Goal: Answer question/provide support: Share knowledge or assist other users

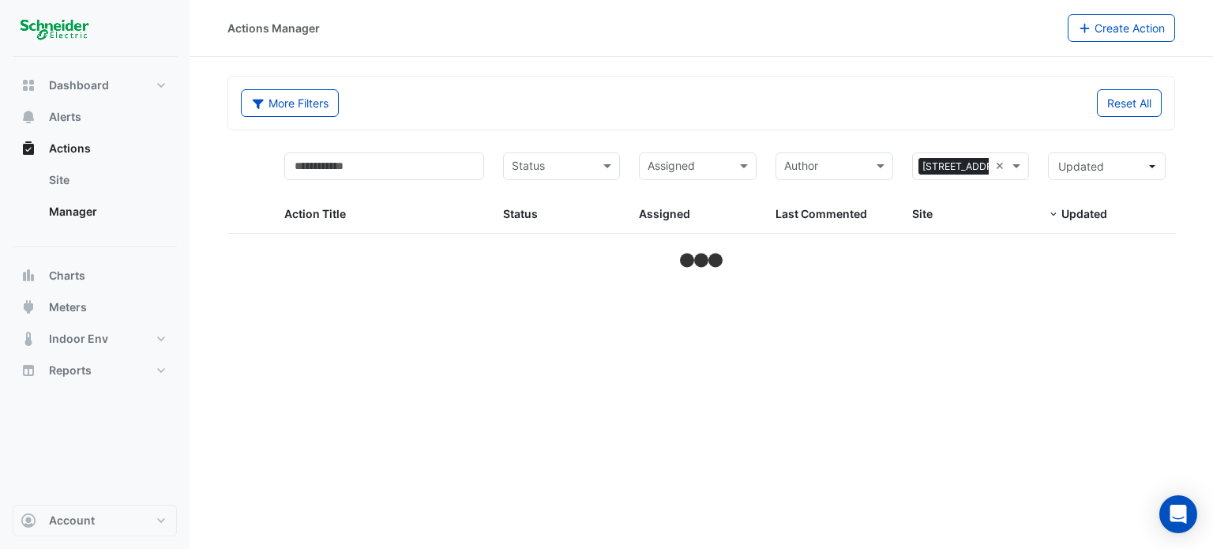
click at [1001, 369] on div "Actions Manager Create Action More Filters Reset All Status Assigned × 11-33 Ex…" at bounding box center [701, 274] width 1023 height 549
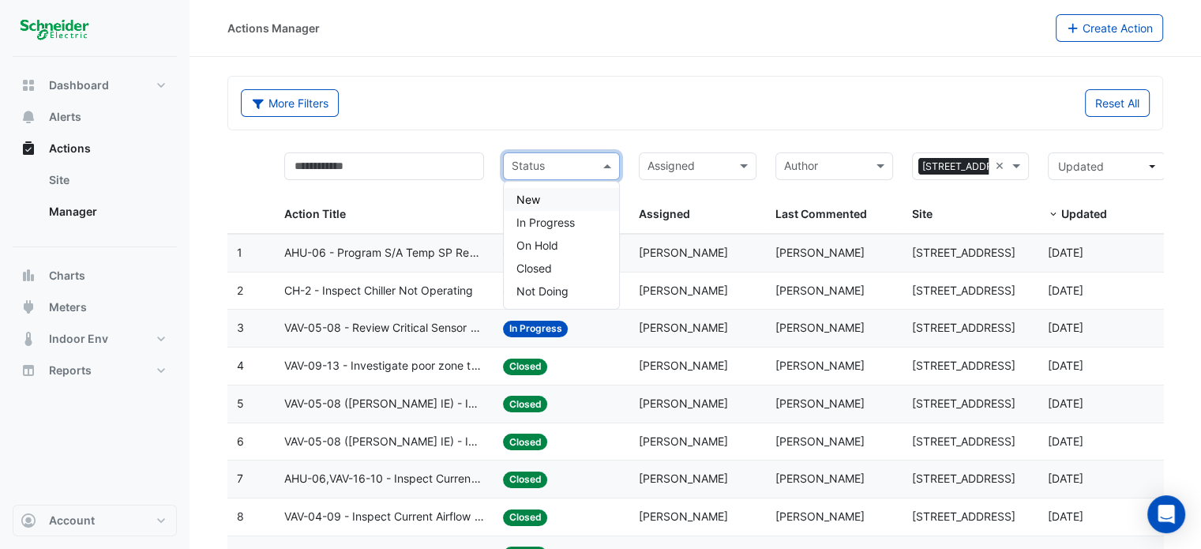
click at [597, 163] on div "Status" at bounding box center [562, 166] width 118 height 28
click at [577, 228] on div "In Progress" at bounding box center [562, 222] width 116 height 23
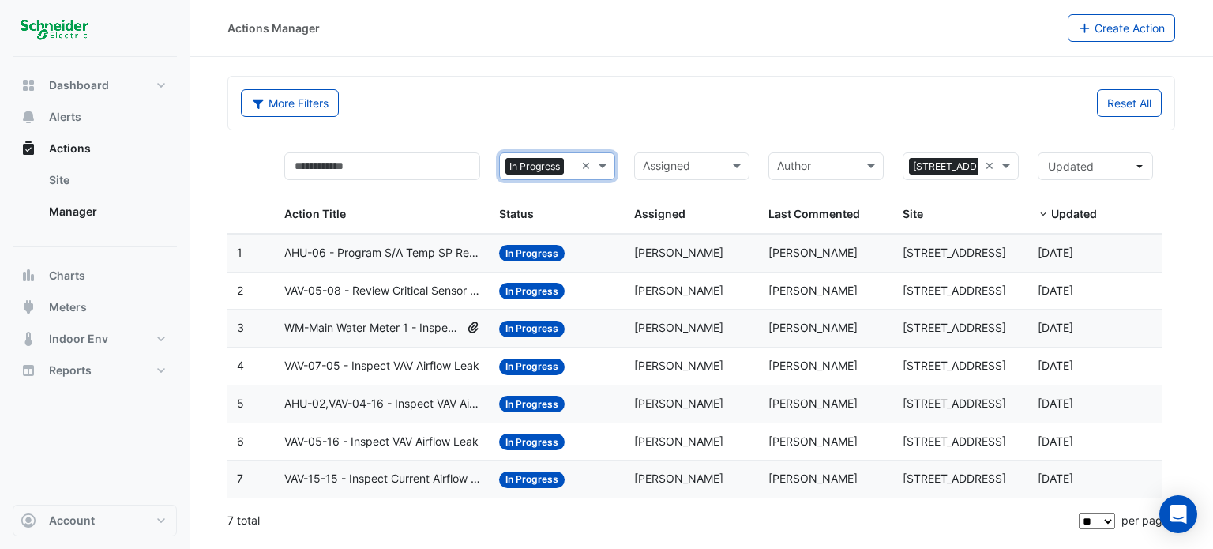
click at [418, 291] on span "VAV-05-08 - Review Critical Sensor Outside Range" at bounding box center [382, 291] width 197 height 18
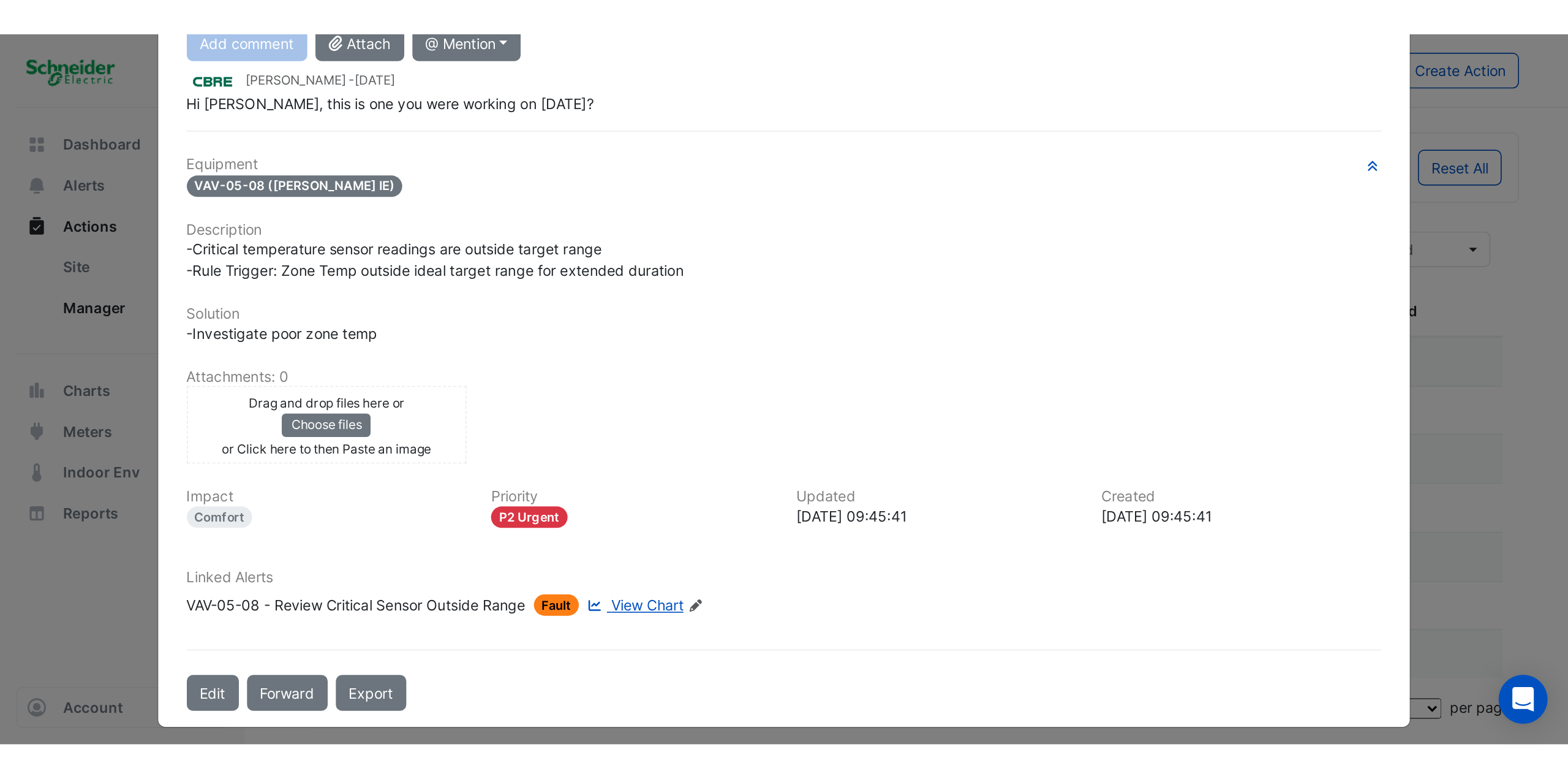
scroll to position [164, 0]
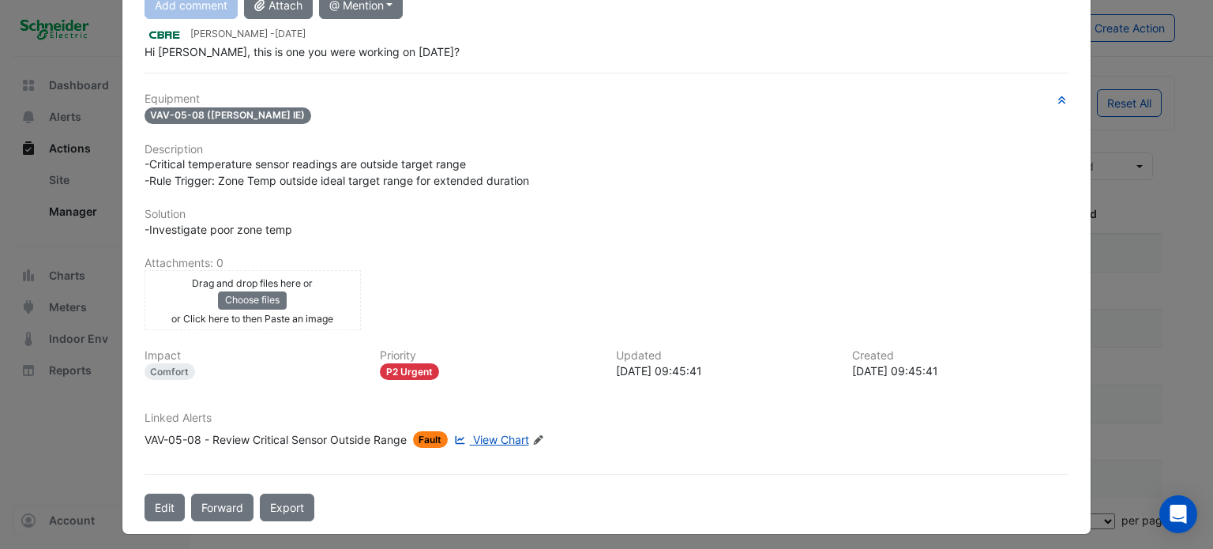
click at [494, 441] on link "View Chart" at bounding box center [489, 439] width 77 height 17
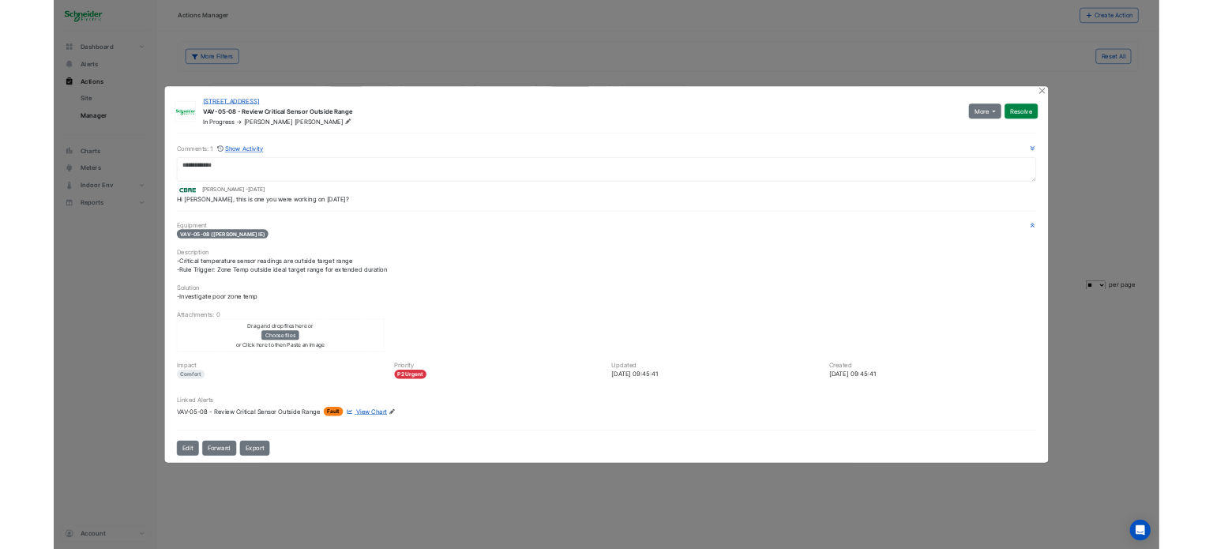
scroll to position [0, 0]
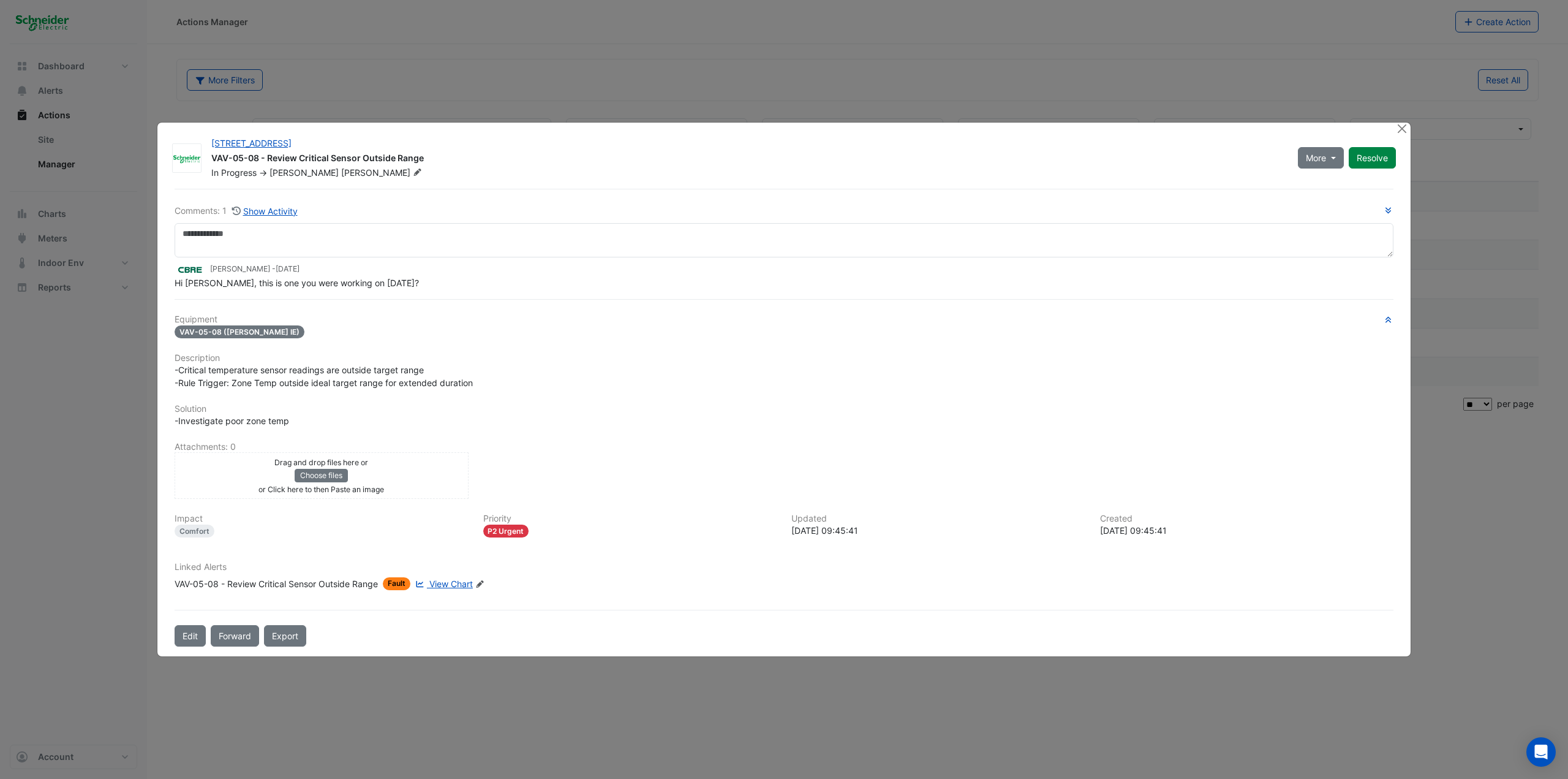
click at [579, 43] on ngb-modal-window "11-33 Exhibition Street VAV-05-08 - Review Critical Sensor Outside Range In Pro…" at bounding box center [784, 390] width 1568 height 779
click at [940, 130] on button "Close" at bounding box center [1401, 129] width 13 height 13
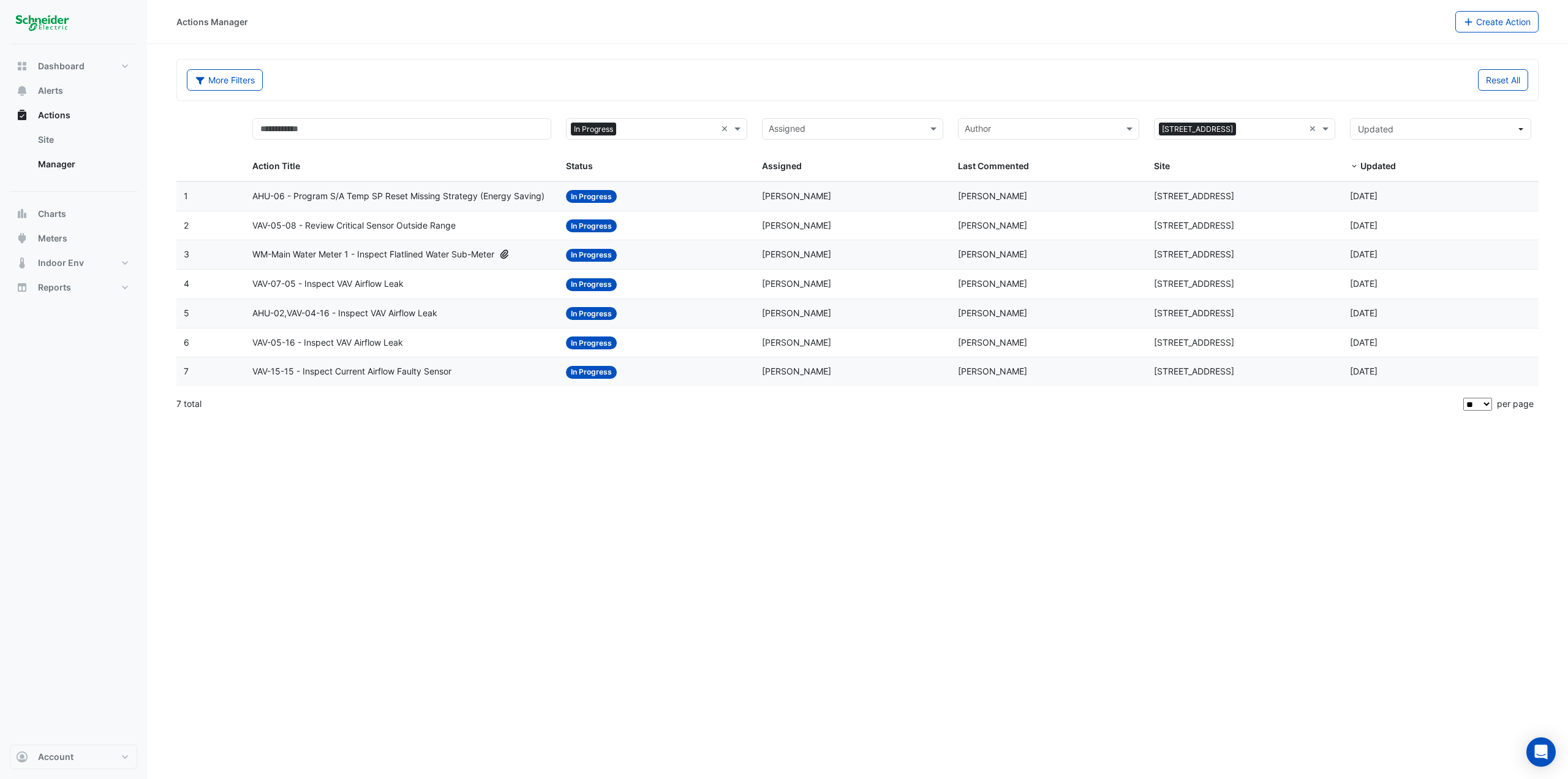
click at [354, 235] on datatable-body-cell "Action Title: VAV-05-08 - Review Critical Sensor Outside Range" at bounding box center [402, 225] width 313 height 29
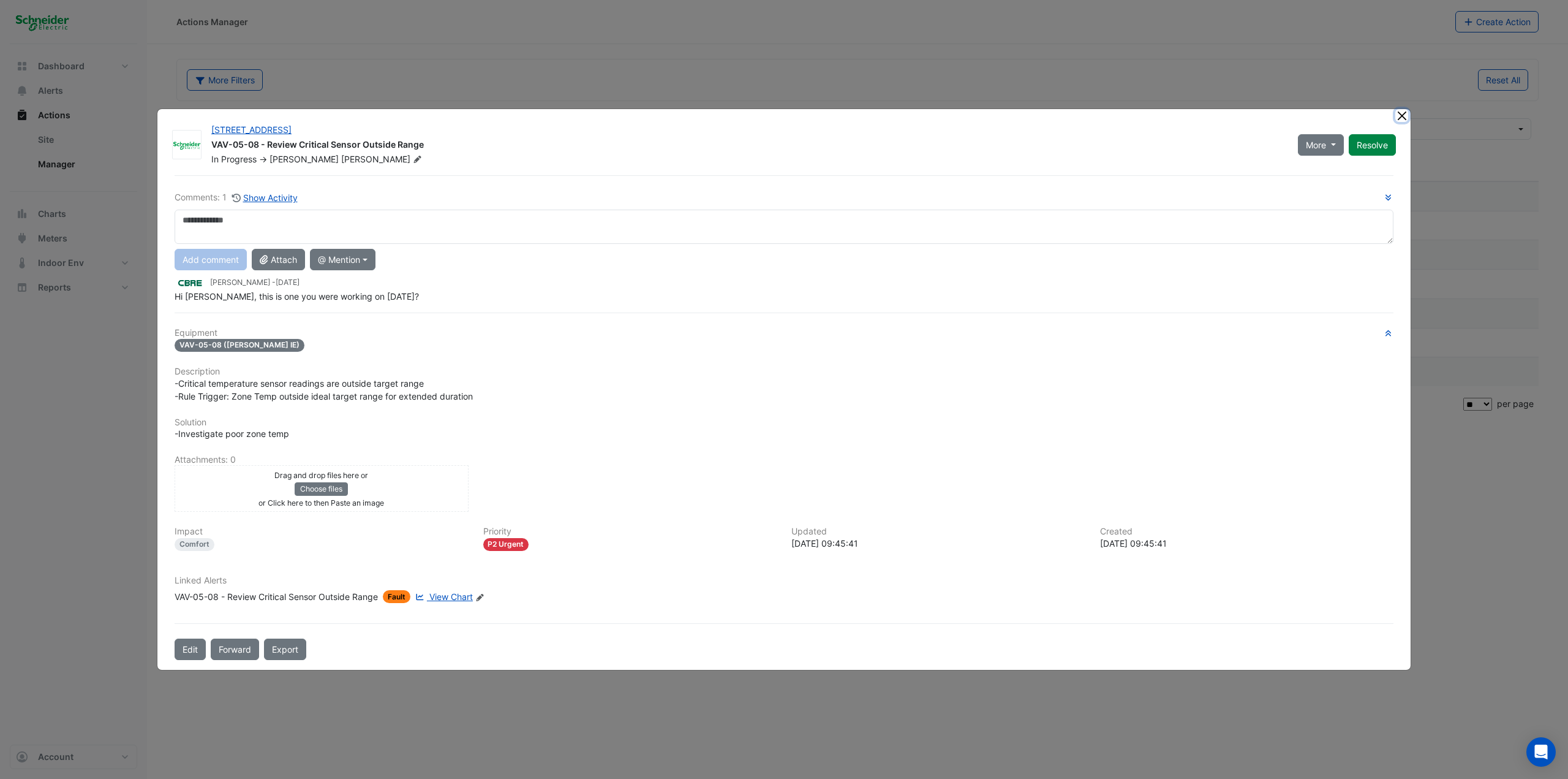
click at [940, 115] on button "Close" at bounding box center [1401, 116] width 13 height 13
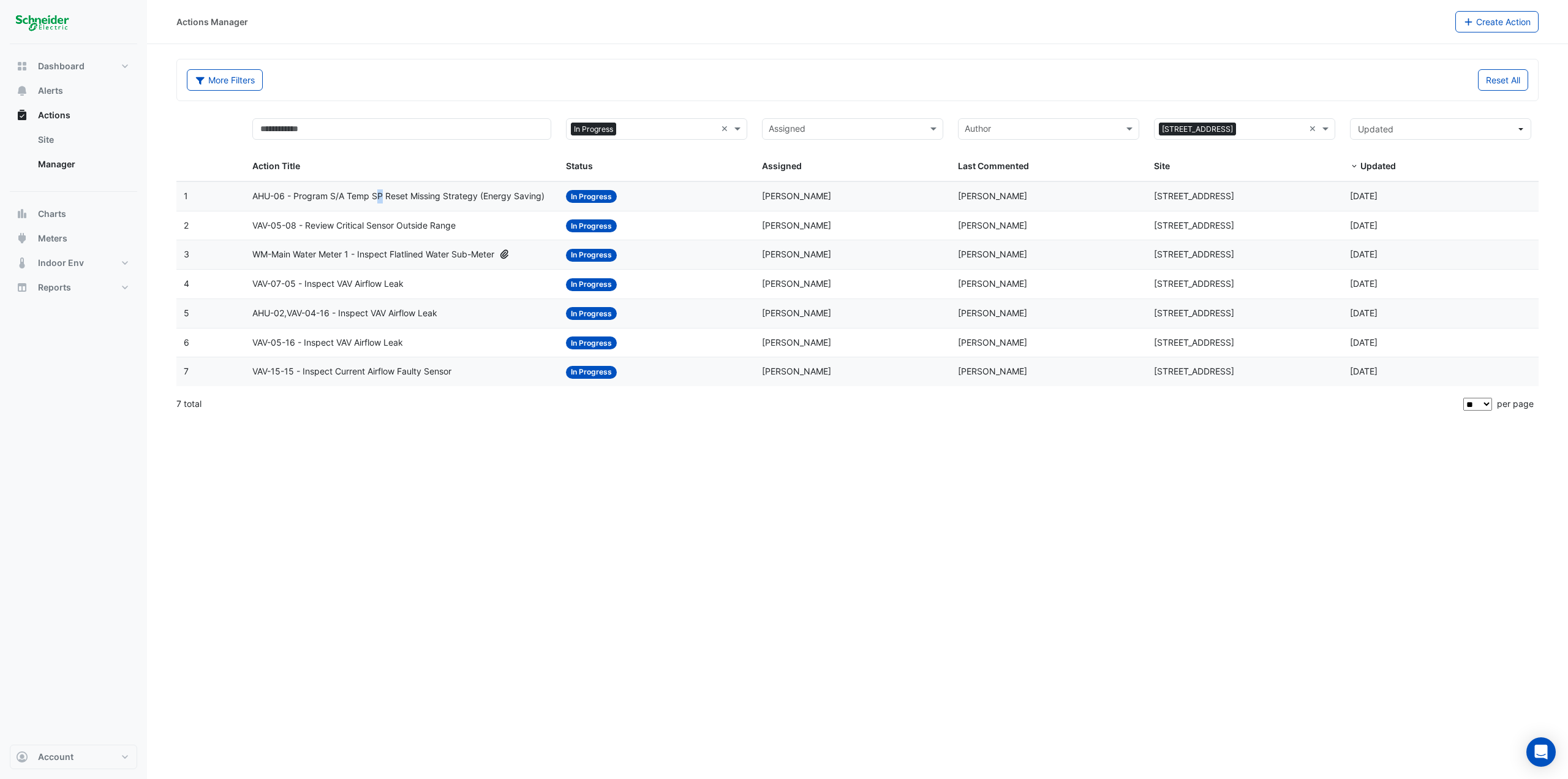
click at [382, 203] on span "AHU-06 - Program S/A Temp SP Reset Missing Strategy (Energy Saving)" at bounding box center [398, 196] width 292 height 14
click at [420, 191] on span "AHU-06 - Program S/A Temp SP Reset Missing Strategy (Energy Saving)" at bounding box center [398, 196] width 292 height 14
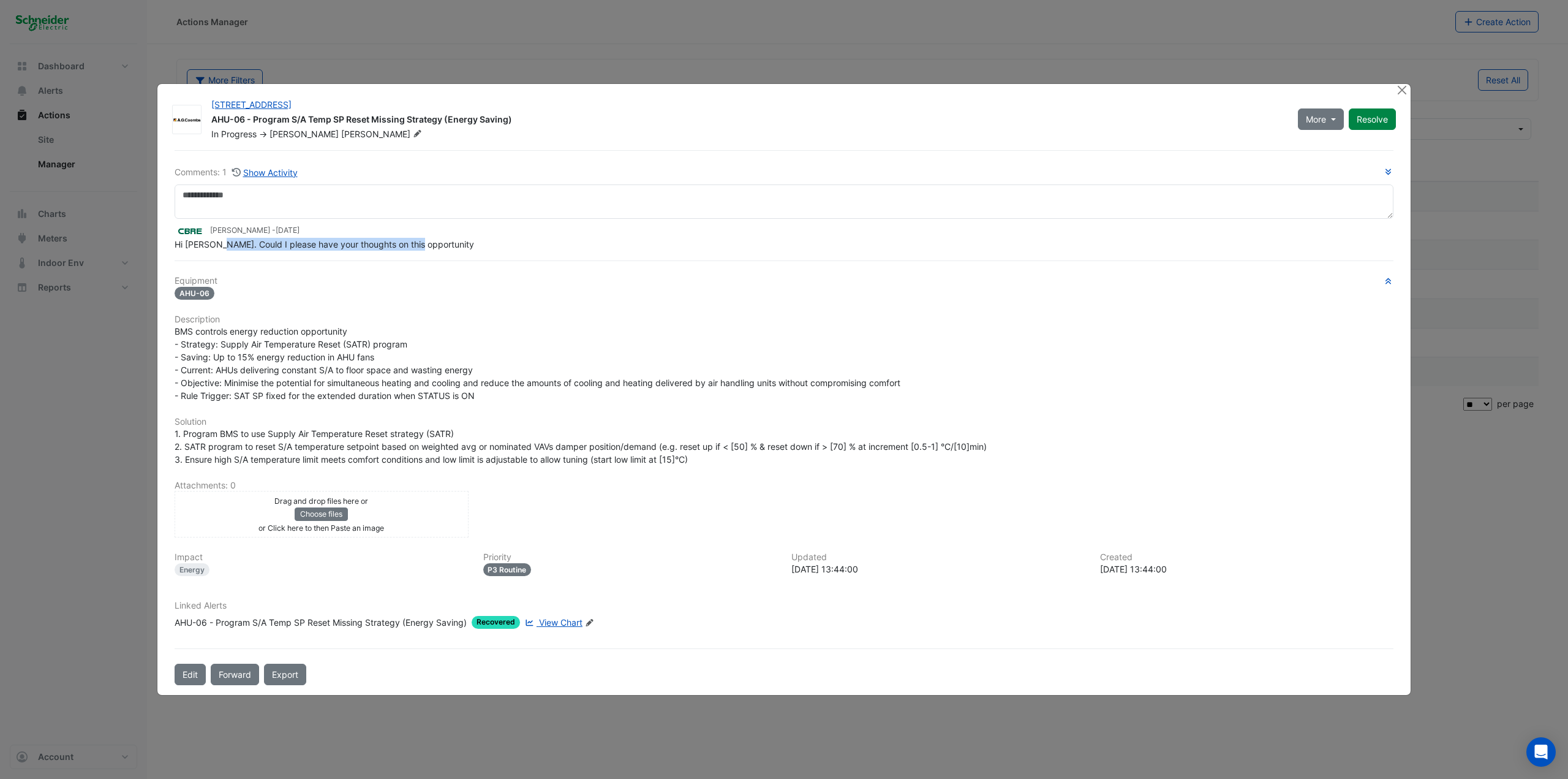
drag, startPoint x: 247, startPoint y: 252, endPoint x: 420, endPoint y: 247, distance: 173.1
click at [420, 247] on span "Hi Brendan. Could I please have your thoughts on this opportunity" at bounding box center [324, 244] width 299 height 10
drag, startPoint x: 310, startPoint y: 234, endPoint x: 444, endPoint y: 244, distance: 134.4
click at [444, 244] on app-ticket-comment "Lachlan Carr - 6 days ago Hi Brendan. Could I please have your thoughts on this…" at bounding box center [784, 237] width 1219 height 27
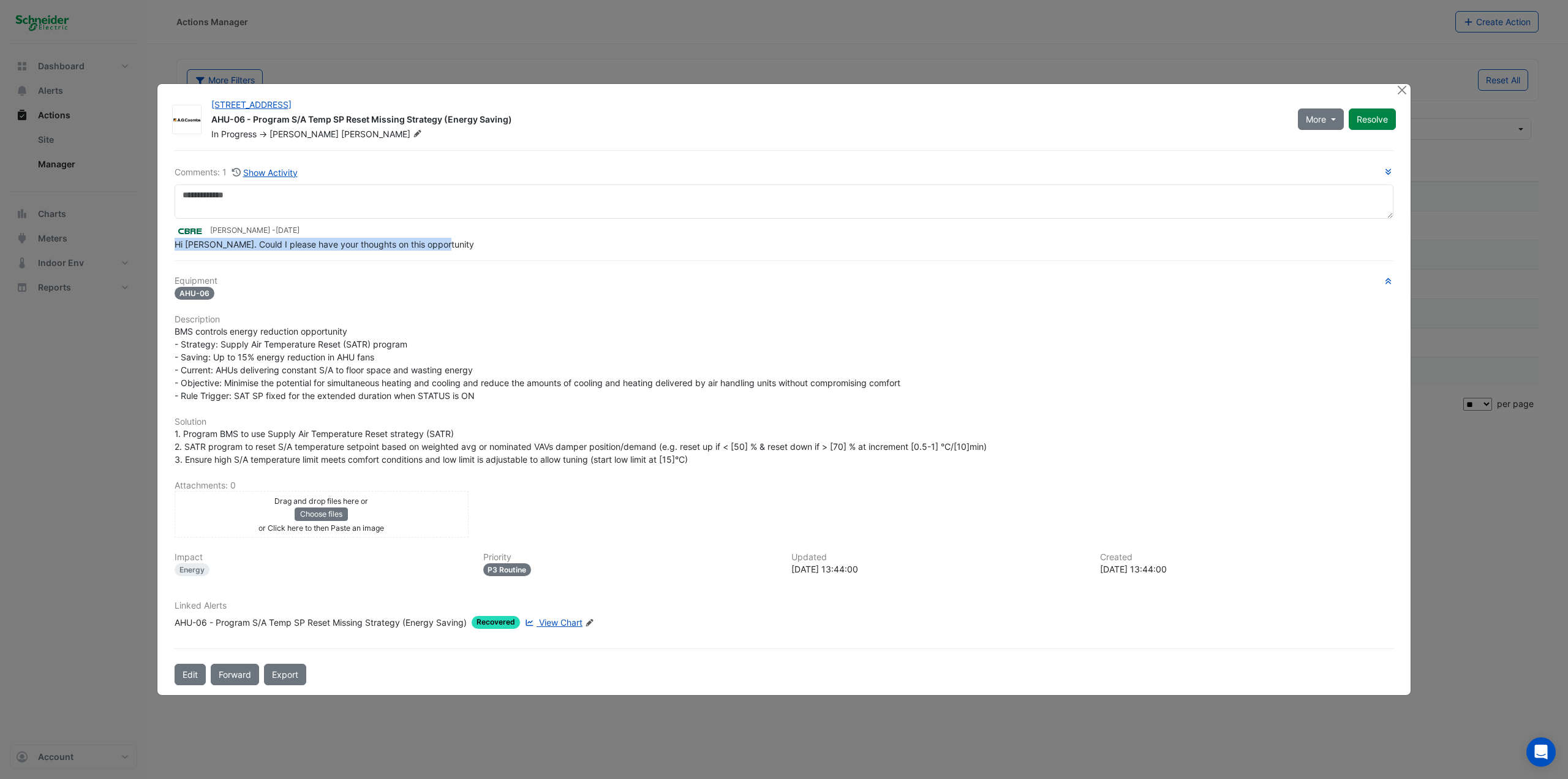
click at [444, 244] on div "Hi Brendan. Could I please have your thoughts on this opportunity" at bounding box center [784, 244] width 1219 height 13
click at [294, 345] on span "BMS controls energy reduction opportunity - Strategy: Supply Air Temperature Re…" at bounding box center [537, 363] width 726 height 74
drag, startPoint x: 218, startPoint y: 370, endPoint x: 339, endPoint y: 372, distance: 121.0
click at [335, 372] on span "BMS controls energy reduction opportunity - Strategy: Supply Air Temperature Re…" at bounding box center [537, 363] width 726 height 74
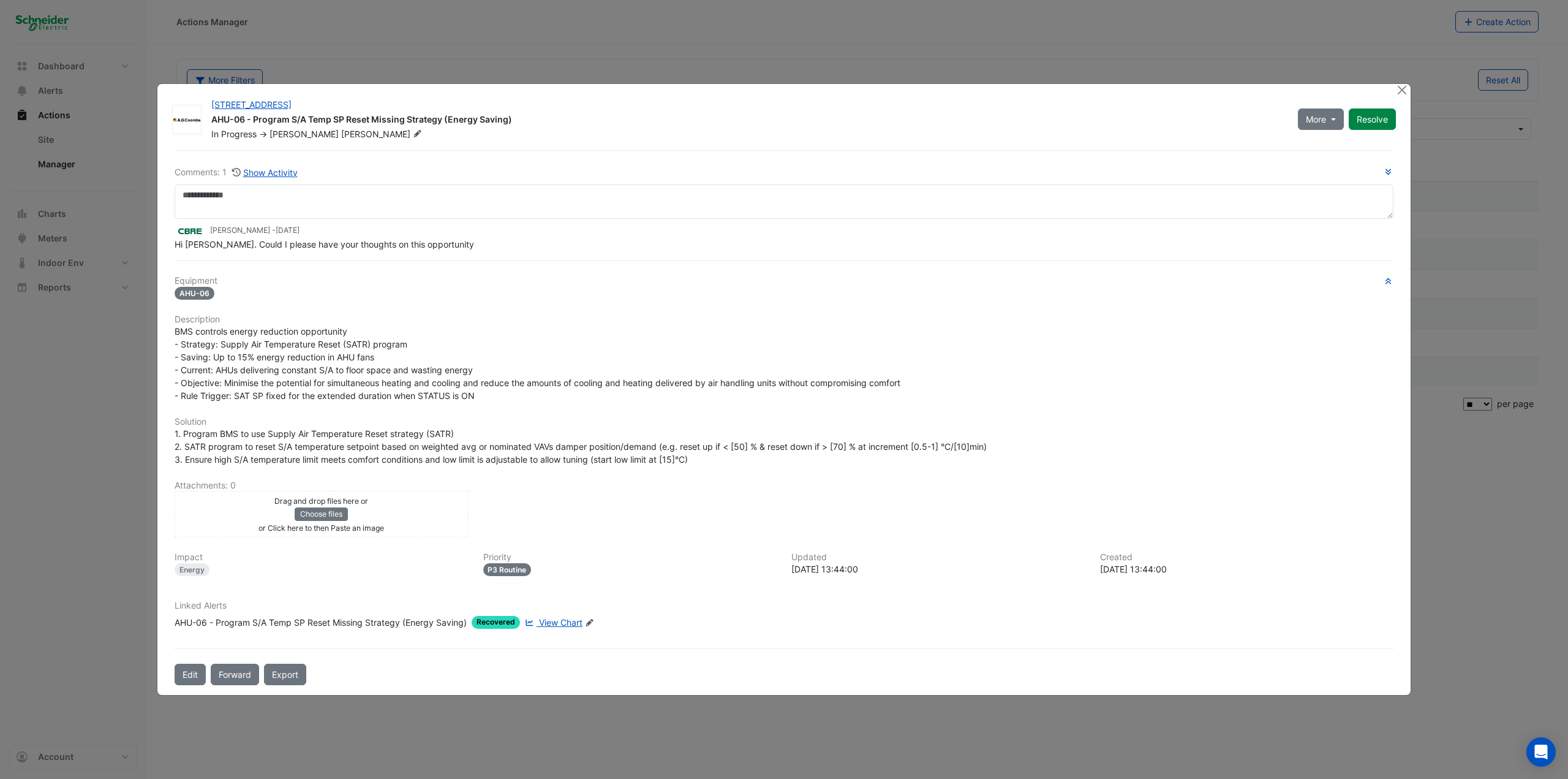
click at [339, 372] on span "BMS controls energy reduction opportunity - Strategy: Supply Air Temperature Re…" at bounding box center [537, 363] width 726 height 74
click at [940, 88] on button "Close" at bounding box center [1401, 90] width 13 height 13
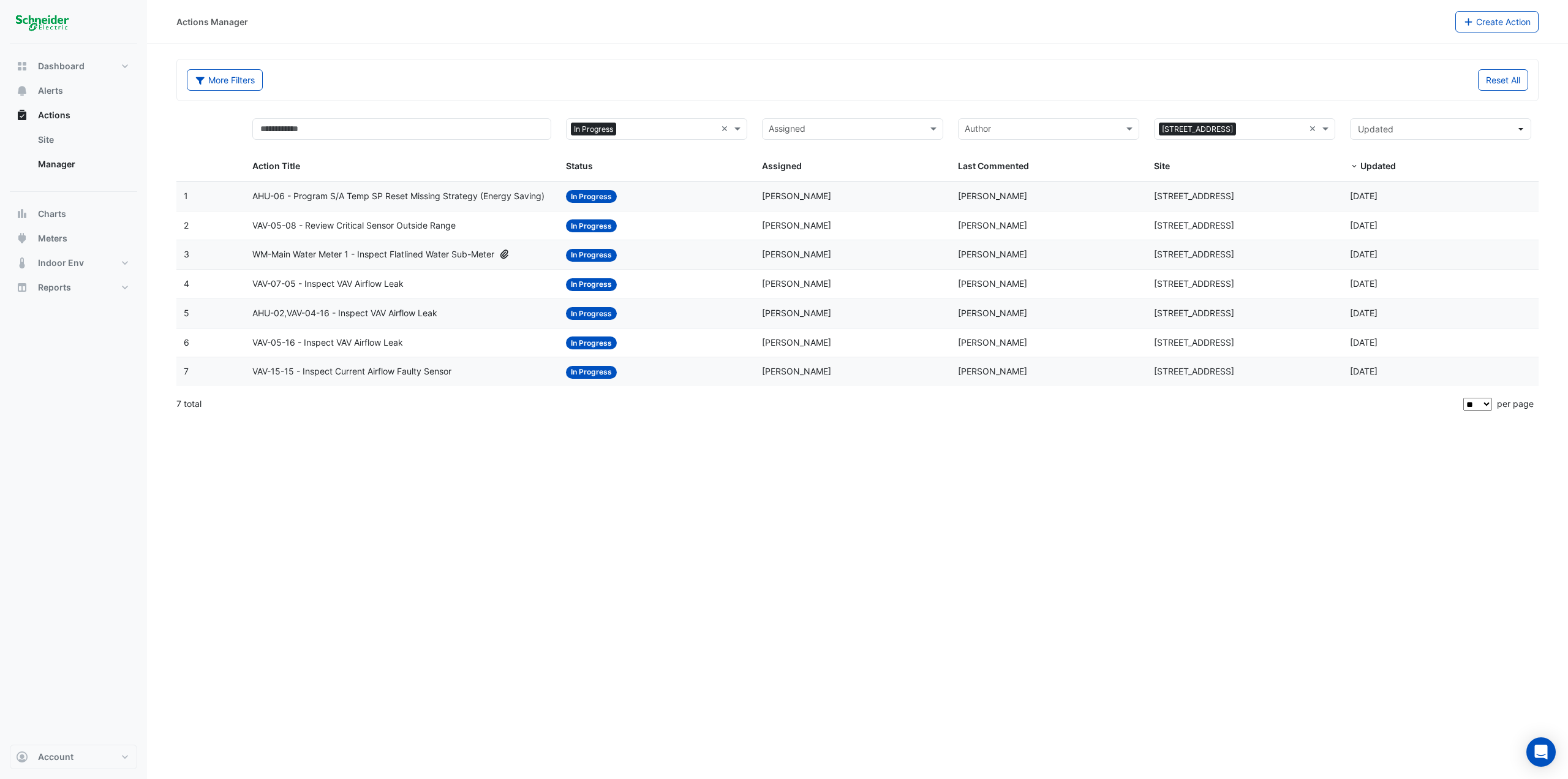
click at [339, 279] on span "VAV-07-05 - Inspect VAV Airflow Leak" at bounding box center [327, 284] width 151 height 14
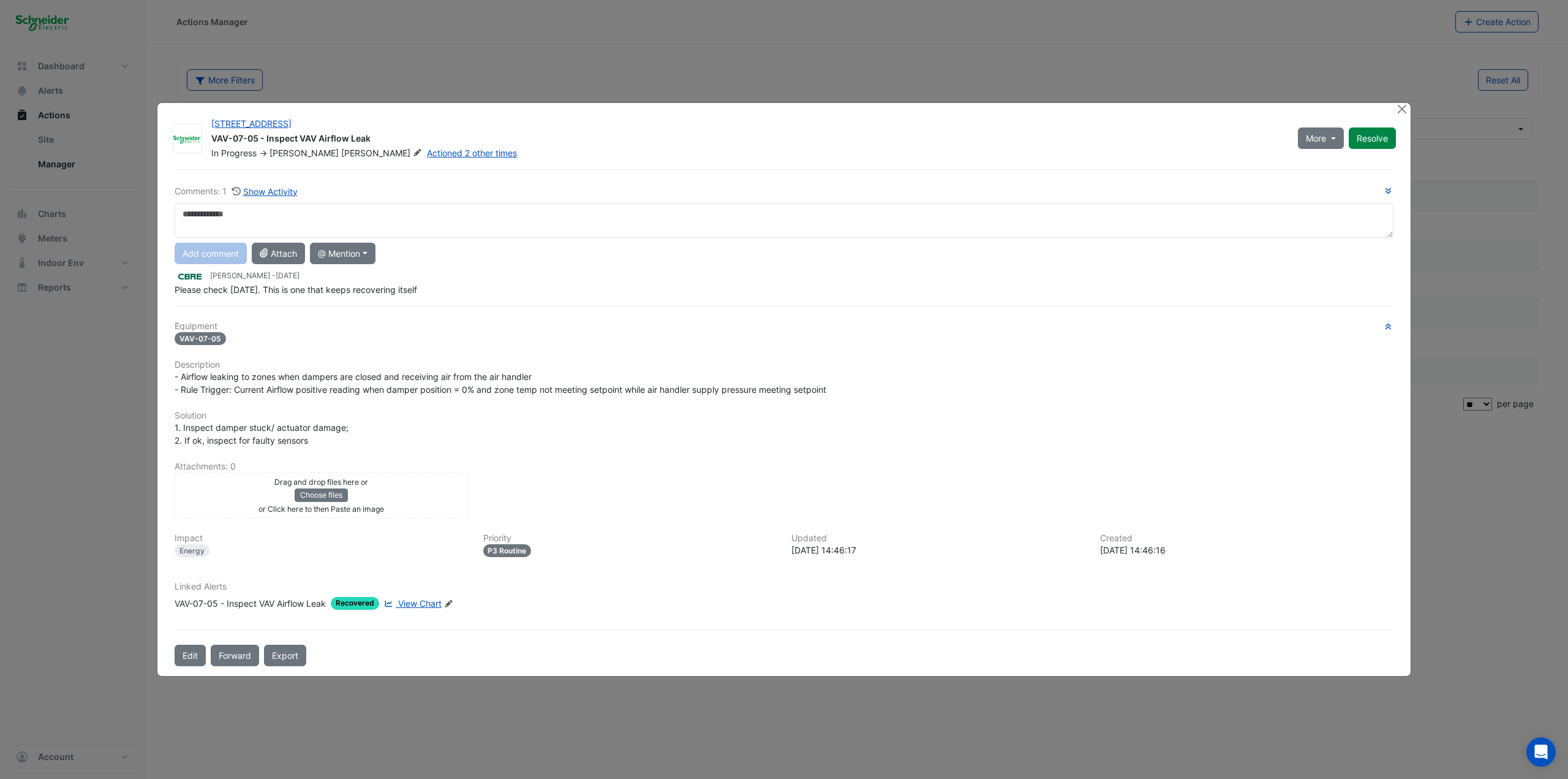
click at [433, 425] on span "View Chart" at bounding box center [420, 603] width 43 height 10
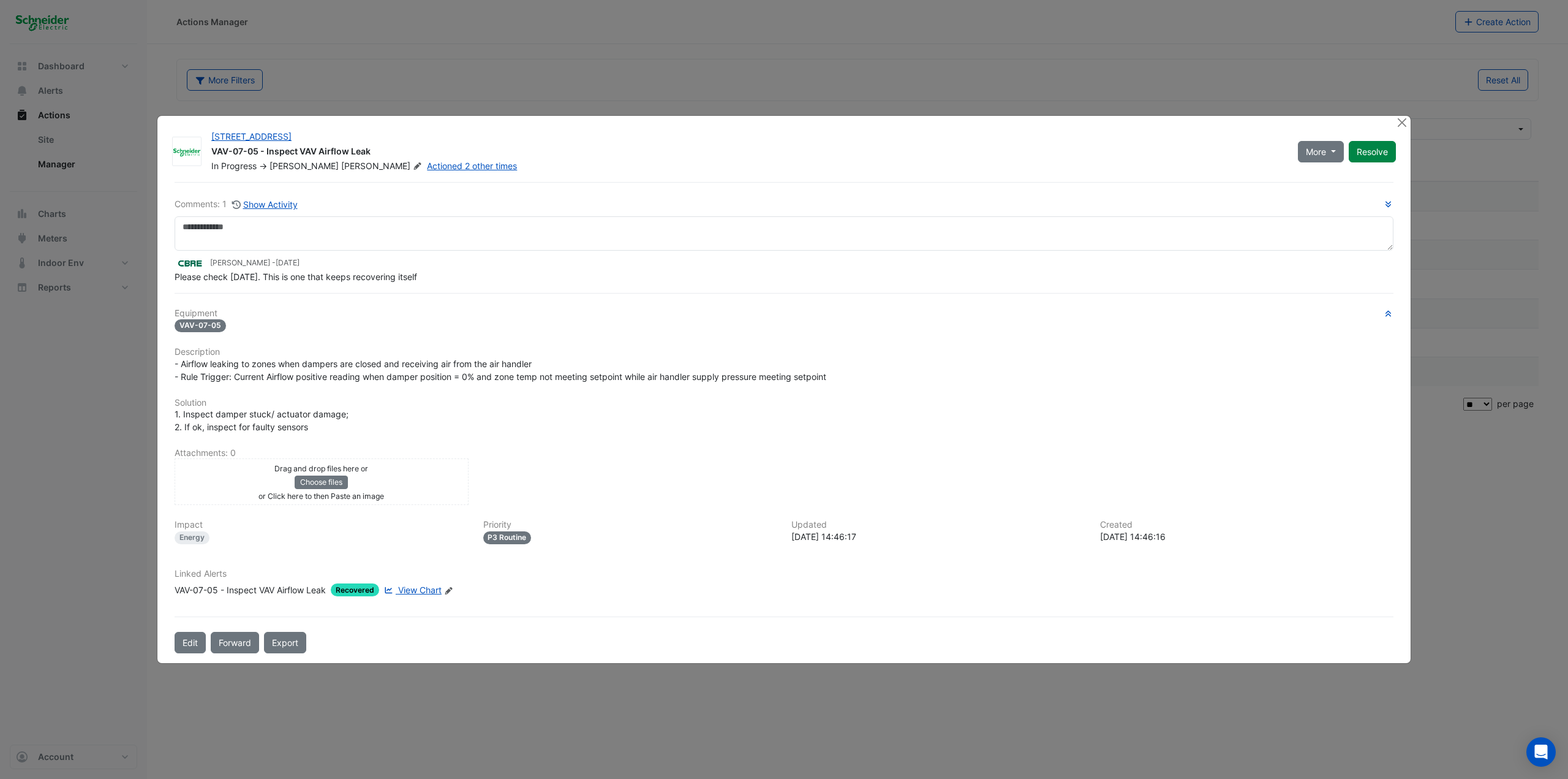
click at [459, 54] on ngb-modal-window "11-33 Exhibition Street VAV-07-05 - Inspect VAV Airflow Leak In Progress -> Cla…" at bounding box center [784, 390] width 1568 height 779
click at [940, 119] on button "Close" at bounding box center [1401, 122] width 13 height 13
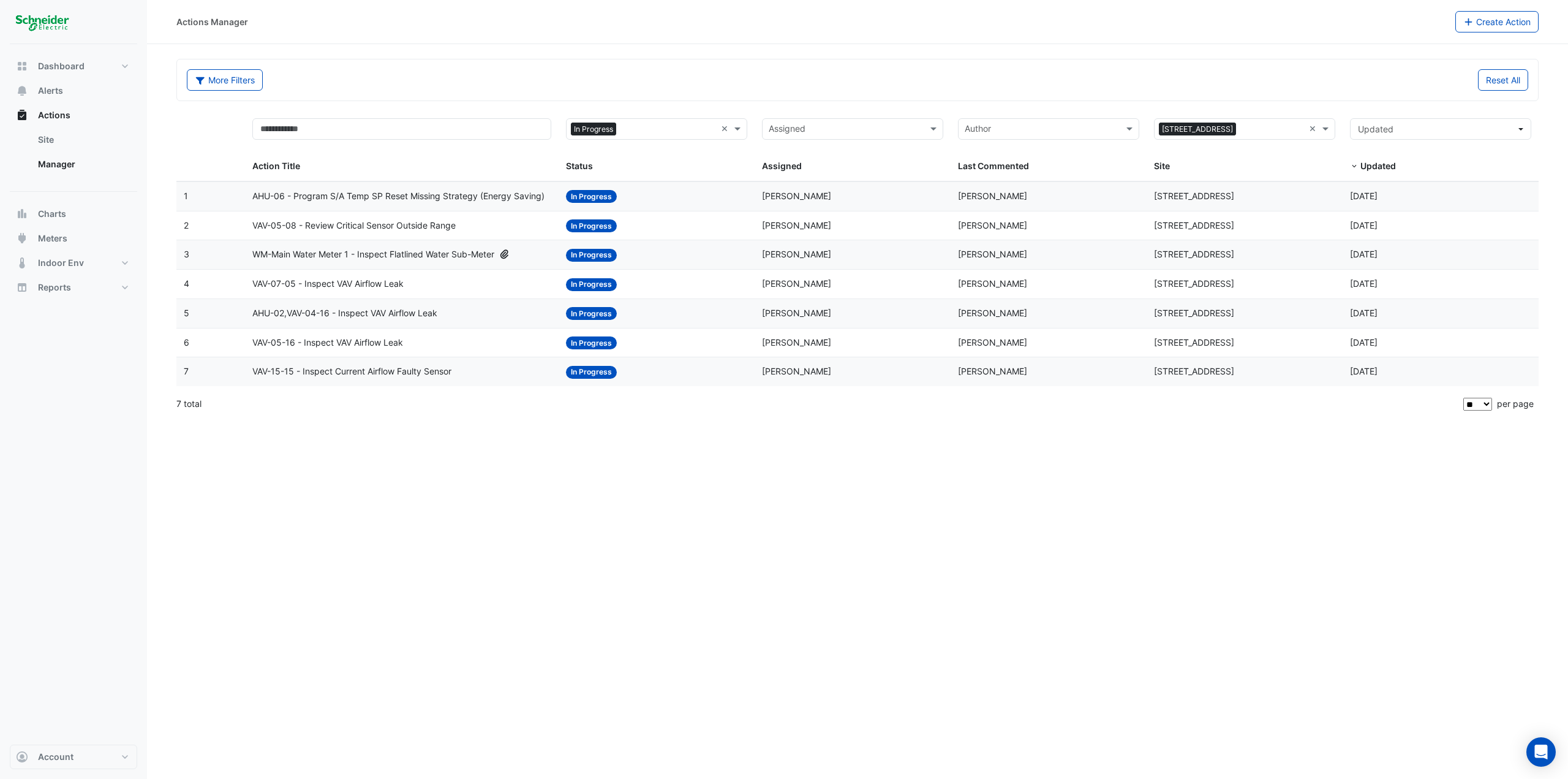
click at [406, 196] on span "AHU-06 - Program S/A Temp SP Reset Missing Strategy (Energy Saving)" at bounding box center [398, 196] width 292 height 14
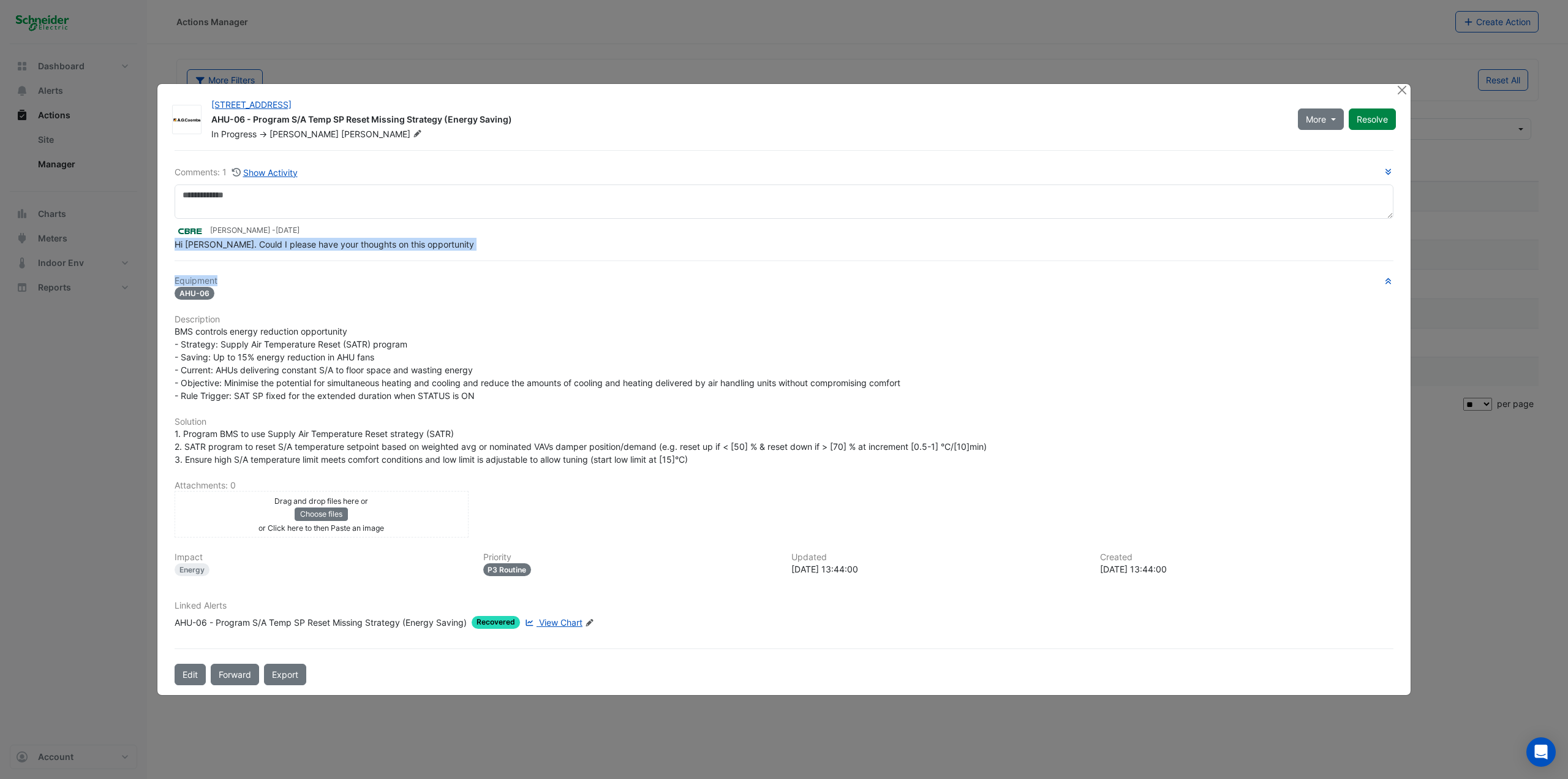
drag, startPoint x: 468, startPoint y: 246, endPoint x: 481, endPoint y: 267, distance: 24.7
click at [481, 267] on div "Comments: 1 Show Activity Lachlan Carr - 6 days ago Hi Brendan. Could I please …" at bounding box center [784, 417] width 1234 height 535
drag, startPoint x: 171, startPoint y: 248, endPoint x: 448, endPoint y: 242, distance: 277.1
click at [448, 242] on div "Comments: 1 Show Activity Lachlan Carr - 6 days ago Hi Brendan. Could I please …" at bounding box center [784, 417] width 1234 height 535
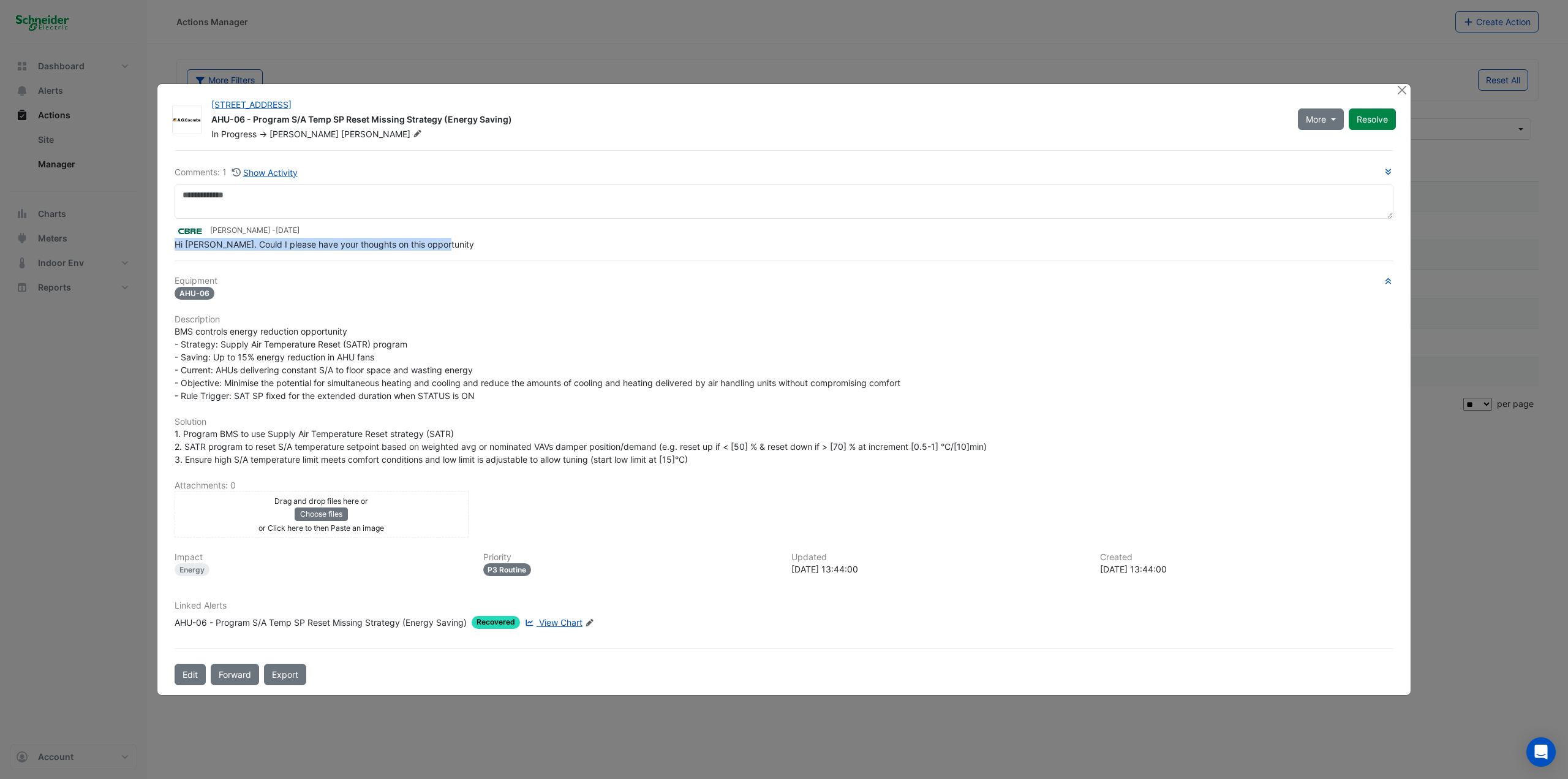
click at [448, 242] on div "Hi Brendan. Could I please have your thoughts on this opportunity" at bounding box center [784, 244] width 1219 height 13
drag, startPoint x: 290, startPoint y: 249, endPoint x: 379, endPoint y: 242, distance: 89.3
click at [379, 242] on span "Hi Brendan. Could I please have your thoughts on this opportunity" at bounding box center [324, 244] width 299 height 10
drag, startPoint x: 543, startPoint y: 618, endPoint x: 536, endPoint y: 506, distance: 112.2
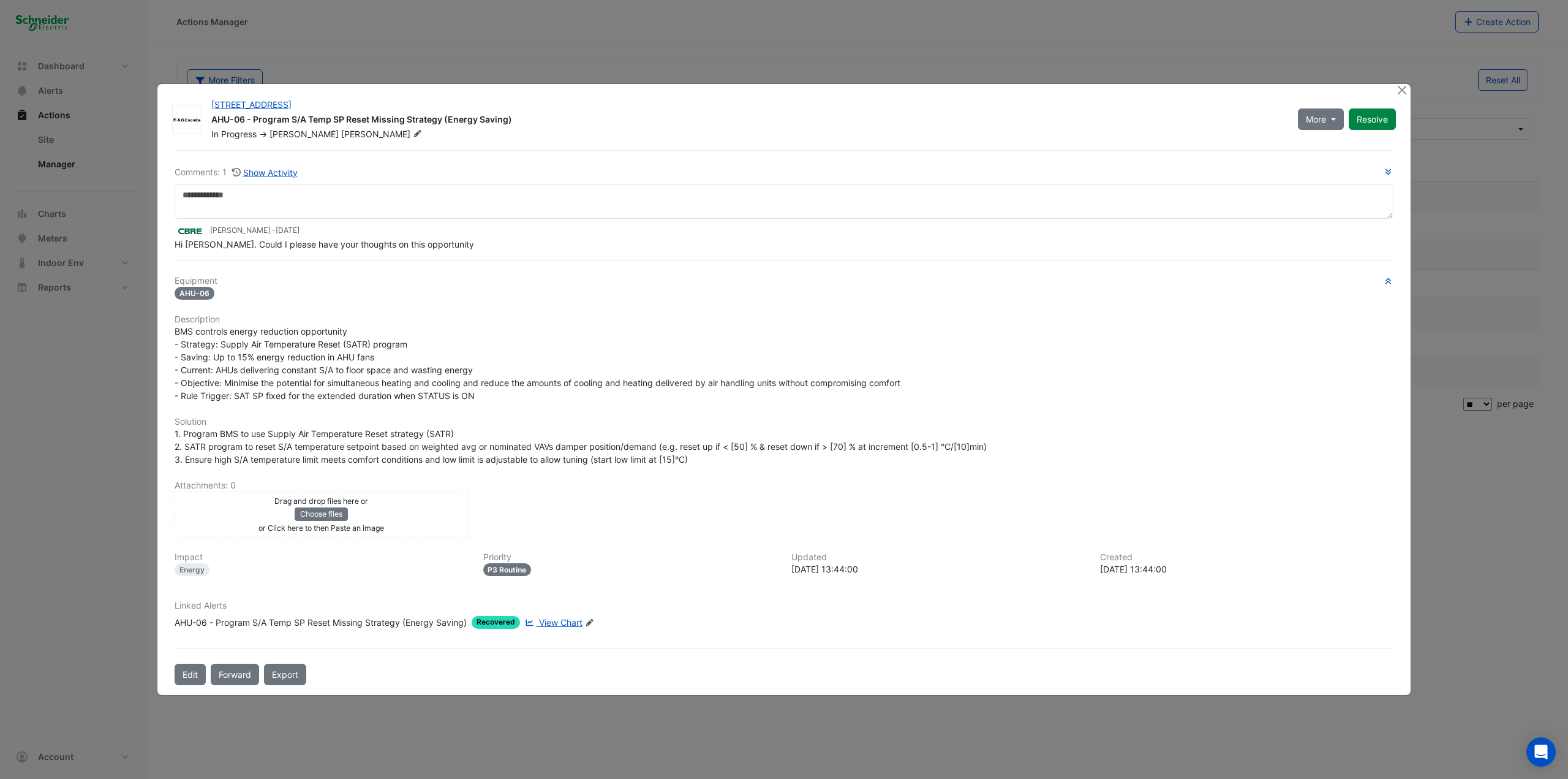
click at [537, 425] on div "Drag and drop files here or Choose files or Click here to then Paste an image u…" at bounding box center [784, 514] width 1234 height 47
click at [552, 425] on span "View Chart" at bounding box center [561, 621] width 43 height 10
click at [110, 372] on ngb-modal-window "11-33 Exhibition Street AHU-06 - Program S/A Temp SP Reset Missing Strategy (En…" at bounding box center [784, 390] width 1568 height 779
click at [940, 94] on div at bounding box center [1403, 91] width 16 height 14
click at [940, 93] on button "Close" at bounding box center [1401, 90] width 13 height 13
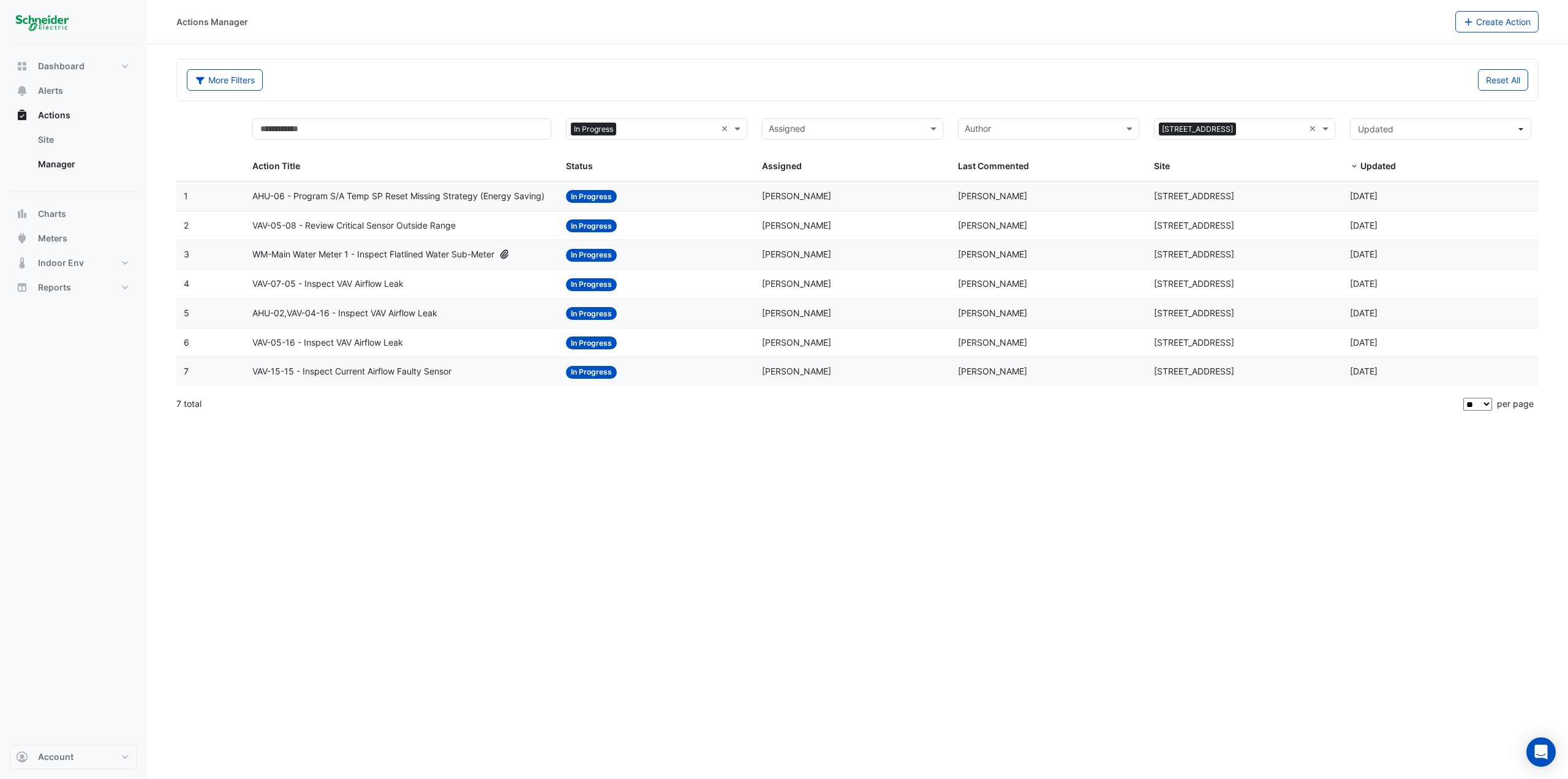
click at [280, 229] on span "VAV-05-08 - Review Critical Sensor Outside Range" at bounding box center [354, 226] width 203 height 14
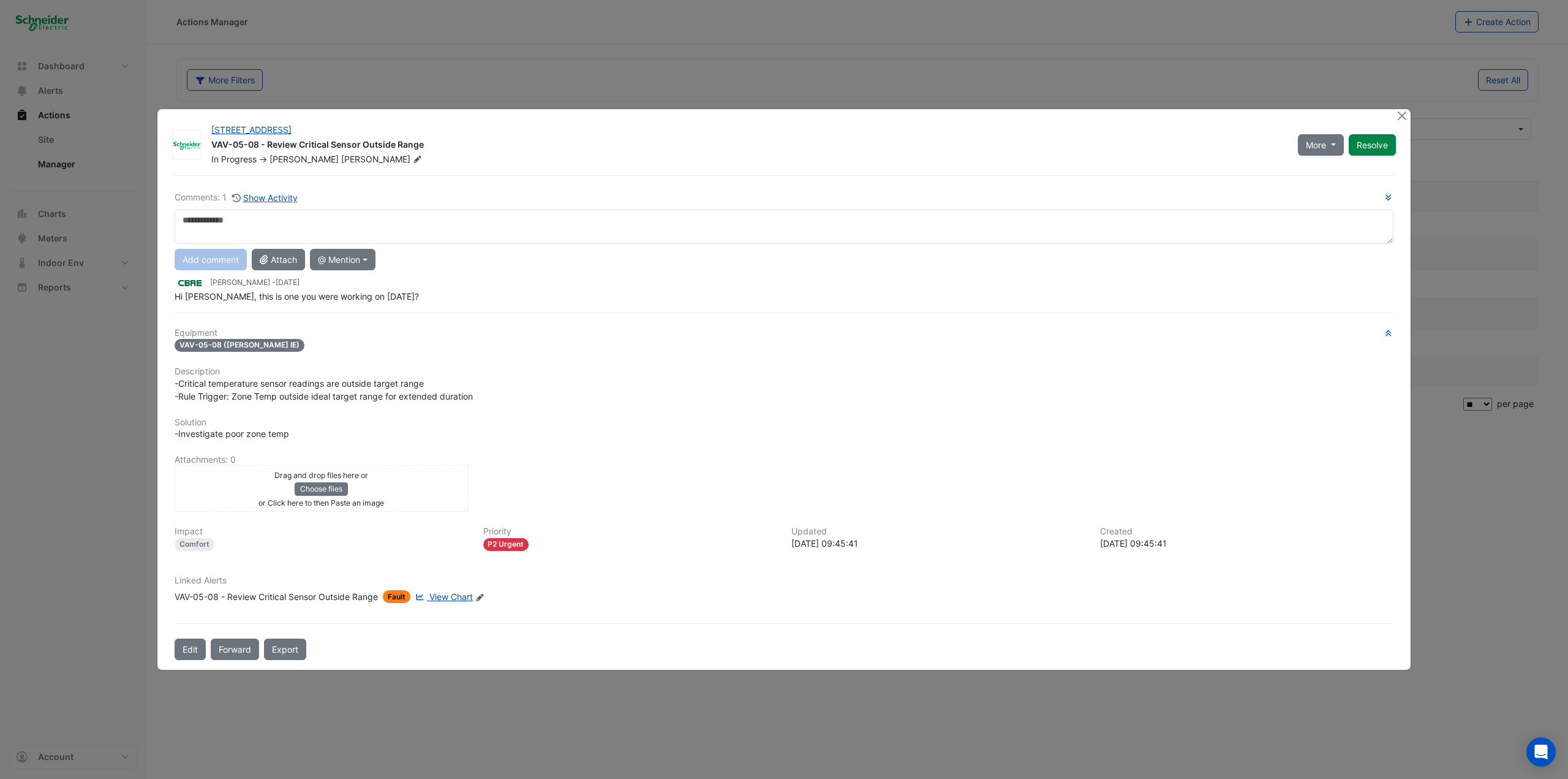
click at [447, 425] on span "View Chart" at bounding box center [451, 596] width 43 height 10
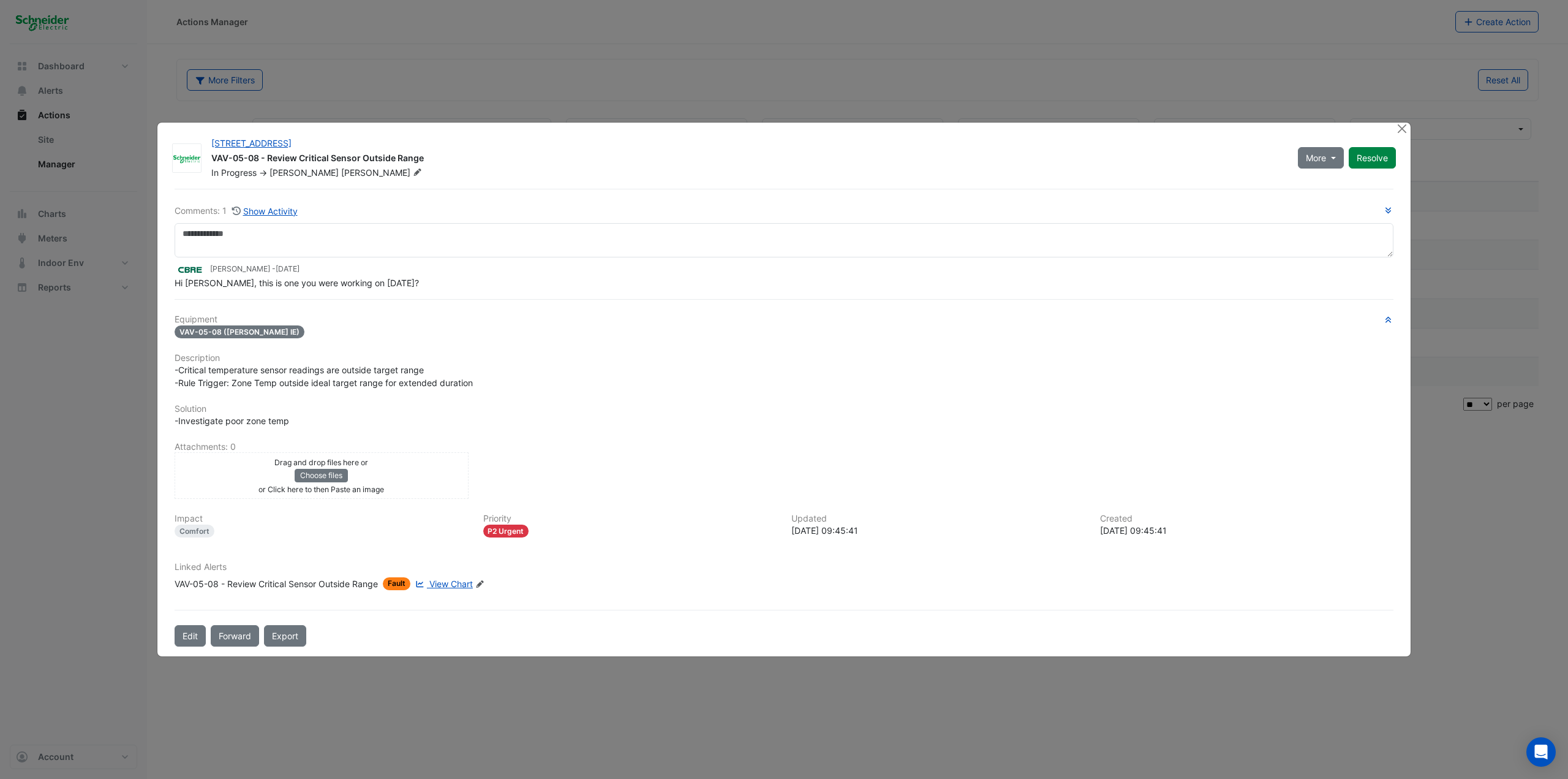
click at [689, 126] on div "11-33 Exhibition Street VAV-05-08 - Review Critical Sensor Outside Range In Pro…" at bounding box center [784, 390] width 1253 height 535
click at [940, 126] on button "Close" at bounding box center [1401, 129] width 13 height 13
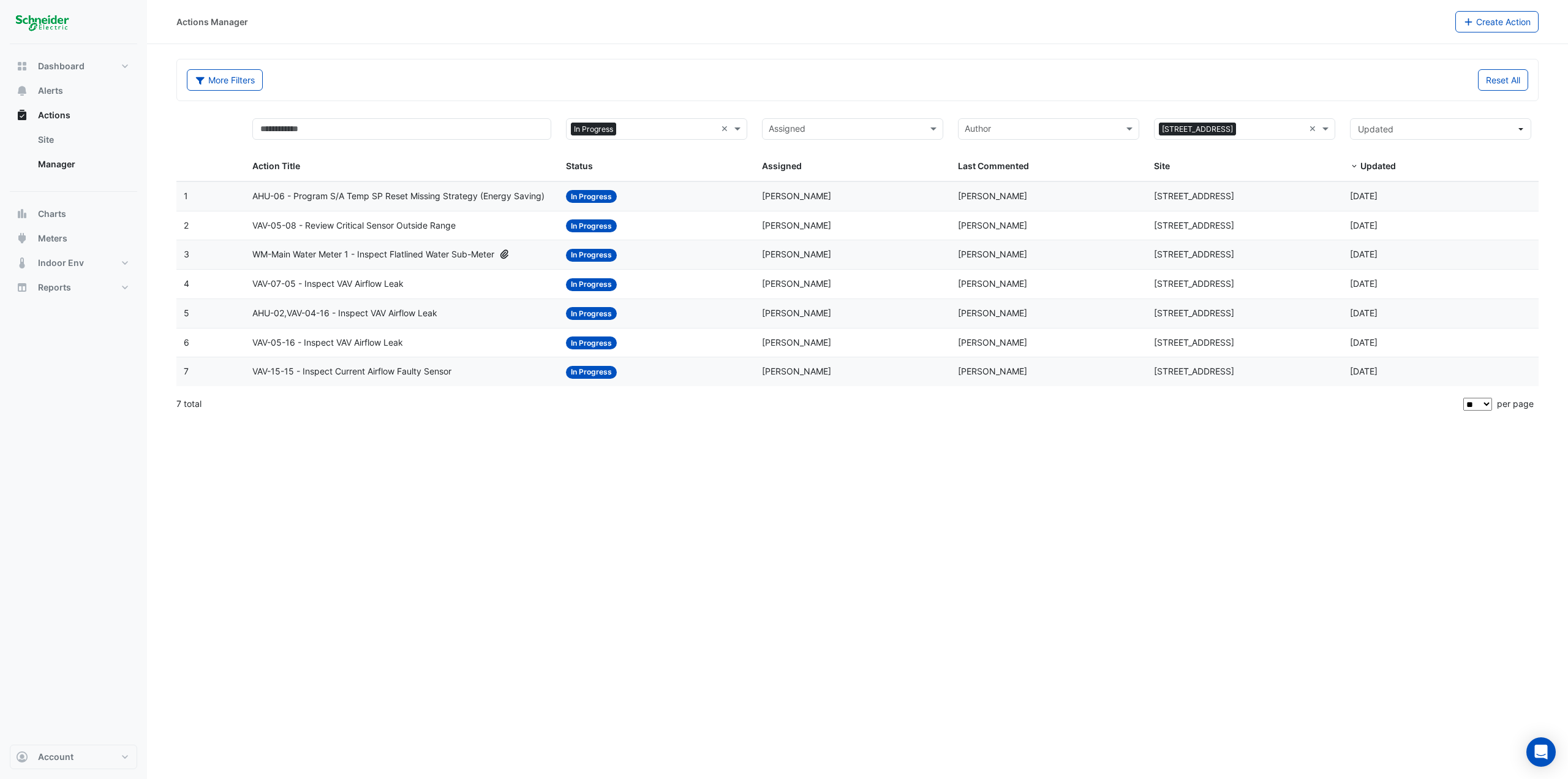
click at [358, 320] on datatable-body-cell "Action Title: AHU-02,VAV-04-16 - Inspect VAV Airflow Leak" at bounding box center [402, 313] width 313 height 29
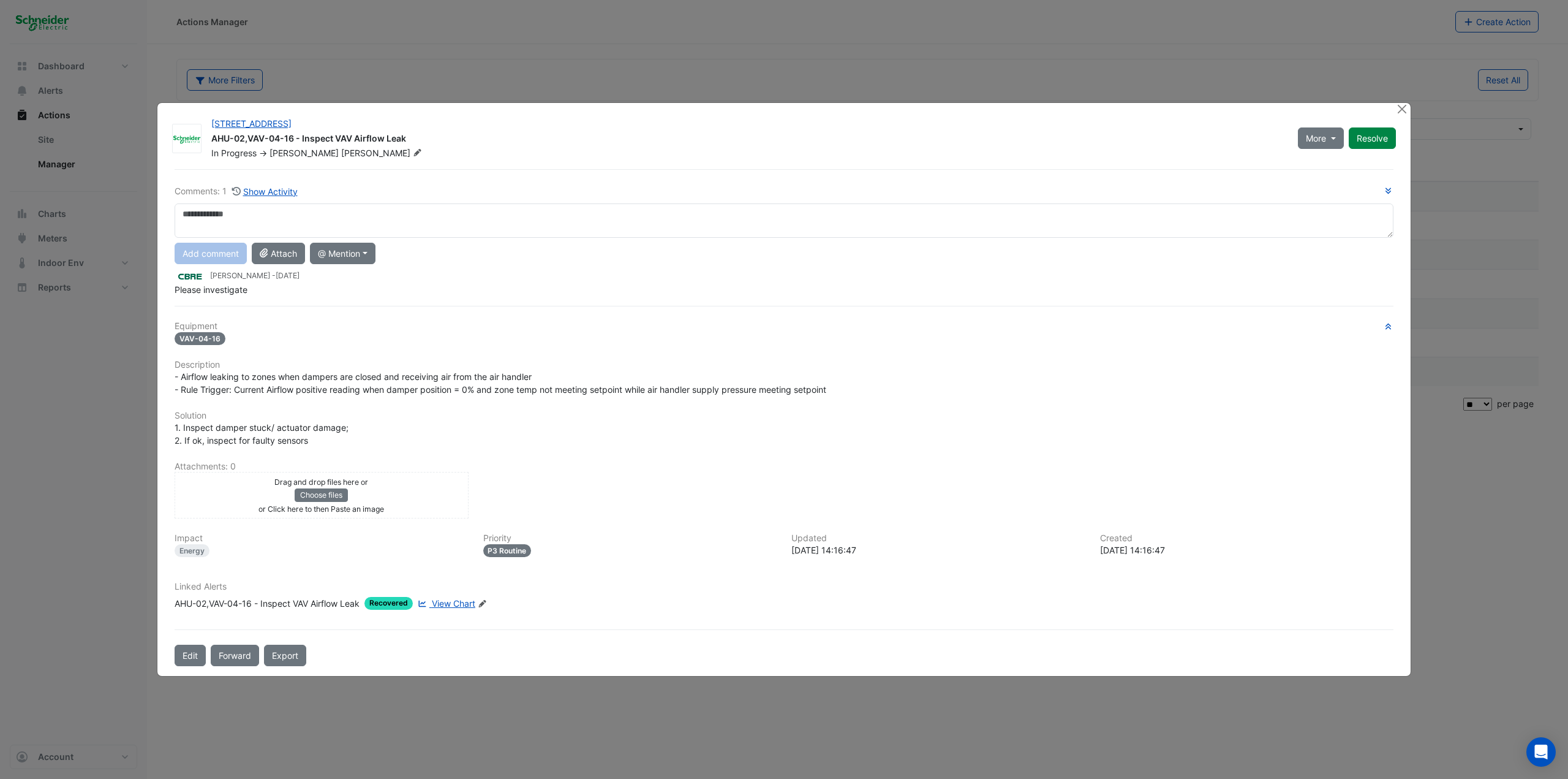
click at [462, 425] on span "View Chart" at bounding box center [454, 603] width 43 height 10
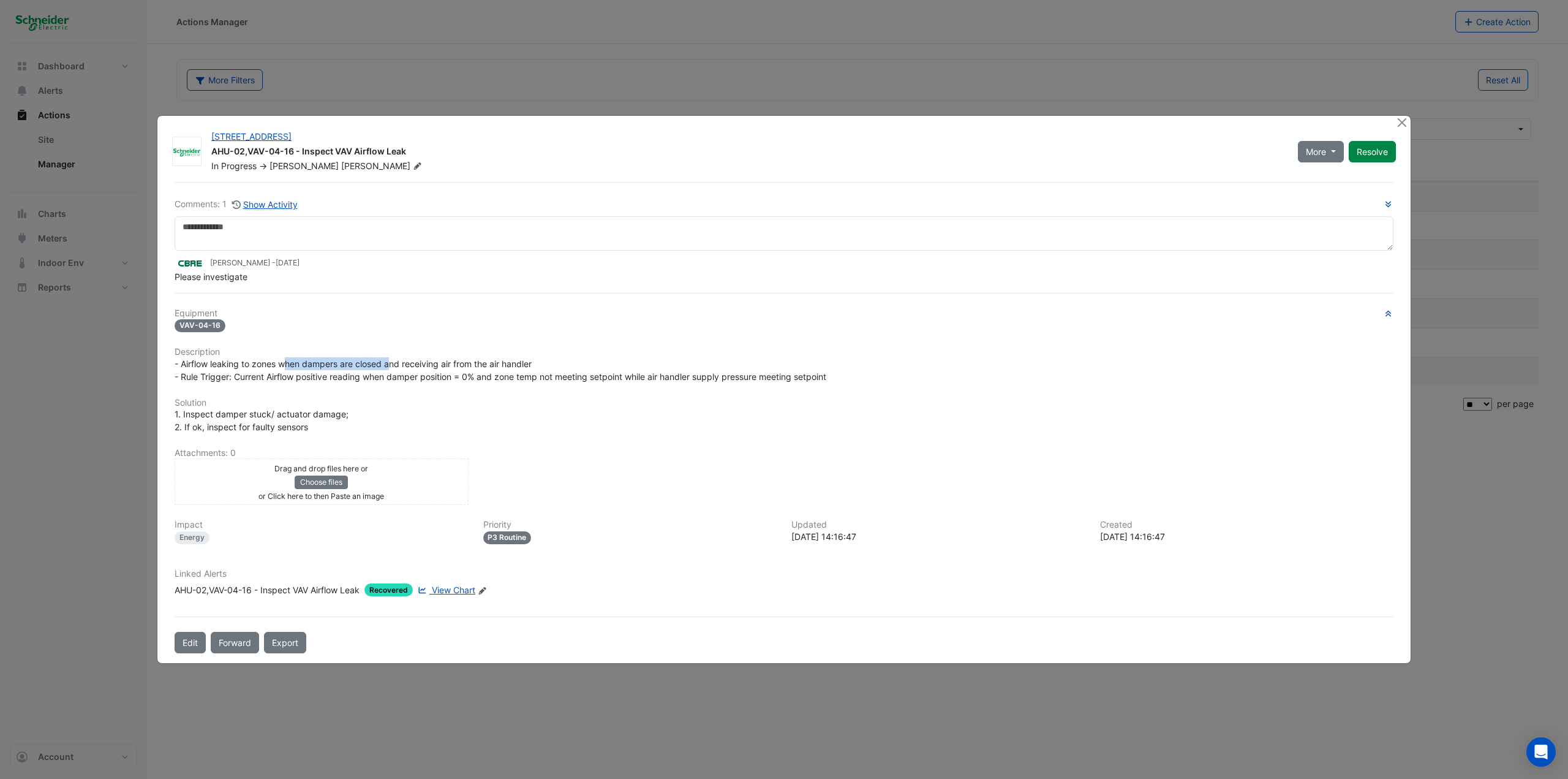
drag, startPoint x: 284, startPoint y: 361, endPoint x: 390, endPoint y: 361, distance: 106.0
click at [390, 361] on span "- Airflow leaking to zones when dampers are closed and receiving air from the a…" at bounding box center [500, 370] width 651 height 23
drag, startPoint x: 297, startPoint y: 369, endPoint x: 399, endPoint y: 365, distance: 102.1
click at [399, 365] on div "- Airflow leaking to zones when dampers are closed and receiving air from the a…" at bounding box center [784, 369] width 1219 height 26
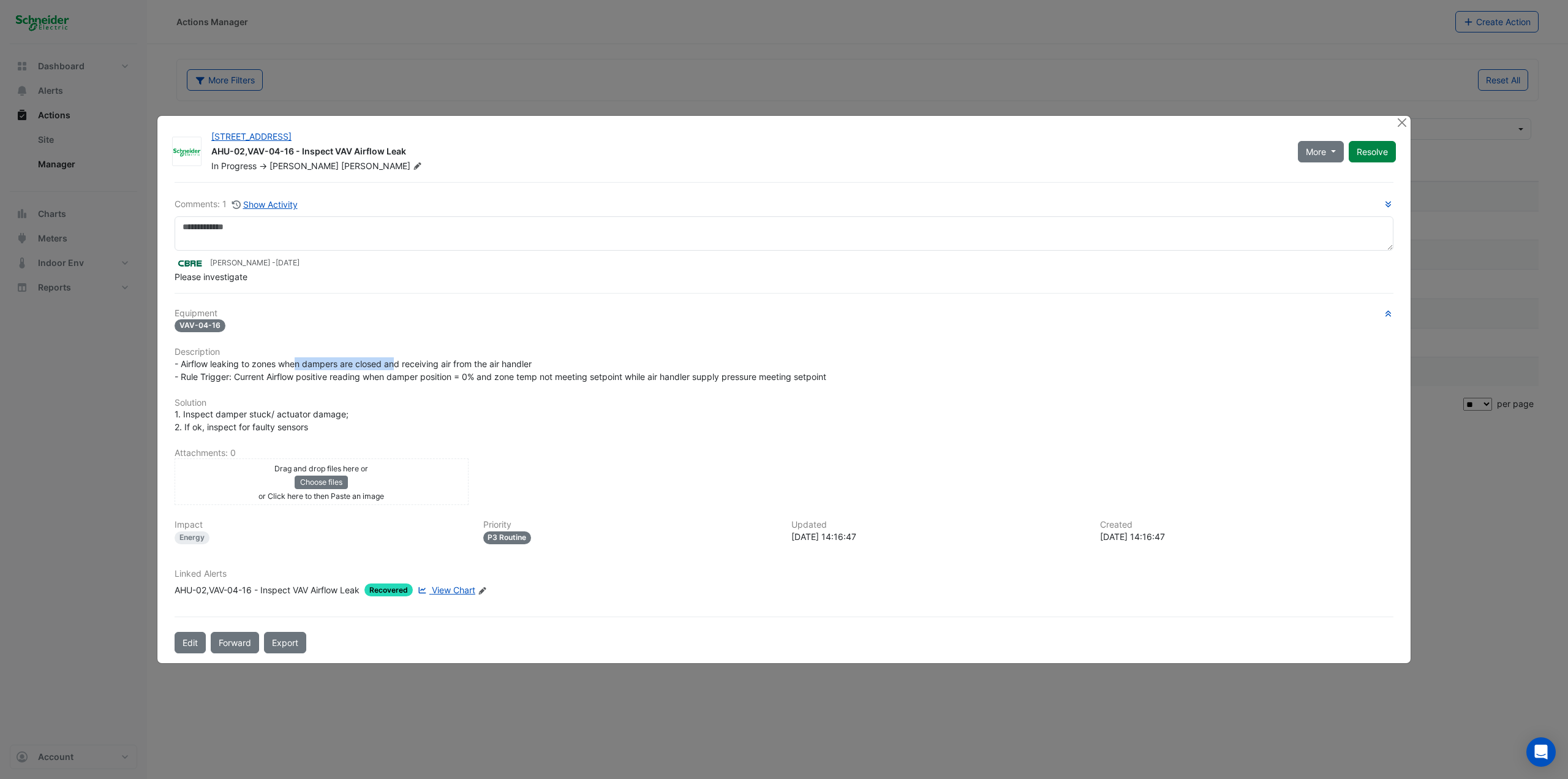
click at [399, 365] on span "- Airflow leaking to zones when dampers are closed and receiving air from the a…" at bounding box center [500, 370] width 651 height 23
drag, startPoint x: 409, startPoint y: 362, endPoint x: 508, endPoint y: 367, distance: 99.1
click at [507, 367] on span "- Airflow leaking to zones when dampers are closed and receiving air from the a…" at bounding box center [500, 370] width 651 height 23
click at [509, 367] on span "- Airflow leaking to zones when dampers are closed and receiving air from the a…" at bounding box center [500, 370] width 651 height 23
drag, startPoint x: 240, startPoint y: 379, endPoint x: 454, endPoint y: 380, distance: 214.0
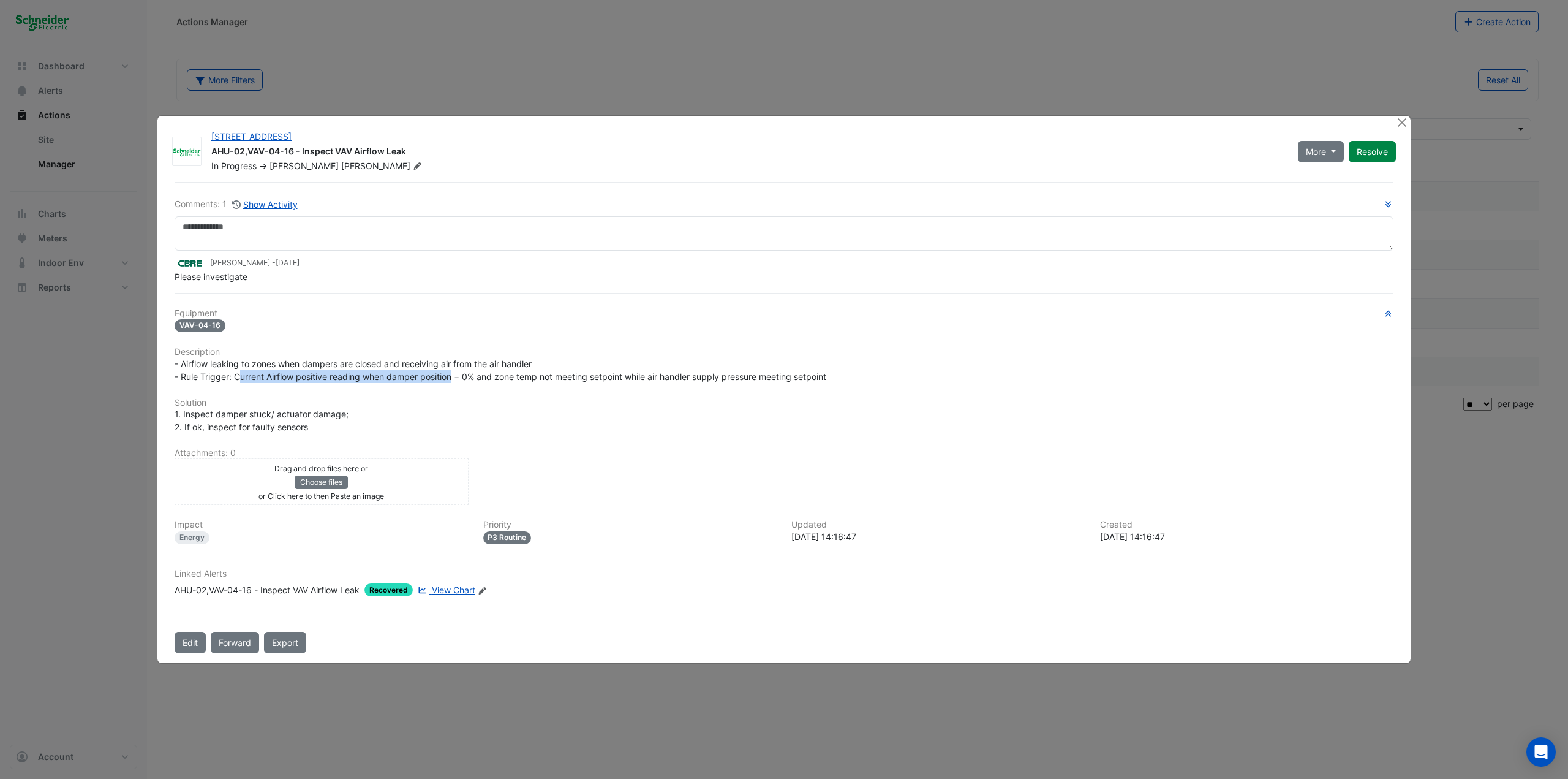
click at [454, 380] on span "- Airflow leaking to zones when dampers are closed and receiving air from the a…" at bounding box center [500, 370] width 651 height 23
drag, startPoint x: 453, startPoint y: 379, endPoint x: 441, endPoint y: 377, distance: 12.2
click at [441, 377] on span "- Airflow leaking to zones when dampers are closed and receiving air from the a…" at bounding box center [500, 370] width 651 height 23
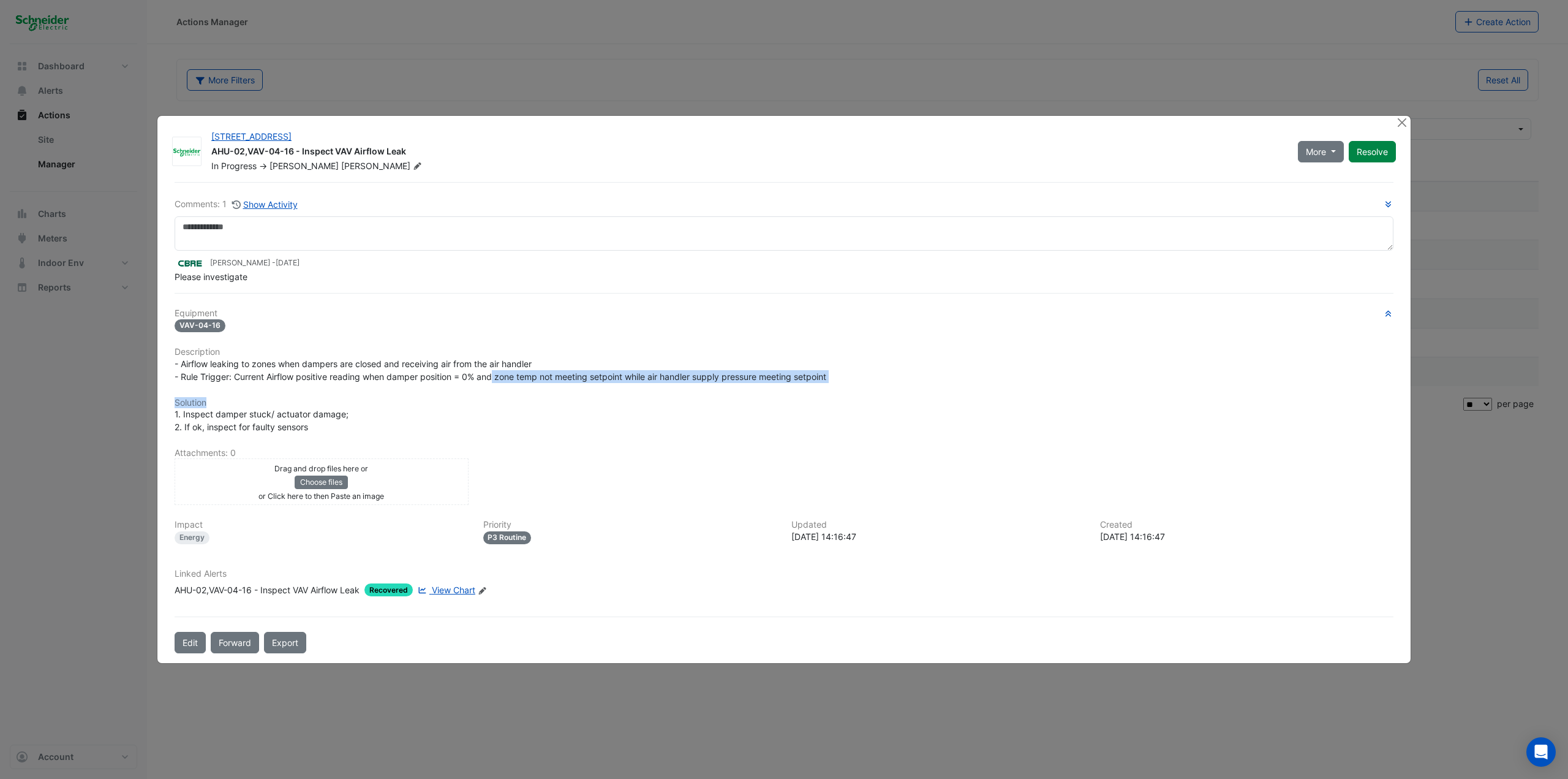
drag, startPoint x: 524, startPoint y: 380, endPoint x: 793, endPoint y: 383, distance: 269.0
click at [793, 383] on div "Equipment VAV-04-16 Description - Airflow leaking to zones when dampers are clo…" at bounding box center [784, 457] width 1219 height 299
drag, startPoint x: 240, startPoint y: 412, endPoint x: 301, endPoint y: 411, distance: 61.0
click at [299, 410] on span "1. Inspect damper stuck/ actuator damage; 2. If ok, inspect for faulty sensors" at bounding box center [261, 421] width 174 height 23
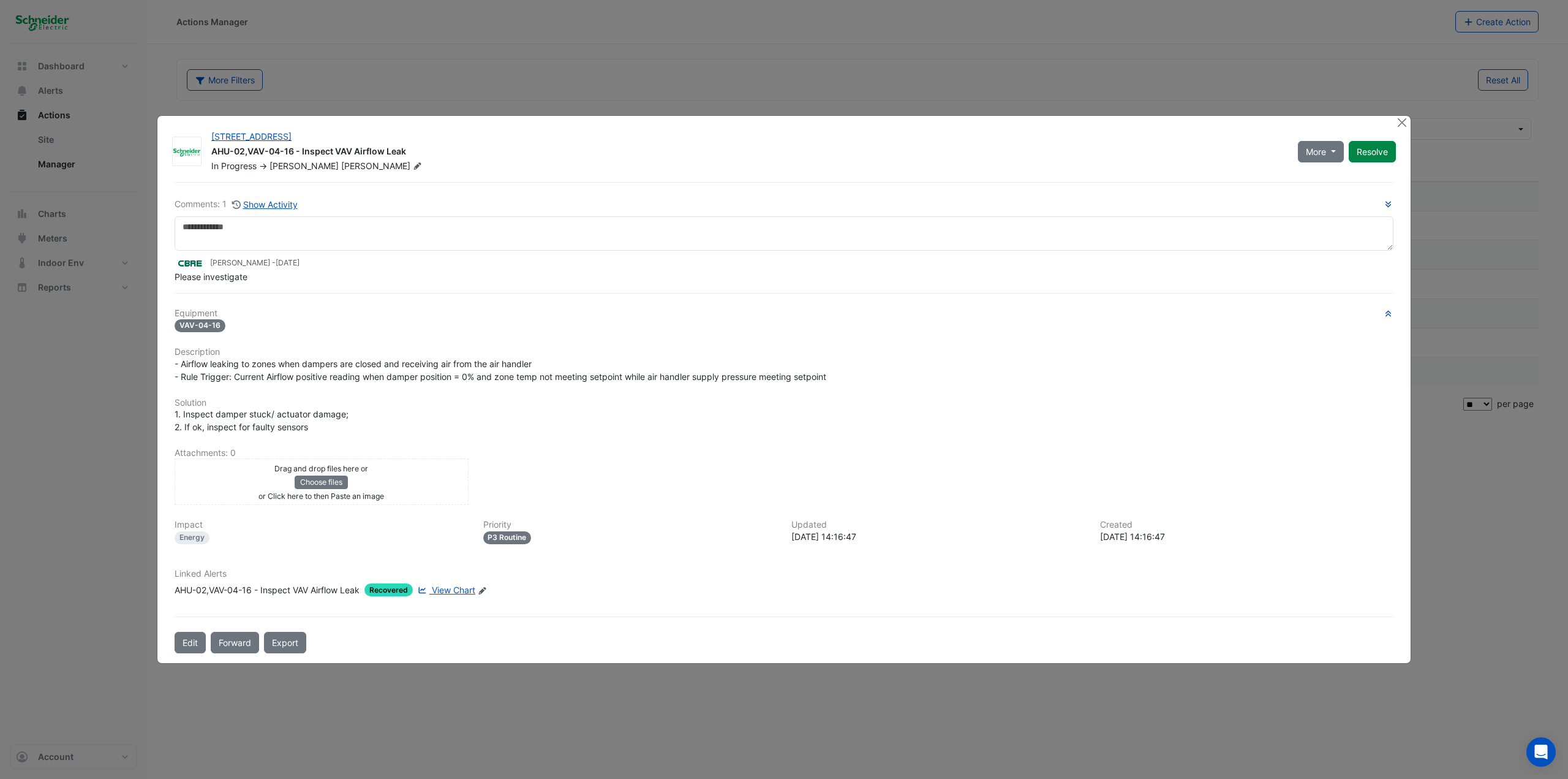
click at [301, 411] on span "1. Inspect damper stuck/ actuator damage; 2. If ok, inspect for faulty sensors" at bounding box center [261, 421] width 174 height 23
drag, startPoint x: 217, startPoint y: 430, endPoint x: 319, endPoint y: 437, distance: 102.2
click at [319, 425] on div "Equipment VAV-04-16 Description - Airflow leaking to zones when dampers are clo…" at bounding box center [784, 457] width 1219 height 299
click at [40, 408] on ngb-modal-window "11-33 Exhibition Street AHU-02,VAV-04-16 - Inspect VAV Airflow Leak In Progress…" at bounding box center [784, 390] width 1568 height 779
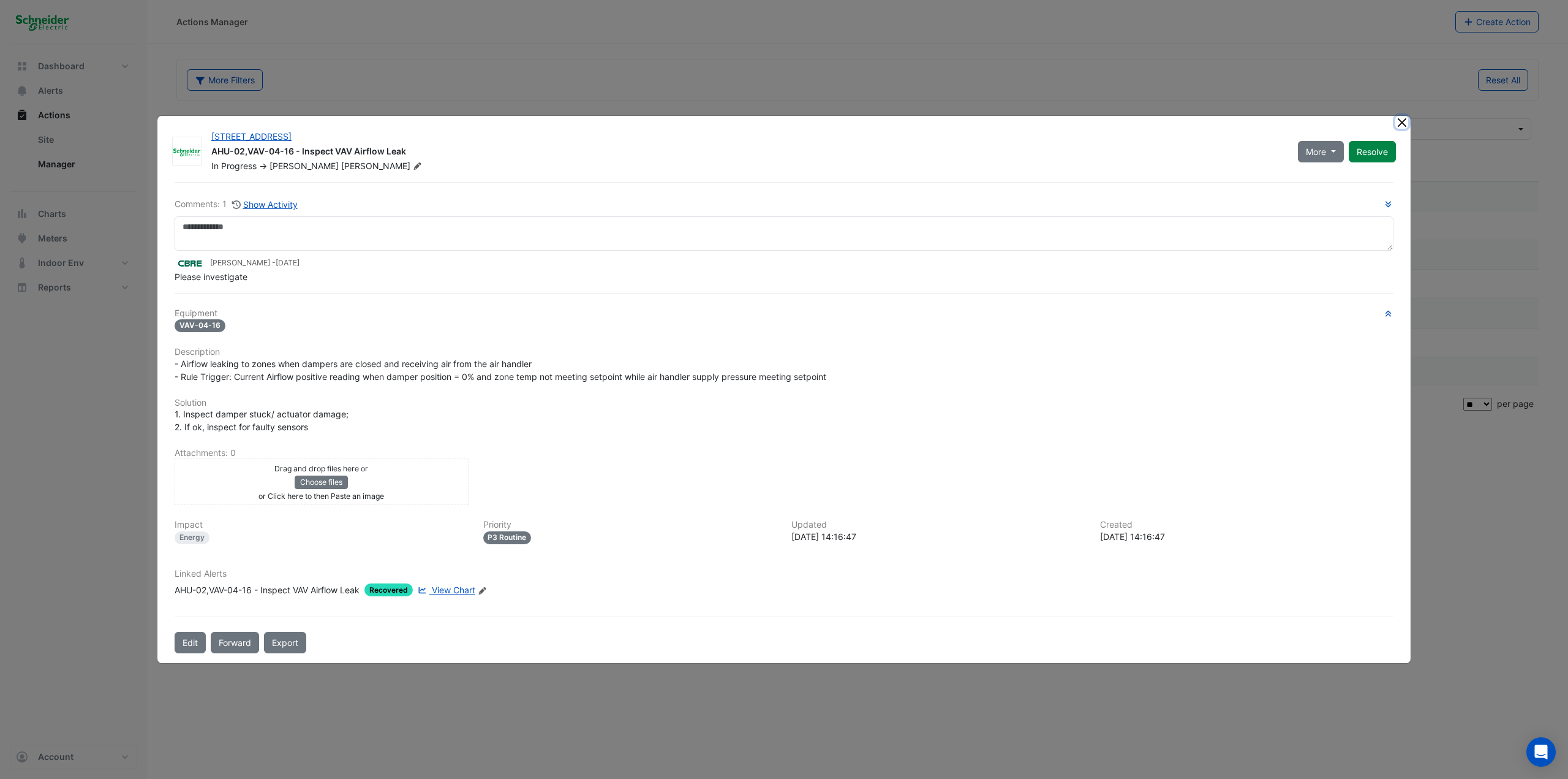
click at [940, 122] on button "Close" at bounding box center [1401, 122] width 13 height 13
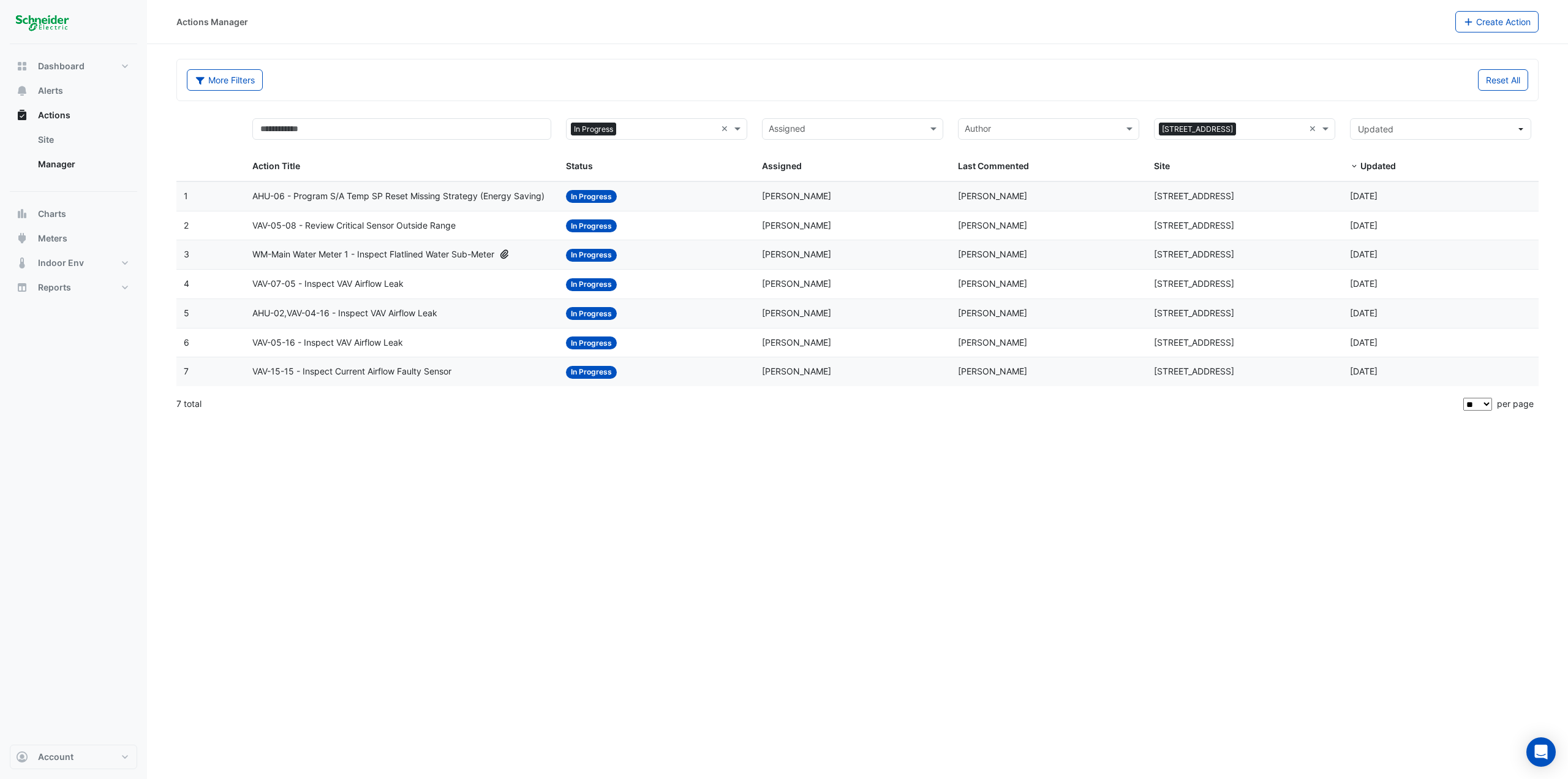
click at [393, 373] on span "VAV-15-15 - Inspect Current Airflow Faulty Sensor" at bounding box center [351, 372] width 199 height 14
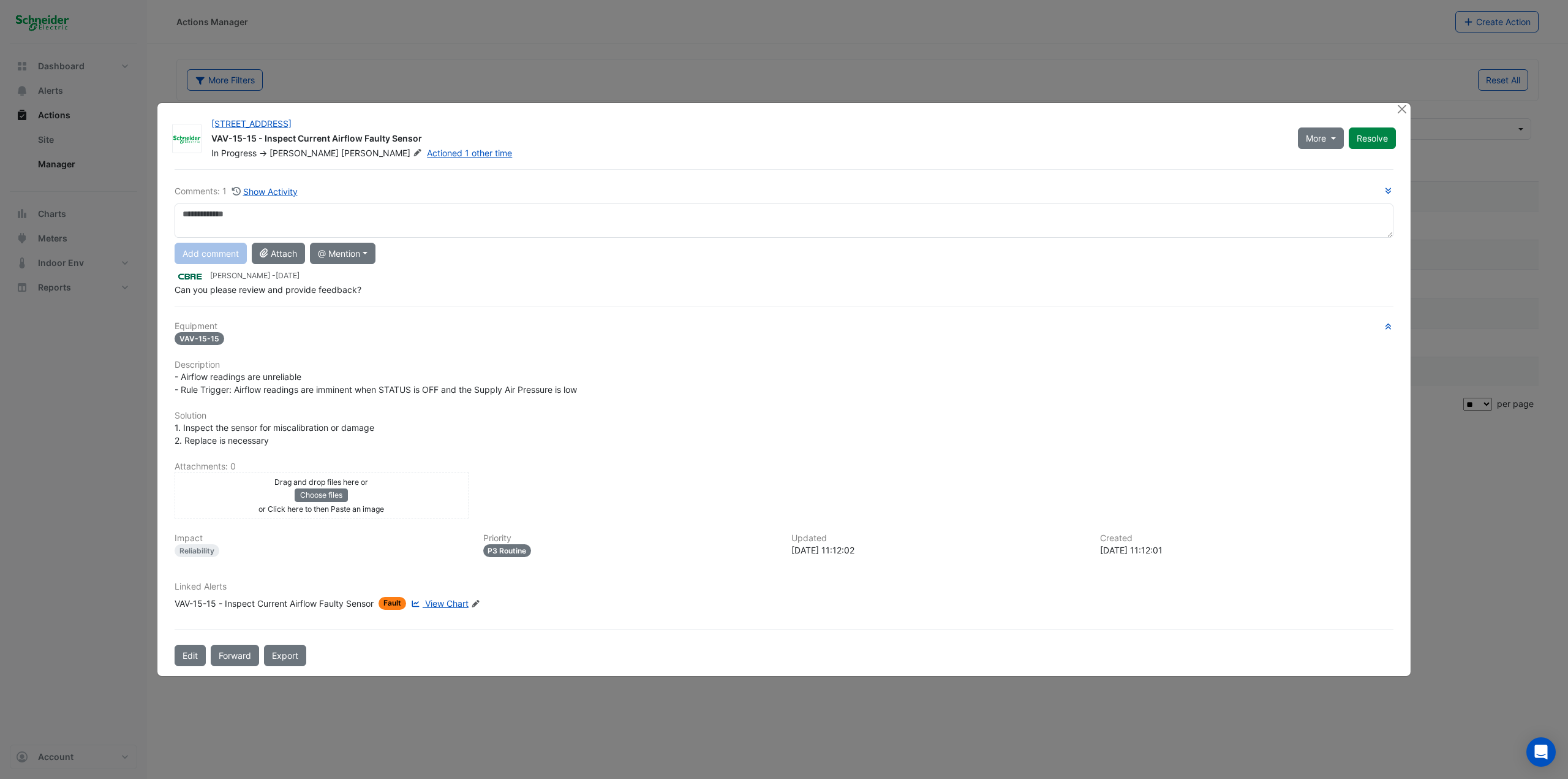
click at [335, 227] on textarea at bounding box center [784, 220] width 1219 height 34
click at [214, 214] on textarea "**********" at bounding box center [784, 220] width 1219 height 34
type textarea "**********"
click at [204, 253] on button "Add comment" at bounding box center [210, 254] width 72 height 22
click at [120, 425] on ngb-modal-window "11-33 Exhibition Street VAV-15-15 - Inspect Current Airflow Faulty Sensor In Pr…" at bounding box center [784, 390] width 1568 height 779
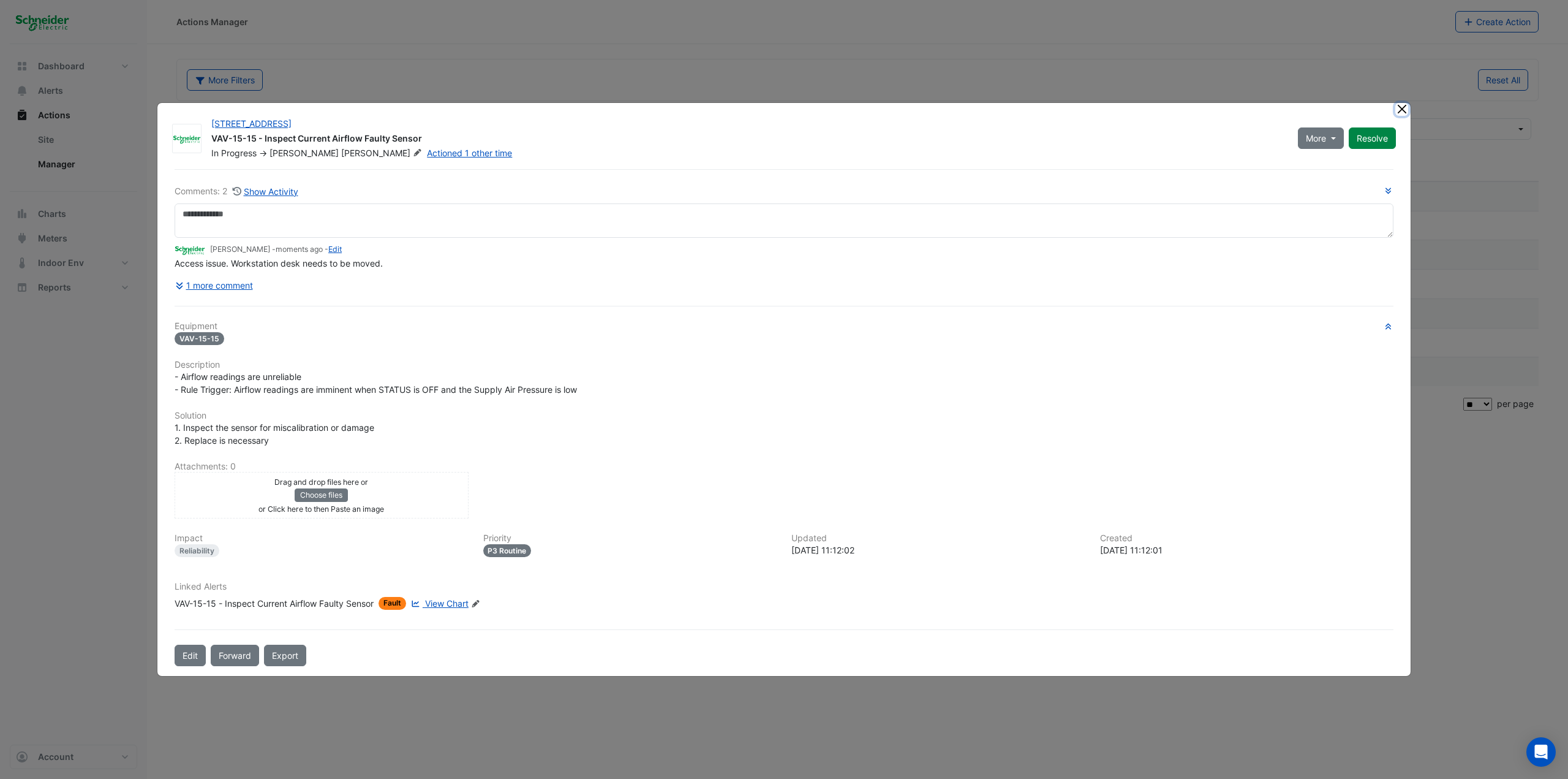
click at [940, 113] on button "Close" at bounding box center [1401, 109] width 13 height 13
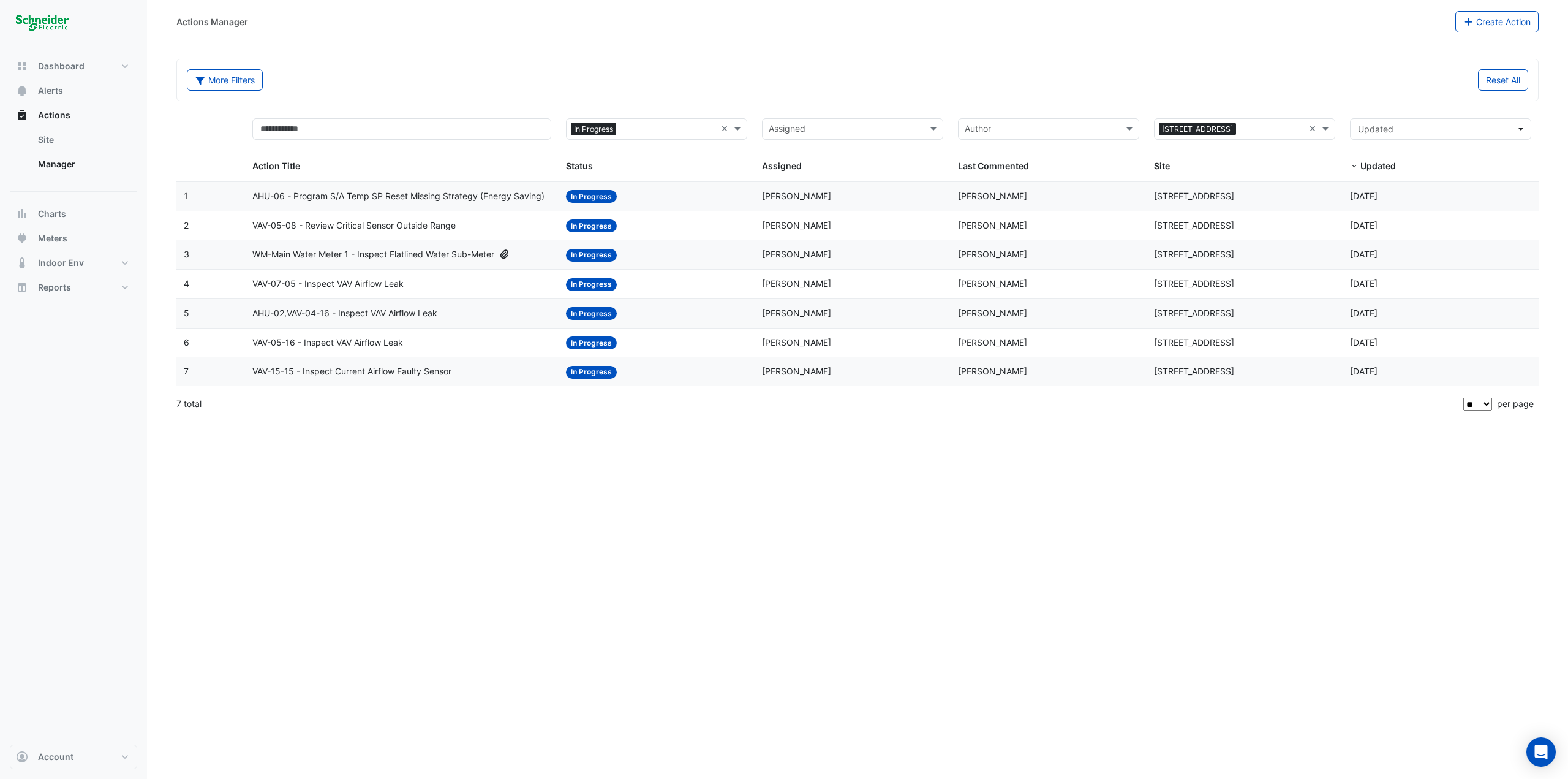
click at [357, 344] on span "VAV-05-16 - Inspect VAV Airflow Leak" at bounding box center [327, 343] width 150 height 14
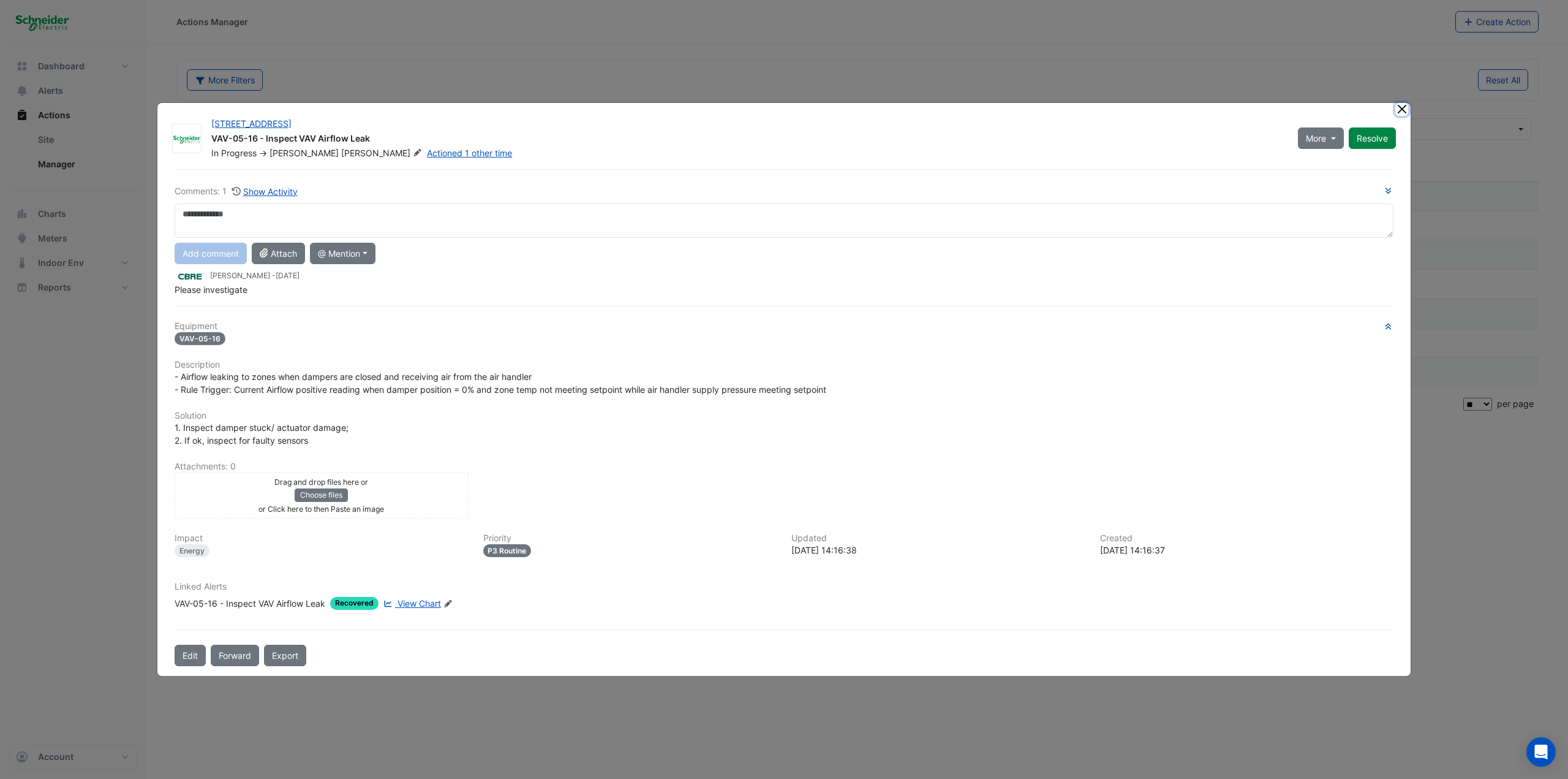
click at [940, 109] on button "Close" at bounding box center [1401, 109] width 13 height 13
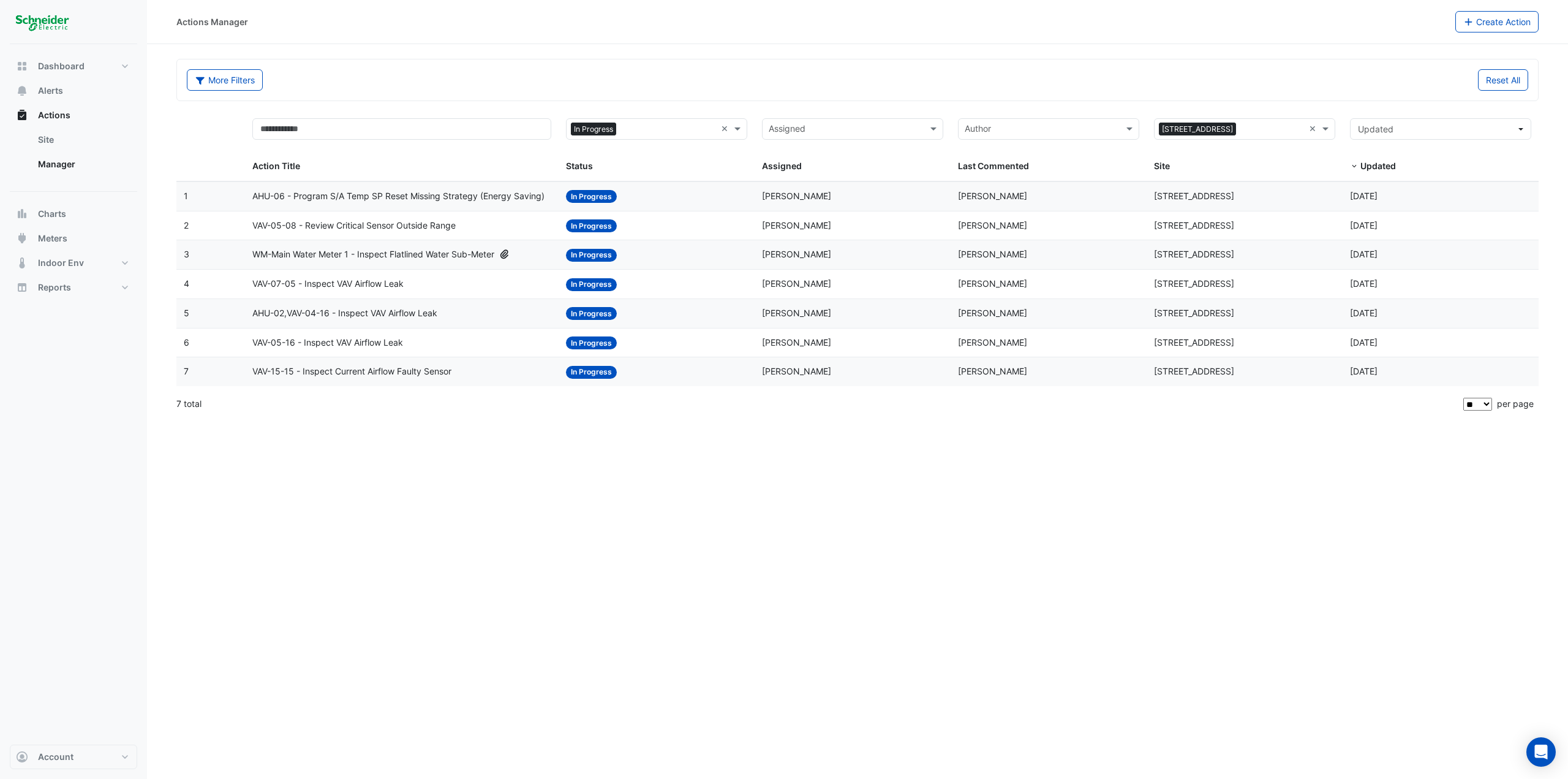
click at [369, 340] on span "VAV-05-16 - Inspect VAV Airflow Leak" at bounding box center [327, 343] width 150 height 14
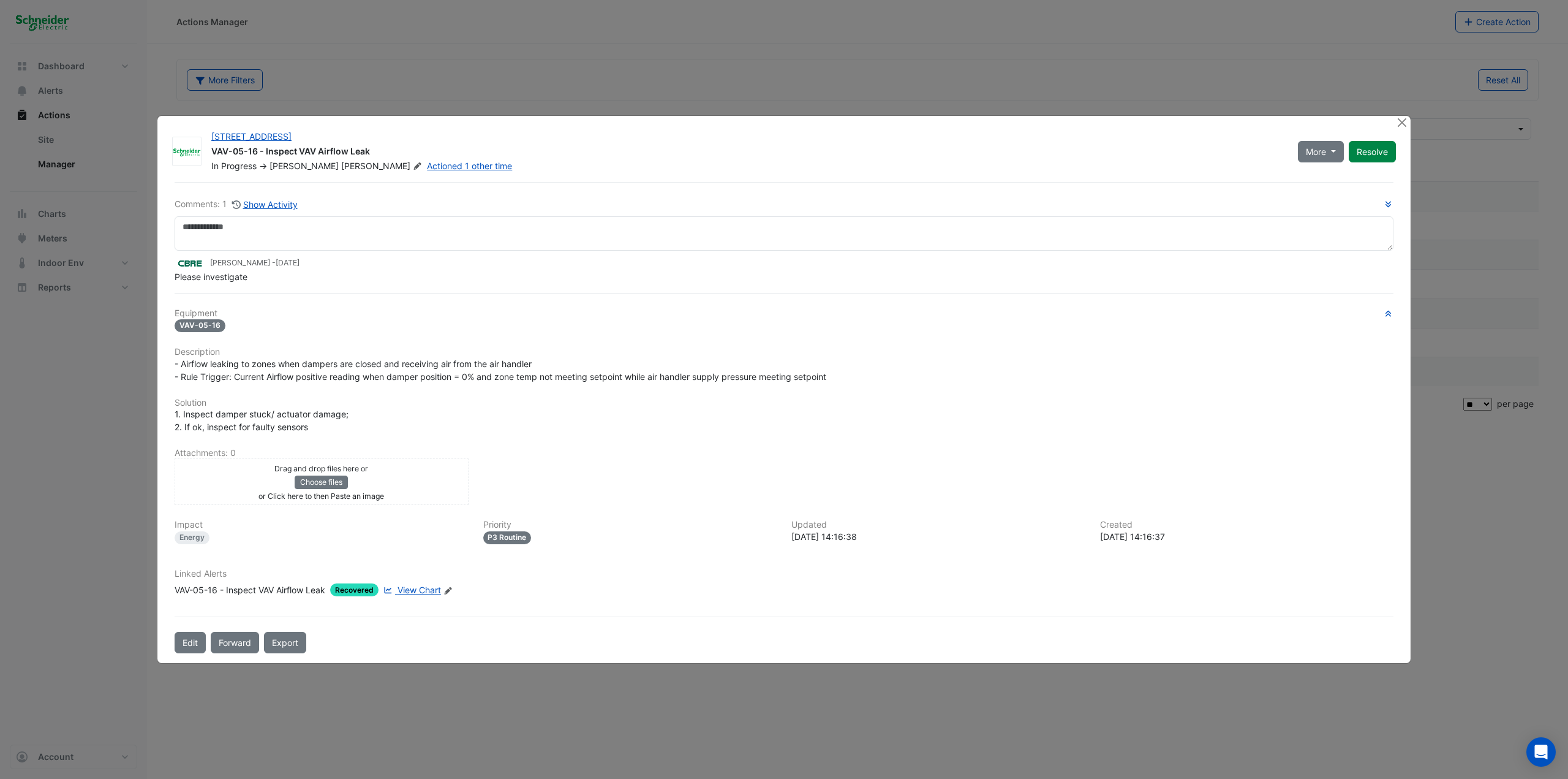
drag, startPoint x: 368, startPoint y: 339, endPoint x: 275, endPoint y: 363, distance: 96.0
click at [275, 363] on span "- Airflow leaking to zones when dampers are closed and receiving air from the a…" at bounding box center [500, 370] width 651 height 23
click at [427, 425] on div "Linked Alerts VAV-05-16 - Inspect VAV Airflow Leak Recovered View Chart Edit Li…" at bounding box center [784, 587] width 1234 height 38
click at [431, 425] on span "View Chart" at bounding box center [420, 589] width 43 height 10
click at [112, 348] on ngb-modal-window "11-33 Exhibition Street VAV-05-16 - Inspect VAV Airflow Leak In Progress -> Cla…" at bounding box center [784, 390] width 1568 height 779
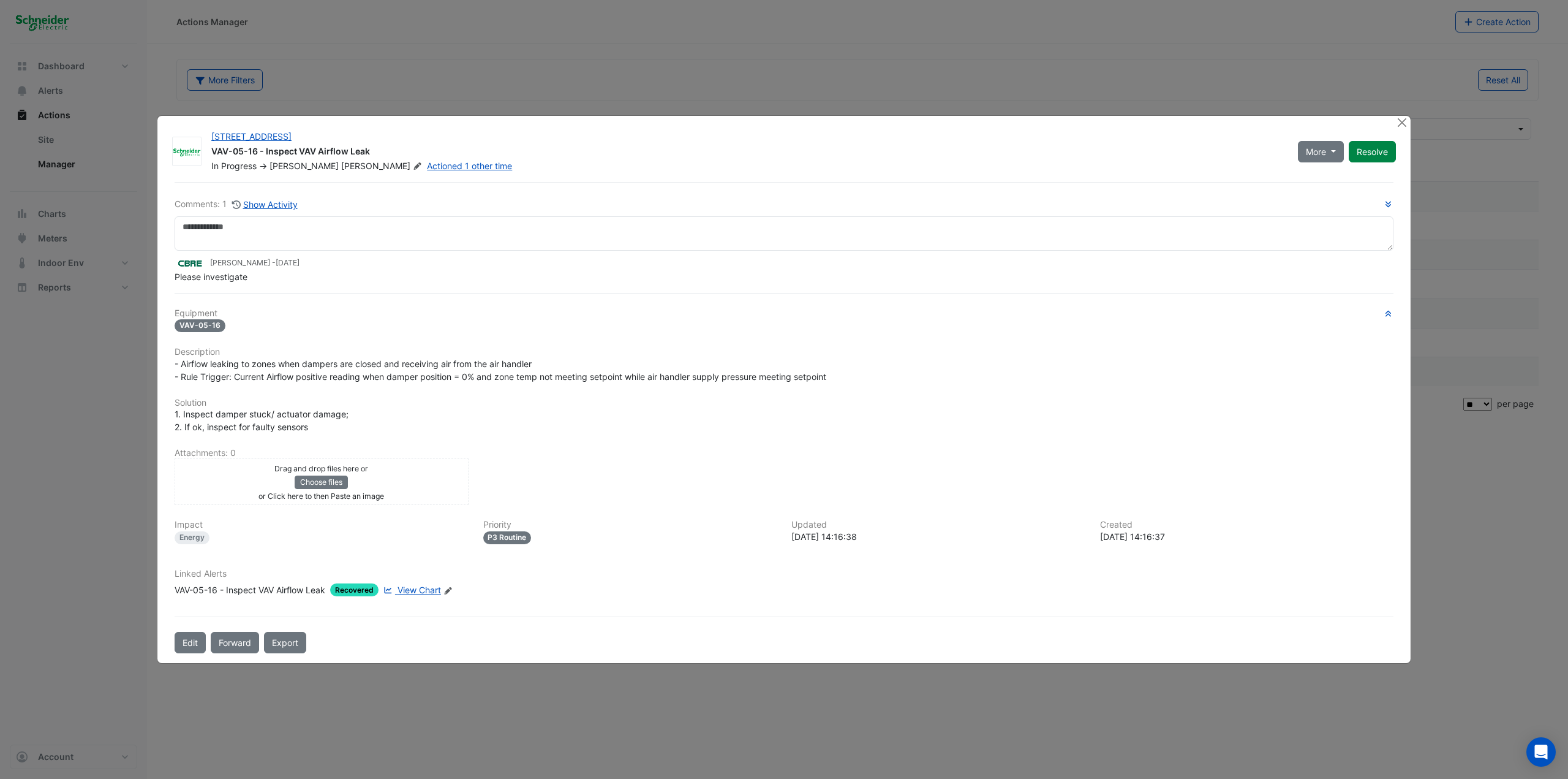
drag, startPoint x: 491, startPoint y: 310, endPoint x: 537, endPoint y: 304, distance: 46.4
drag, startPoint x: 537, startPoint y: 304, endPoint x: 1403, endPoint y: 124, distance: 884.5
click at [940, 124] on button "Close" at bounding box center [1401, 122] width 13 height 13
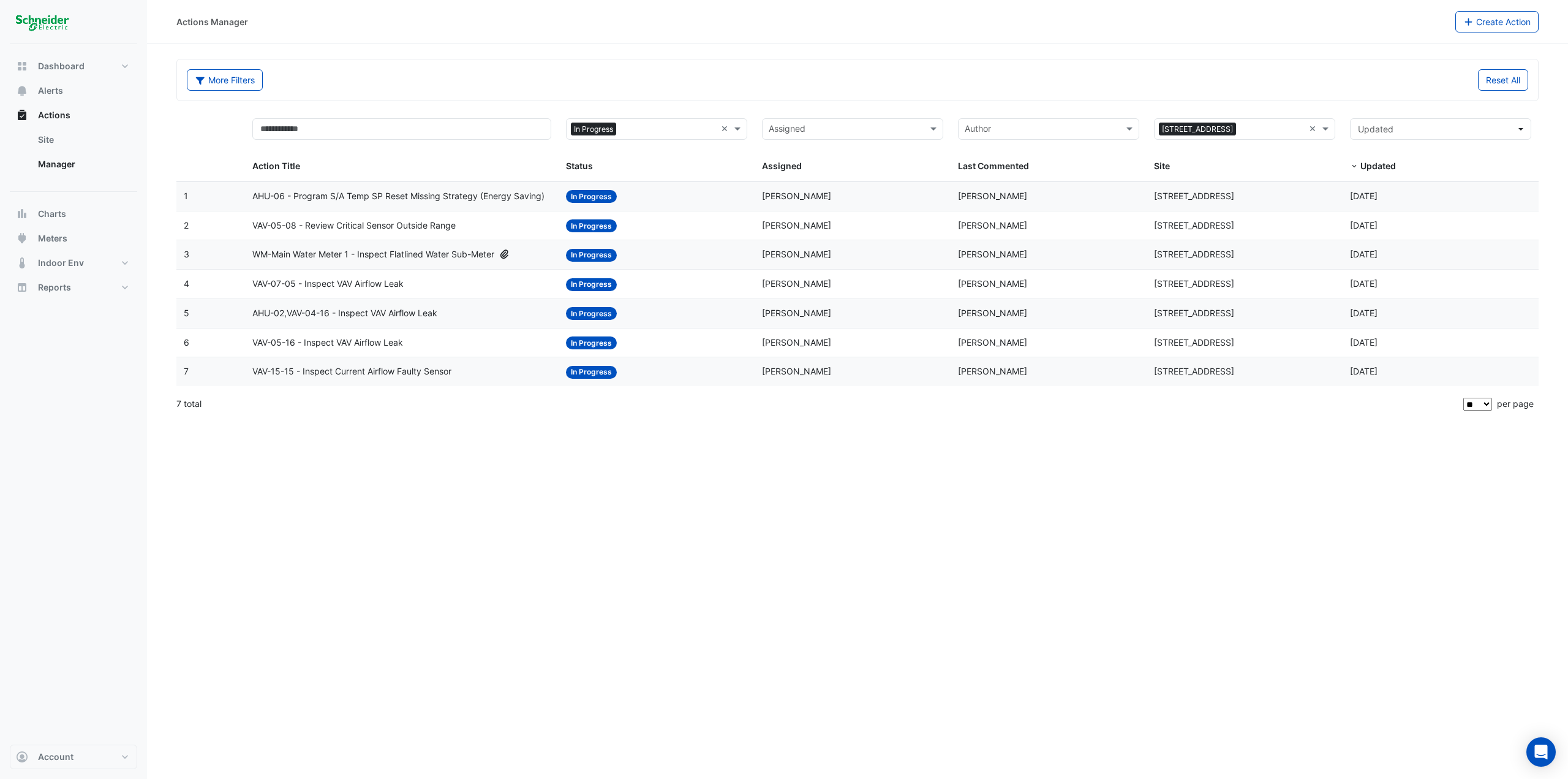
click at [381, 374] on span "VAV-15-15 - Inspect Current Airflow Faulty Sensor" at bounding box center [351, 372] width 199 height 14
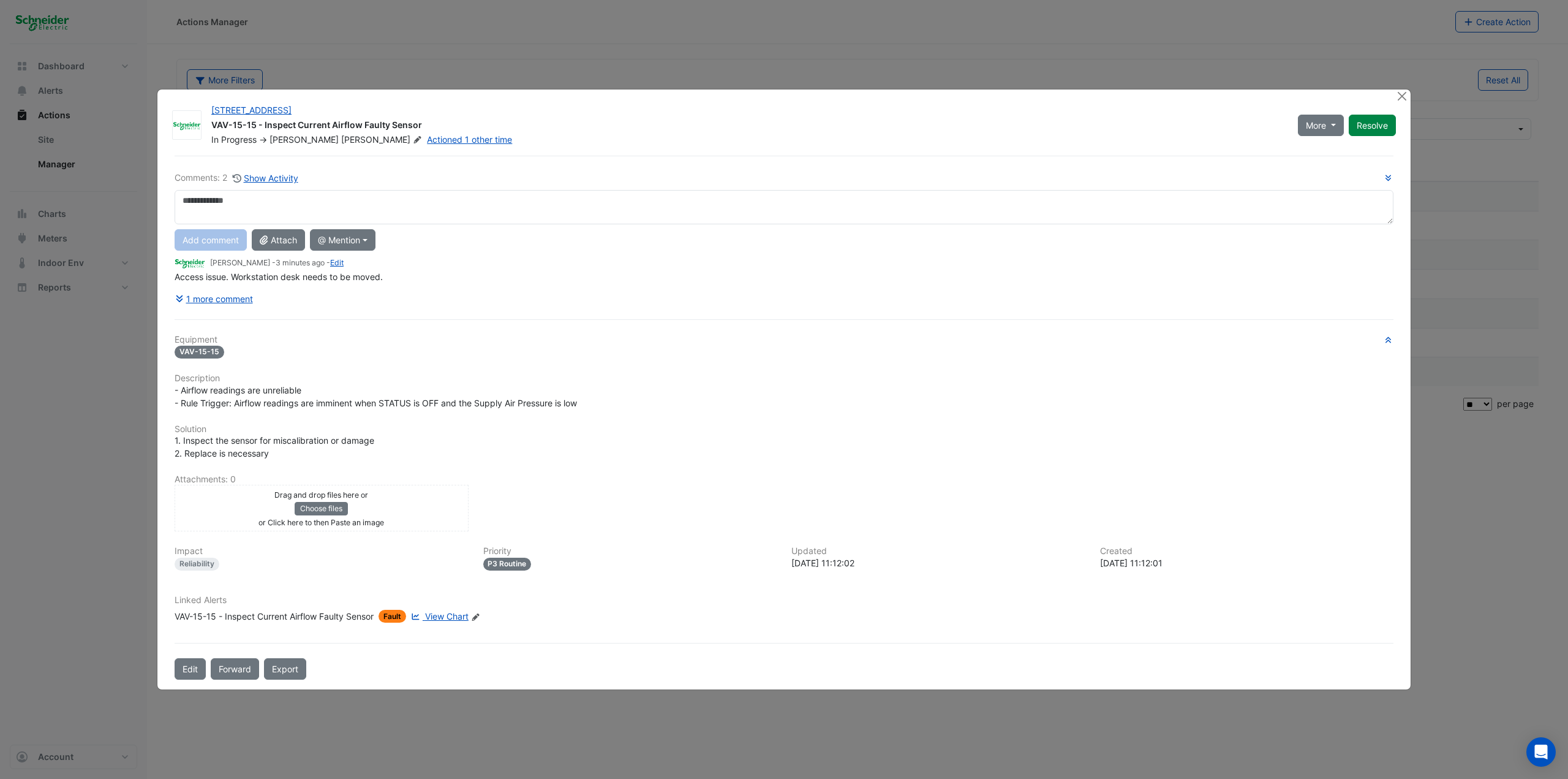
click at [455, 425] on span "View Chart" at bounding box center [447, 615] width 43 height 10
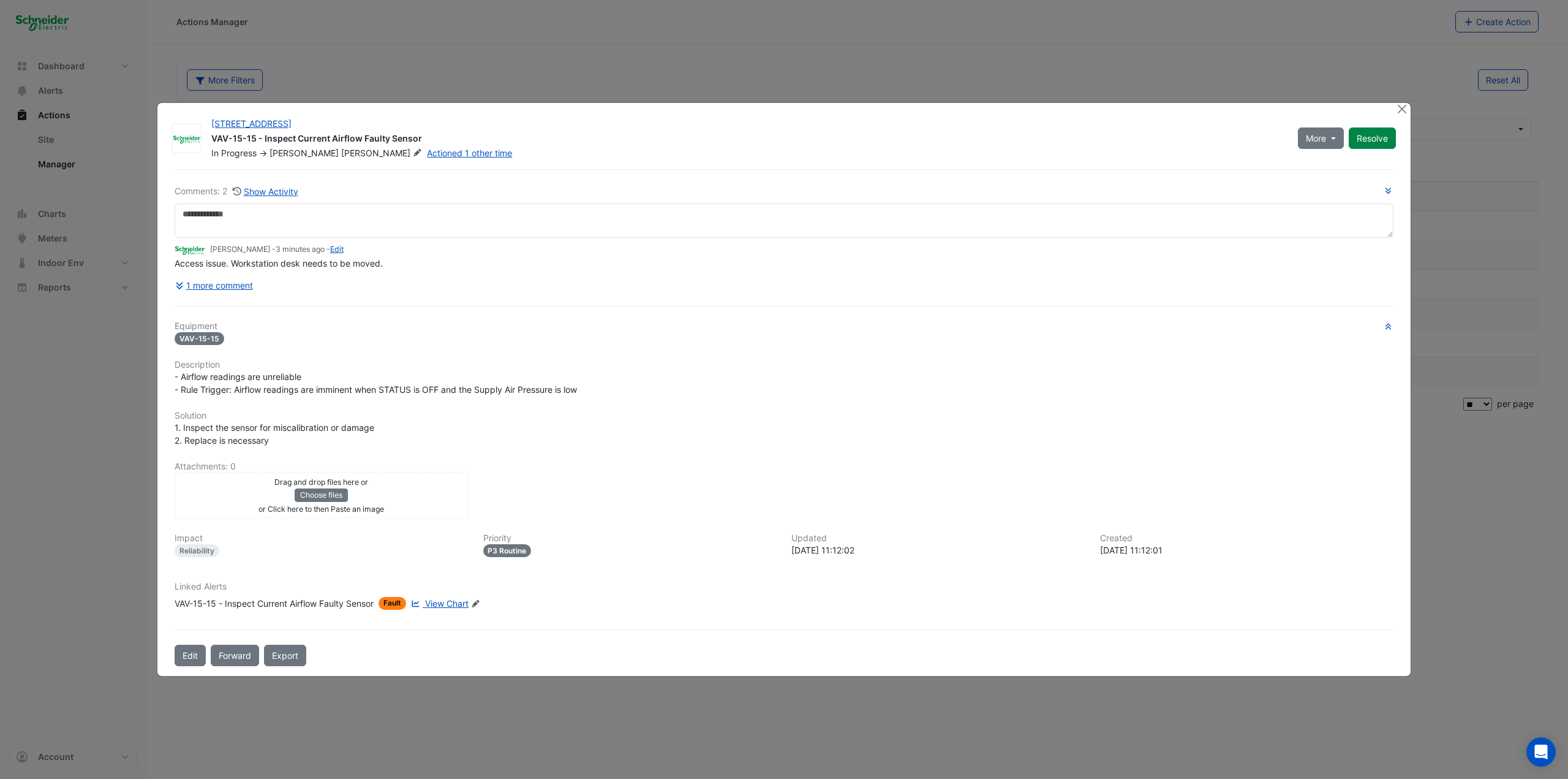
click at [612, 74] on ngb-modal-window "11-33 Exhibition Street VAV-15-15 - Inspect Current Airflow Faulty Sensor In Pr…" at bounding box center [784, 390] width 1568 height 779
click at [940, 108] on button "Close" at bounding box center [1401, 109] width 13 height 13
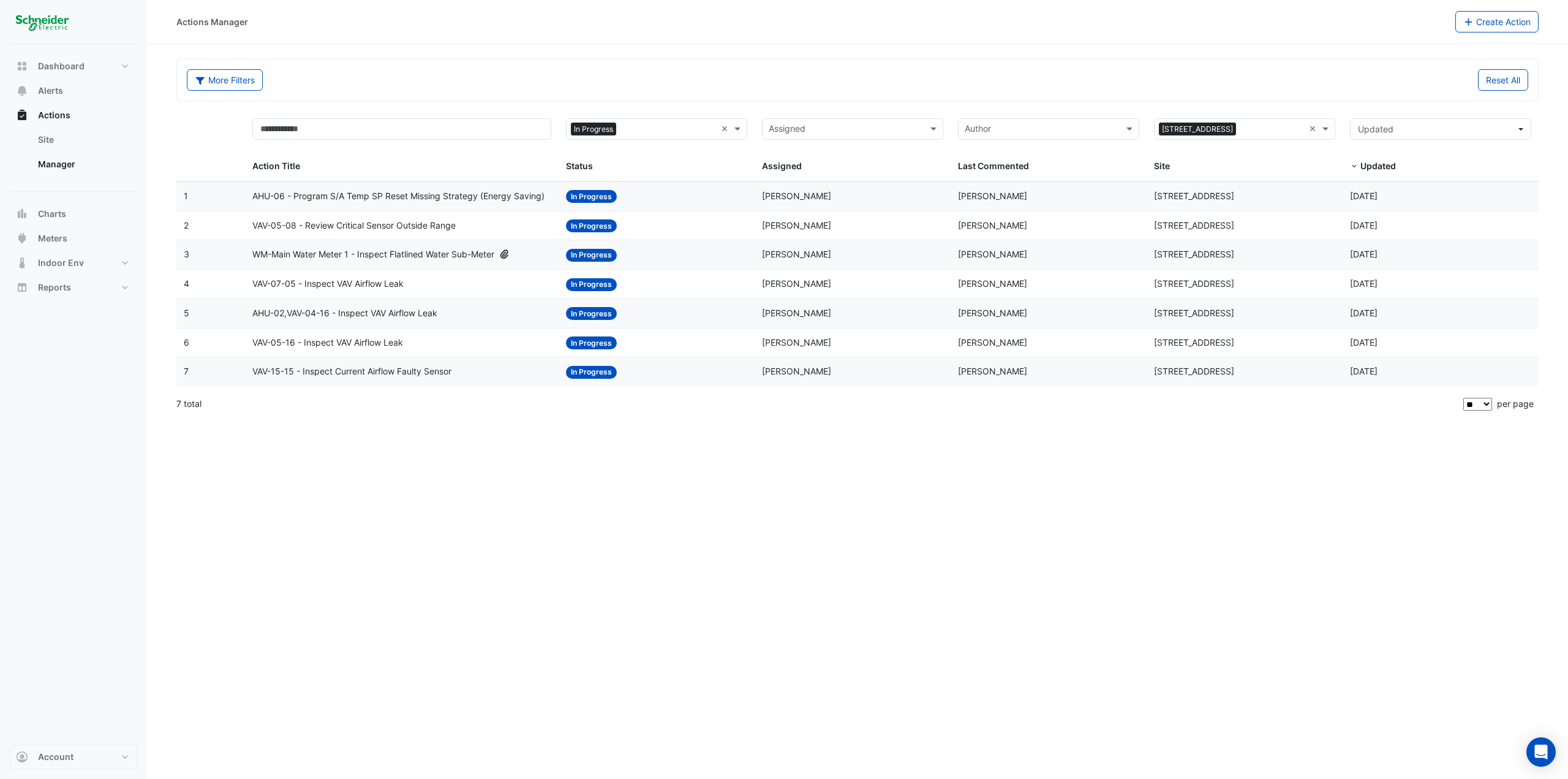
click at [353, 342] on span "VAV-05-16 - Inspect VAV Airflow Leak" at bounding box center [327, 343] width 150 height 14
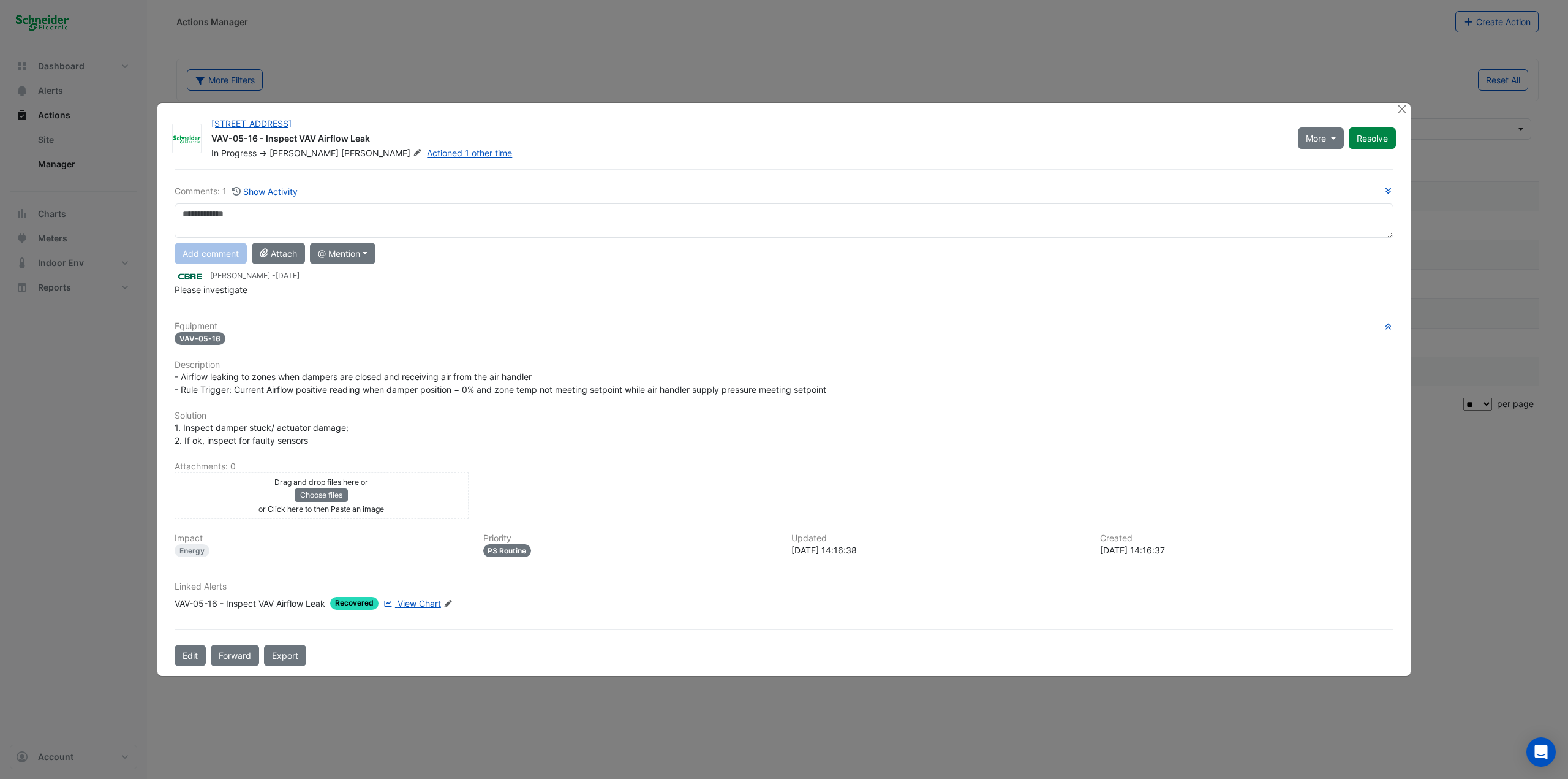
click at [402, 425] on link "View Chart" at bounding box center [410, 603] width 60 height 13
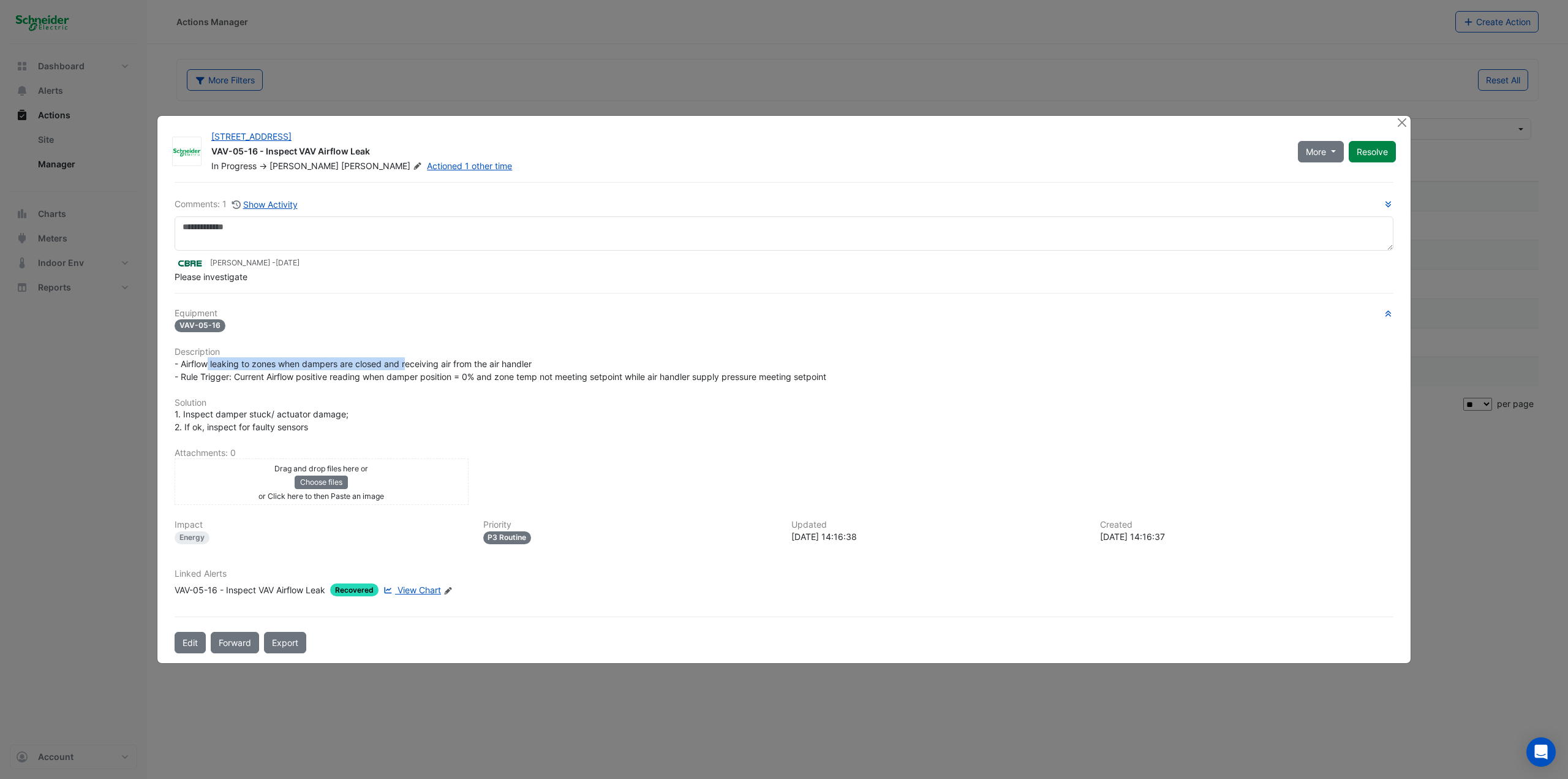
drag, startPoint x: 209, startPoint y: 363, endPoint x: 409, endPoint y: 358, distance: 200.1
click at [409, 358] on span "- Airflow leaking to zones when dampers are closed and receiving air from the a…" at bounding box center [500, 370] width 651 height 23
drag, startPoint x: 325, startPoint y: 373, endPoint x: 440, endPoint y: 376, distance: 115.0
click at [440, 376] on span "- Airflow leaking to zones when dampers are closed and receiving air from the a…" at bounding box center [500, 370] width 651 height 23
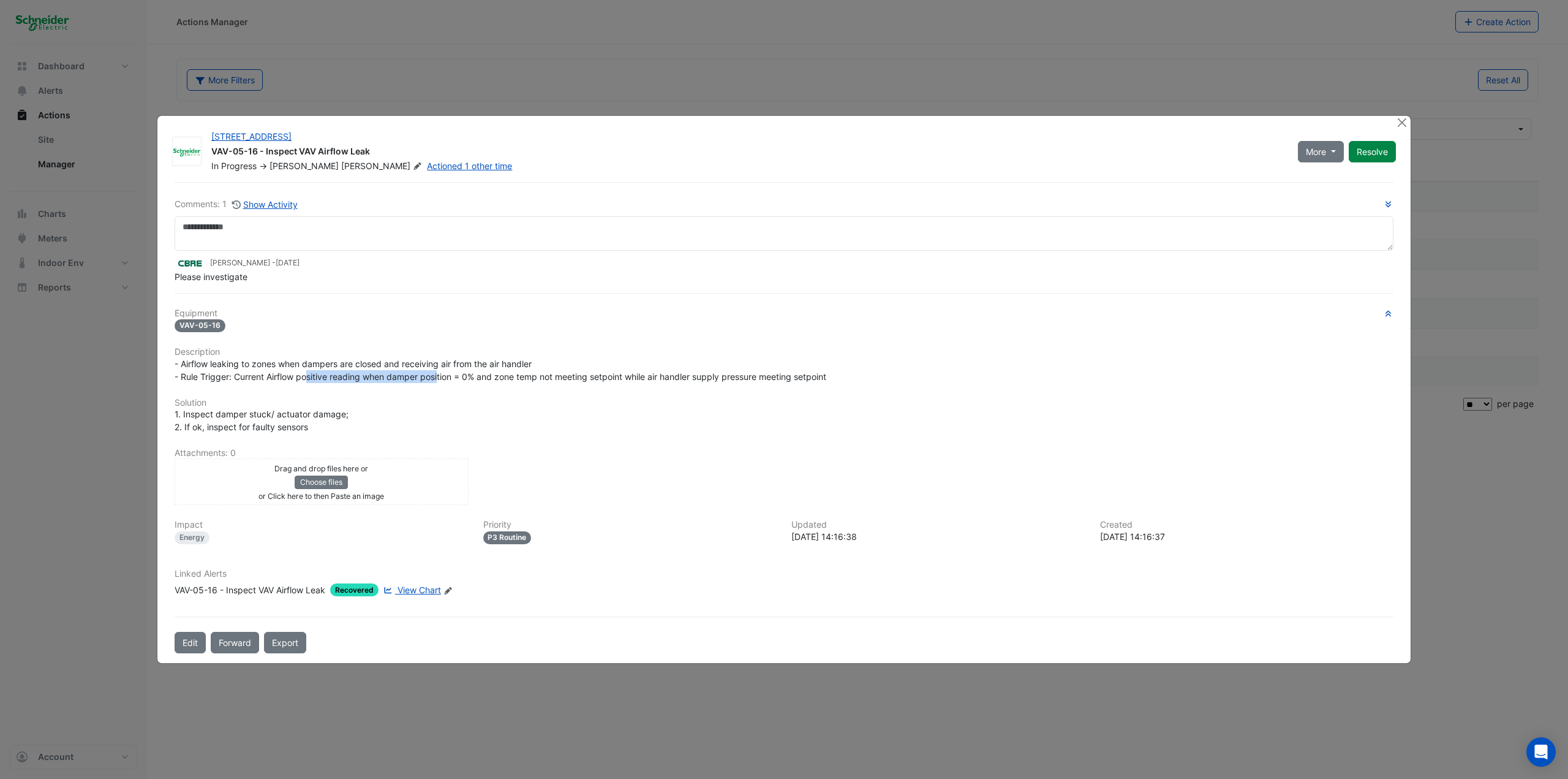
click at [440, 376] on span "- Airflow leaking to zones when dampers are closed and receiving air from the a…" at bounding box center [500, 370] width 651 height 23
drag, startPoint x: 474, startPoint y: 376, endPoint x: 632, endPoint y: 380, distance: 158.1
click at [632, 380] on span "- Airflow leaking to zones when dampers are closed and receiving air from the a…" at bounding box center [500, 370] width 651 height 23
drag, startPoint x: 263, startPoint y: 364, endPoint x: 538, endPoint y: 365, distance: 275.0
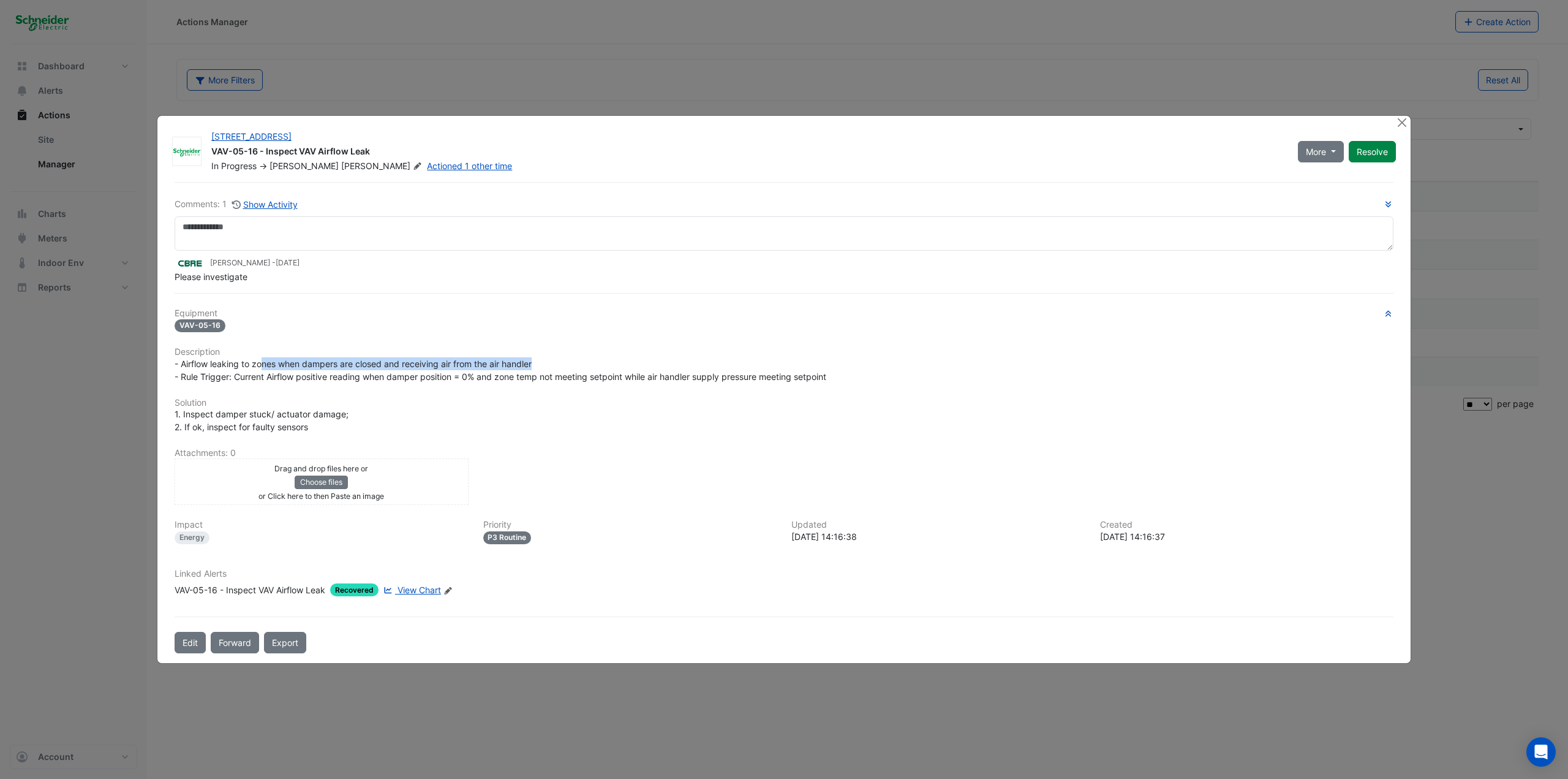
click at [538, 365] on div "- Airflow leaking to zones when dampers are closed and receiving air from the a…" at bounding box center [784, 369] width 1219 height 26
drag, startPoint x: 538, startPoint y: 365, endPoint x: 561, endPoint y: 383, distance: 29.2
click at [561, 383] on div "- Airflow leaking to zones when dampers are closed and receiving air from the a…" at bounding box center [784, 369] width 1219 height 26
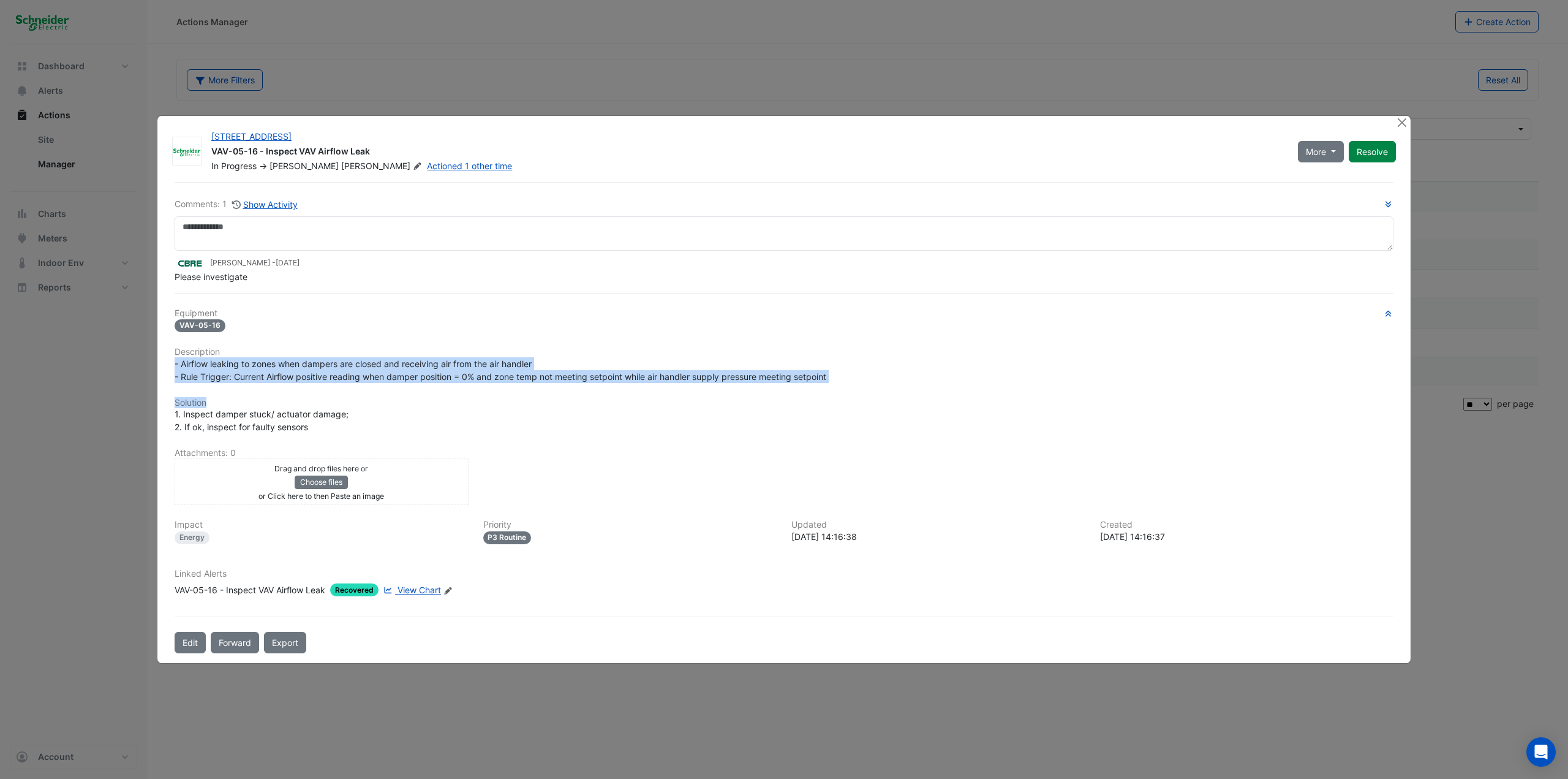
drag, startPoint x: 563, startPoint y: 387, endPoint x: 579, endPoint y: 349, distance: 41.2
click at [579, 349] on div "Equipment VAV-05-16 Description - Airflow leaking to zones when dampers are clo…" at bounding box center [784, 457] width 1219 height 299
click at [579, 349] on h6 "Description" at bounding box center [784, 351] width 1219 height 10
drag, startPoint x: 584, startPoint y: 346, endPoint x: 592, endPoint y: 383, distance: 37.9
click at [592, 383] on div "Equipment VAV-05-16 Description - Airflow leaking to zones when dampers are clo…" at bounding box center [784, 457] width 1219 height 299
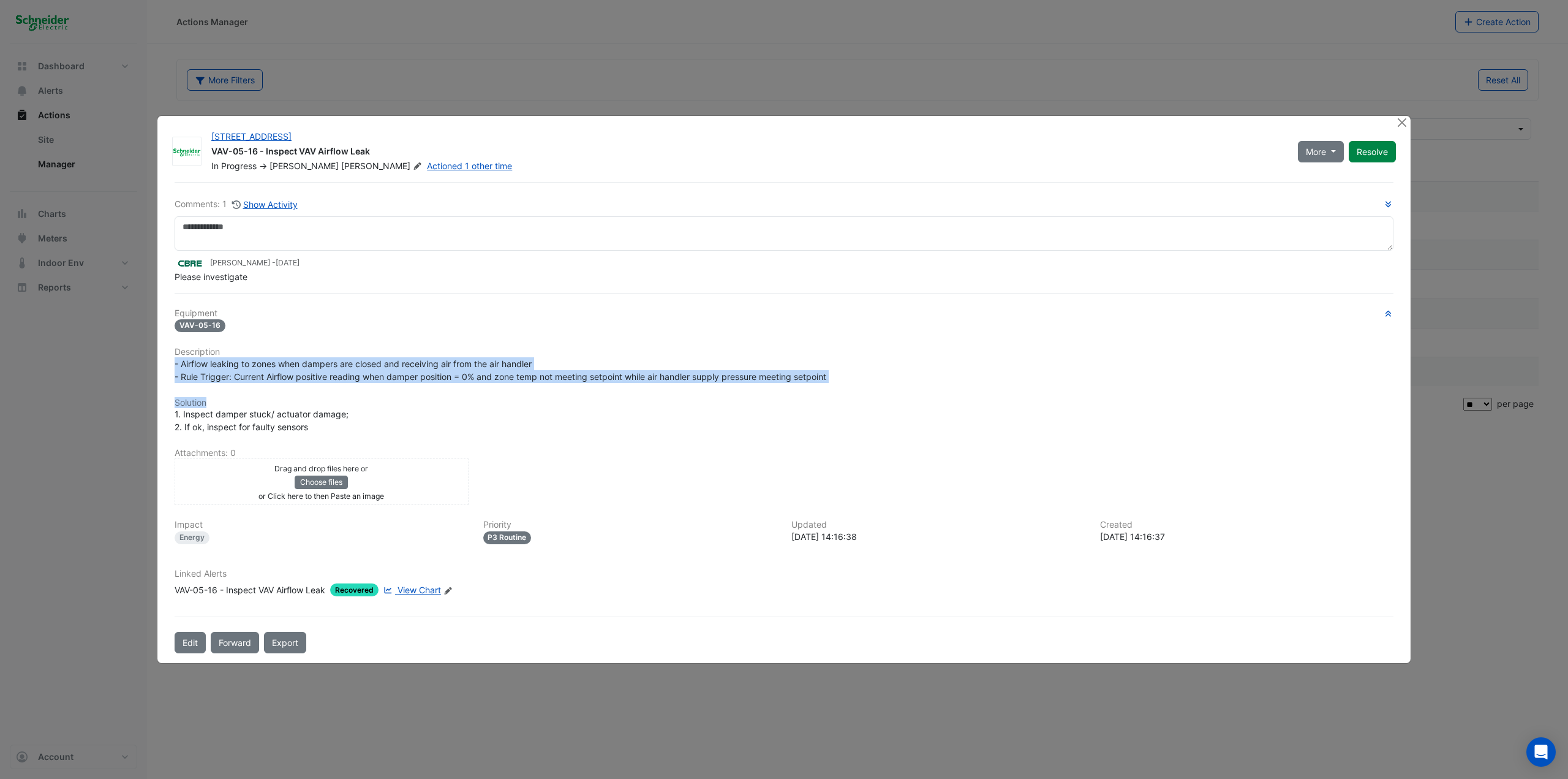
click at [592, 383] on div "Equipment VAV-05-16 Description - Airflow leaking to zones when dampers are clo…" at bounding box center [784, 457] width 1219 height 299
drag, startPoint x: 847, startPoint y: 383, endPoint x: 281, endPoint y: 348, distance: 567.1
click at [281, 348] on div "Equipment VAV-05-16 Description - Airflow leaking to zones when dampers are clo…" at bounding box center [784, 457] width 1219 height 299
click at [281, 348] on h6 "Description" at bounding box center [784, 351] width 1219 height 10
drag, startPoint x: 281, startPoint y: 348, endPoint x: 931, endPoint y: 398, distance: 651.9
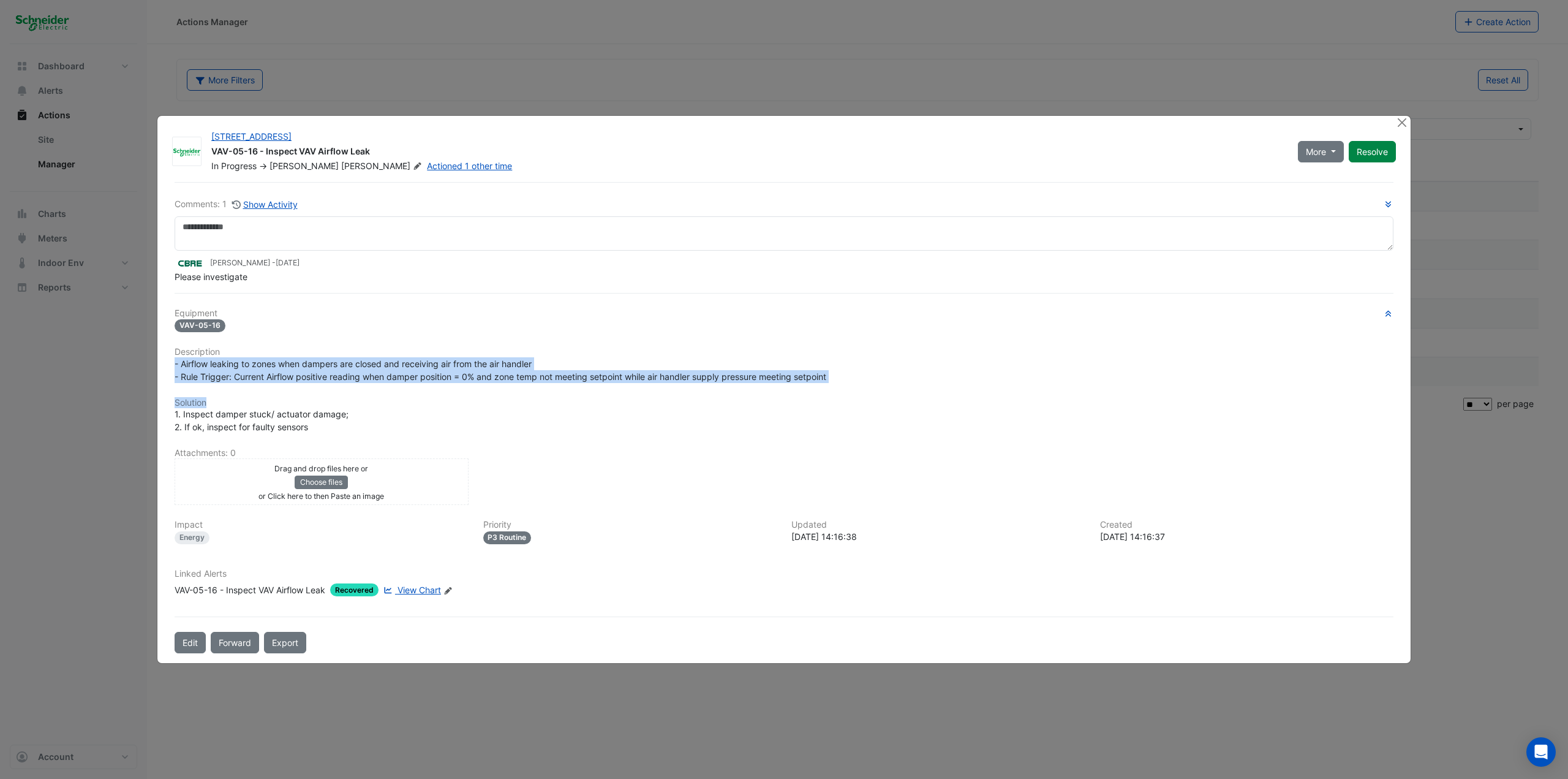
click at [931, 398] on div "Equipment VAV-05-16 Description - Airflow leaking to zones when dampers are clo…" at bounding box center [784, 457] width 1219 height 299
drag, startPoint x: 934, startPoint y: 396, endPoint x: 927, endPoint y: 386, distance: 12.2
click at [934, 396] on div "Equipment VAV-05-16 Description - Airflow leaking to zones when dampers are clo…" at bounding box center [784, 457] width 1219 height 299
click at [900, 368] on div "- Airflow leaking to zones when dampers are closed and receiving air from the a…" at bounding box center [784, 369] width 1219 height 26
drag, startPoint x: 854, startPoint y: 384, endPoint x: 177, endPoint y: 360, distance: 677.4
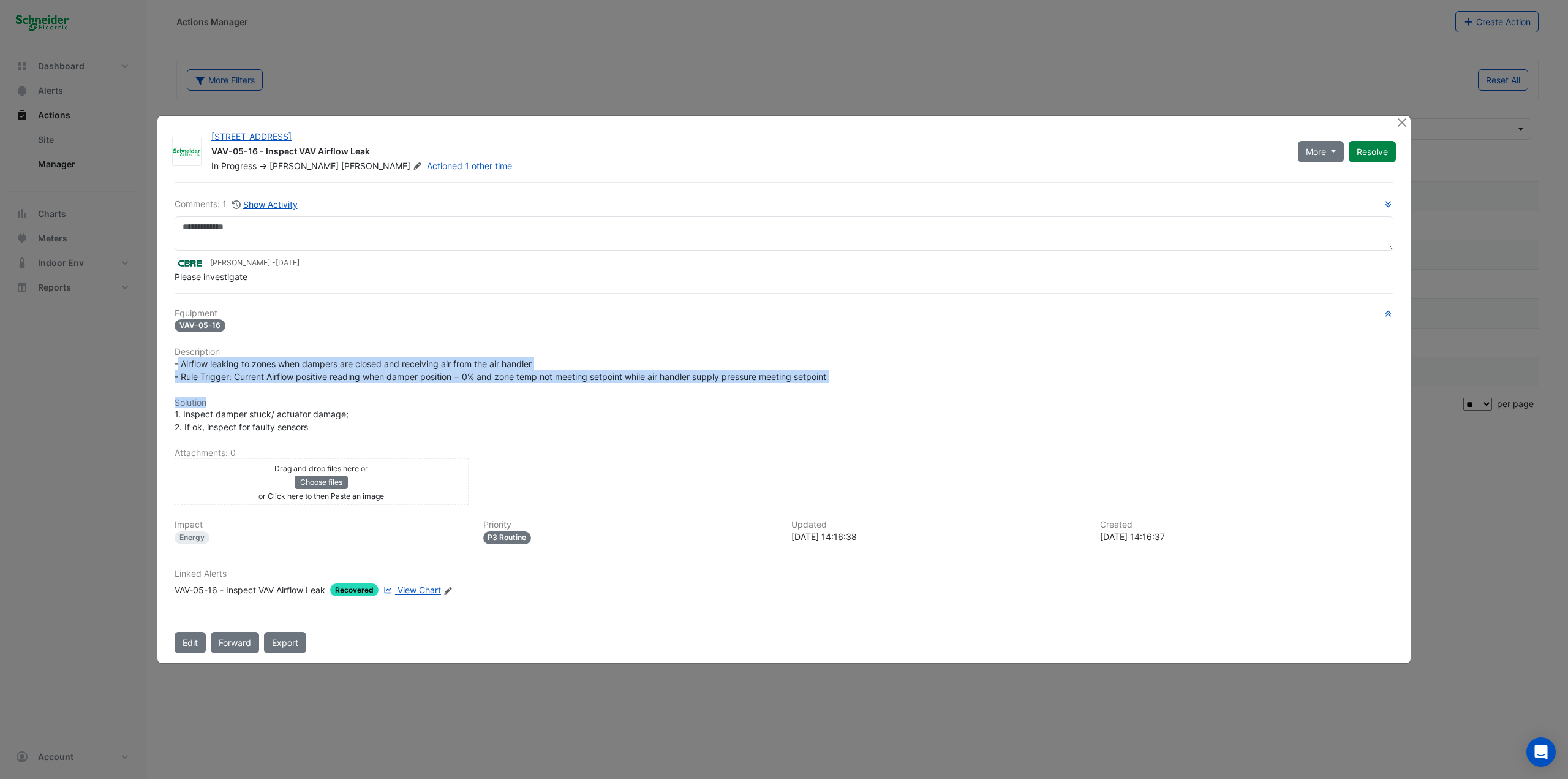
click at [177, 360] on div "Equipment VAV-05-16 Description - Airflow leaking to zones when dampers are clo…" at bounding box center [784, 457] width 1219 height 299
click at [177, 360] on span "- Airflow leaking to zones when dampers are closed and receiving air from the a…" at bounding box center [500, 370] width 651 height 23
drag, startPoint x: 173, startPoint y: 366, endPoint x: 840, endPoint y: 375, distance: 667.1
click at [840, 375] on div "- Airflow leaking to zones when dampers are closed and receiving air from the a…" at bounding box center [784, 369] width 1234 height 26
click at [840, 375] on div "- Airflow leaking to zones when dampers are closed and receiving air from the a…" at bounding box center [784, 369] width 1219 height 26
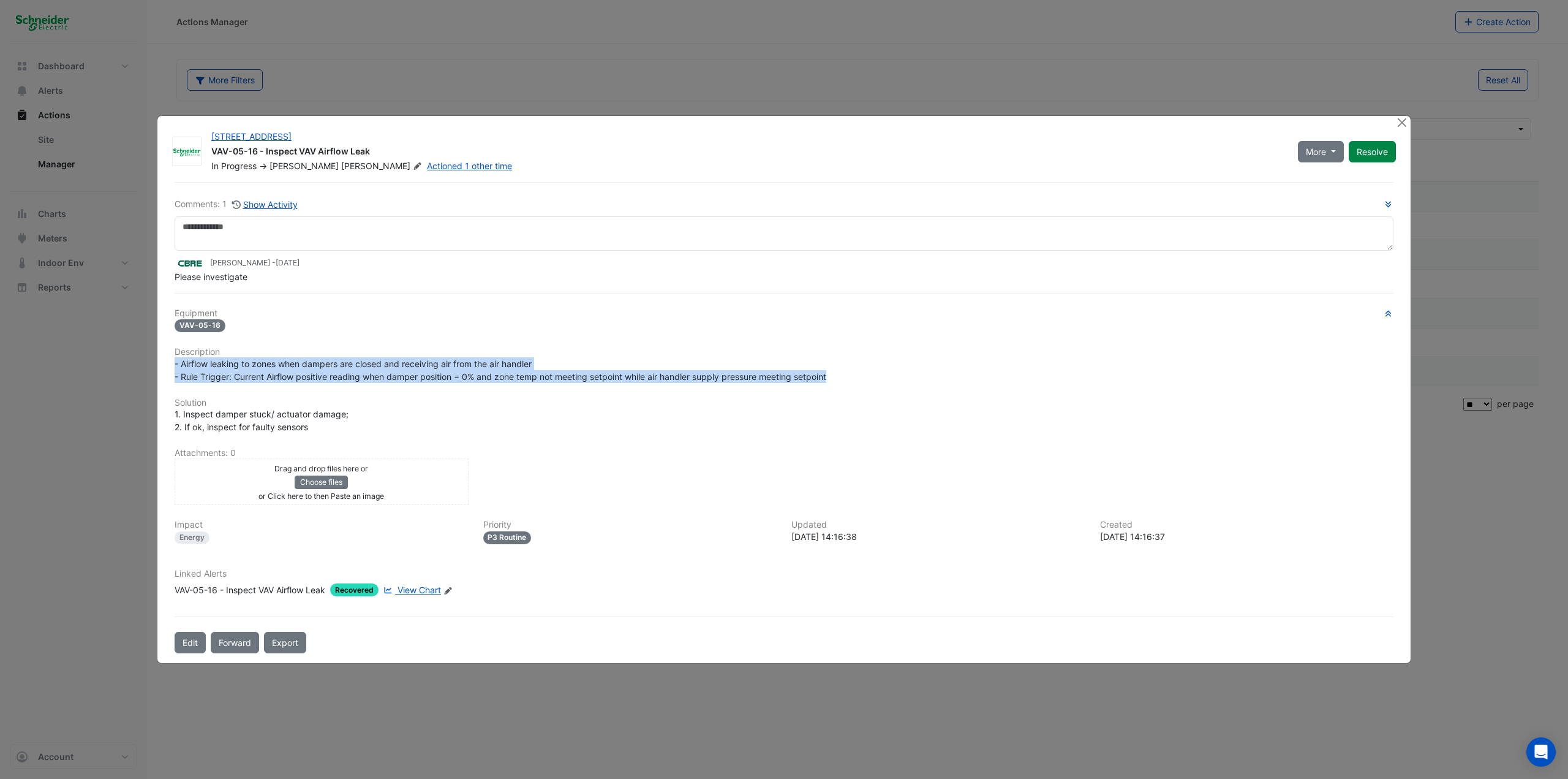
drag, startPoint x: 844, startPoint y: 377, endPoint x: 171, endPoint y: 362, distance: 673.2
click at [171, 362] on div "- Airflow leaking to zones when dampers are closed and receiving air from the a…" at bounding box center [784, 369] width 1234 height 26
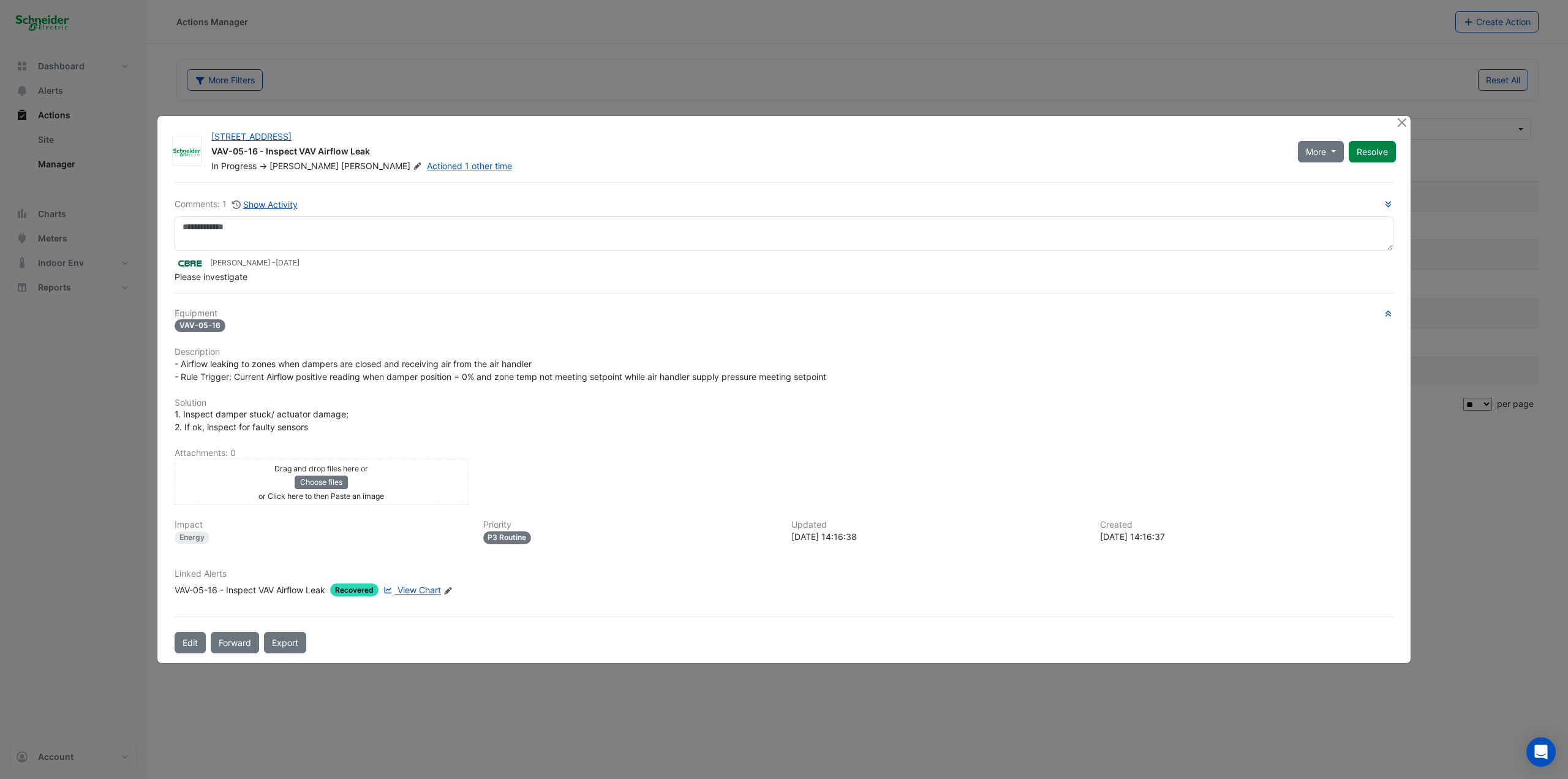
click at [318, 424] on div "1. Inspect damper stuck/ actuator damage; 2. If ok, inspect for faulty sensors" at bounding box center [784, 420] width 1219 height 26
click at [940, 121] on button "Close" at bounding box center [1401, 122] width 13 height 13
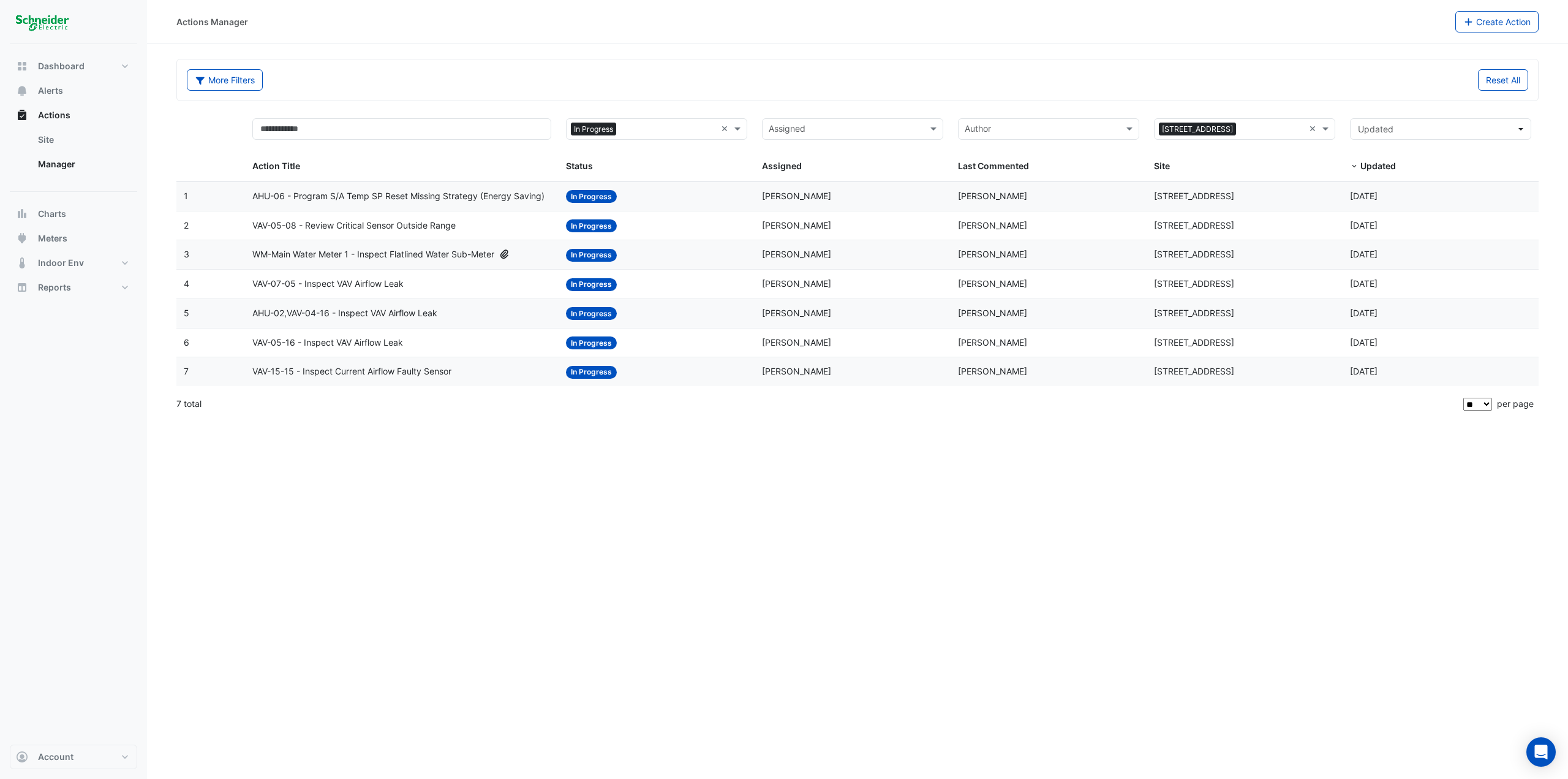
click at [940, 415] on div "7 total" at bounding box center [818, 403] width 1284 height 30
click at [447, 369] on span "VAV-15-15 - Inspect Current Airflow Faulty Sensor" at bounding box center [351, 372] width 199 height 14
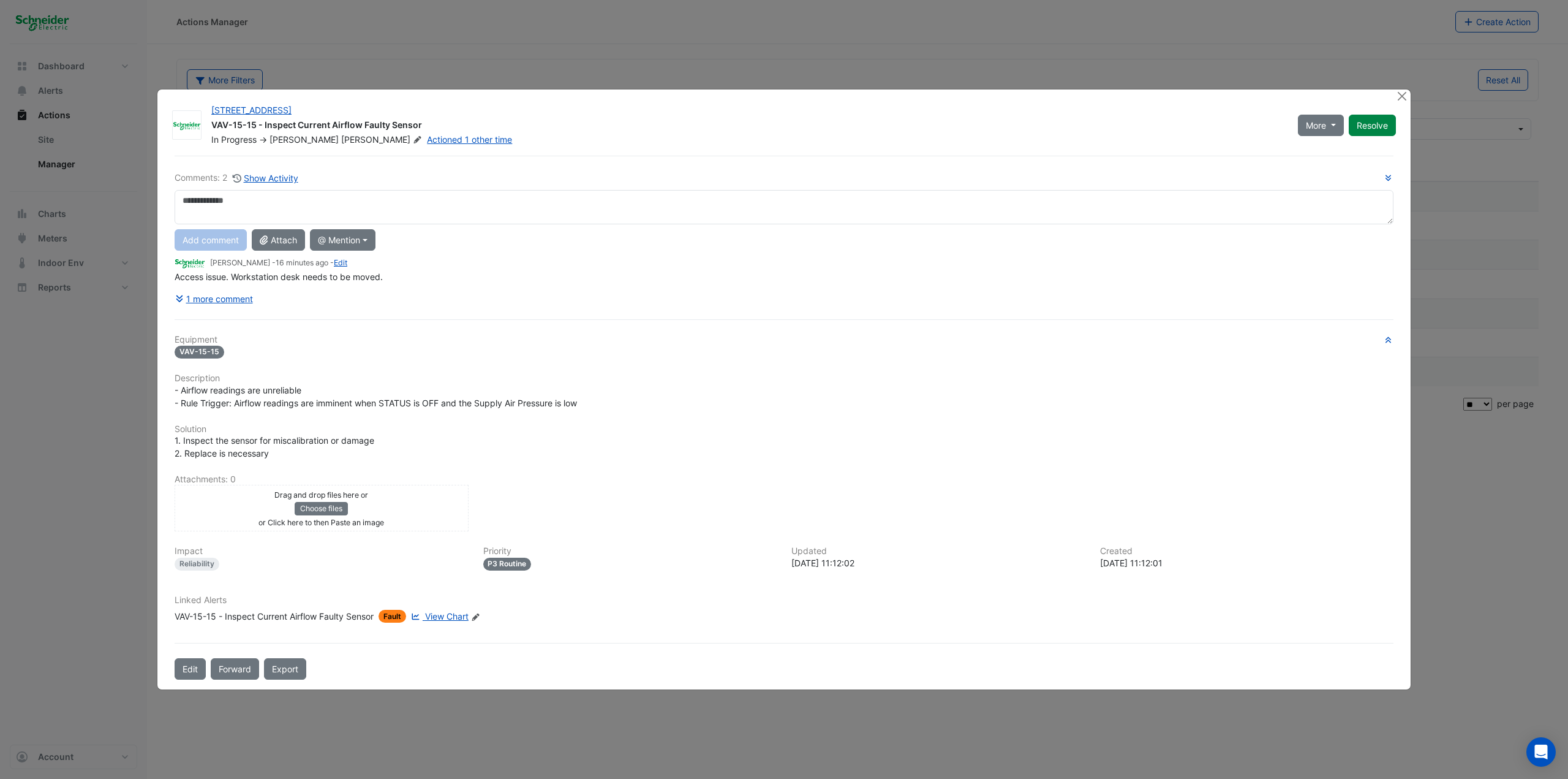
click at [448, 425] on link "View Chart" at bounding box center [438, 616] width 60 height 13
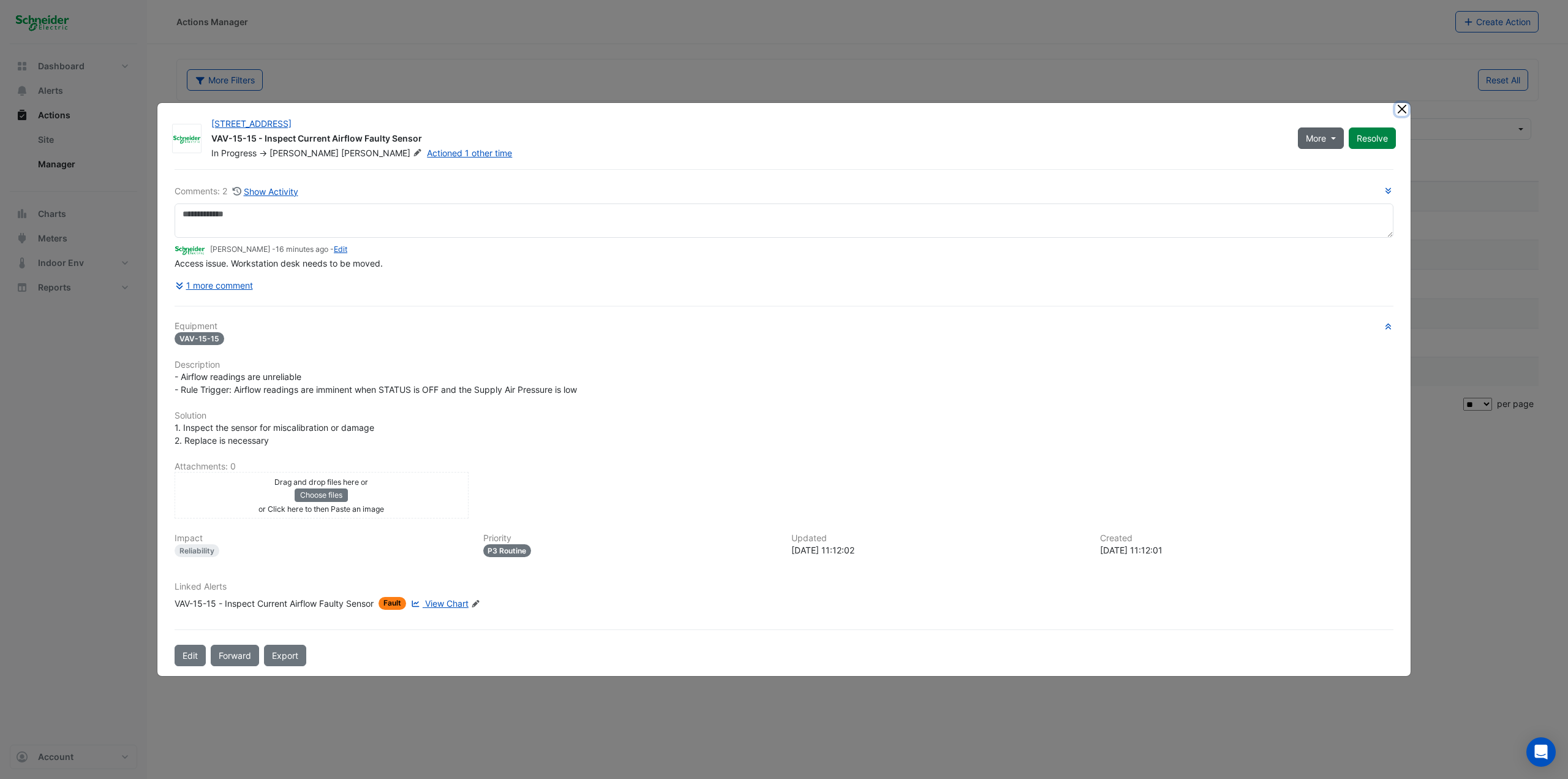
drag, startPoint x: 1397, startPoint y: 107, endPoint x: 1323, endPoint y: 122, distance: 75.5
click at [940, 107] on button "Close" at bounding box center [1401, 109] width 13 height 13
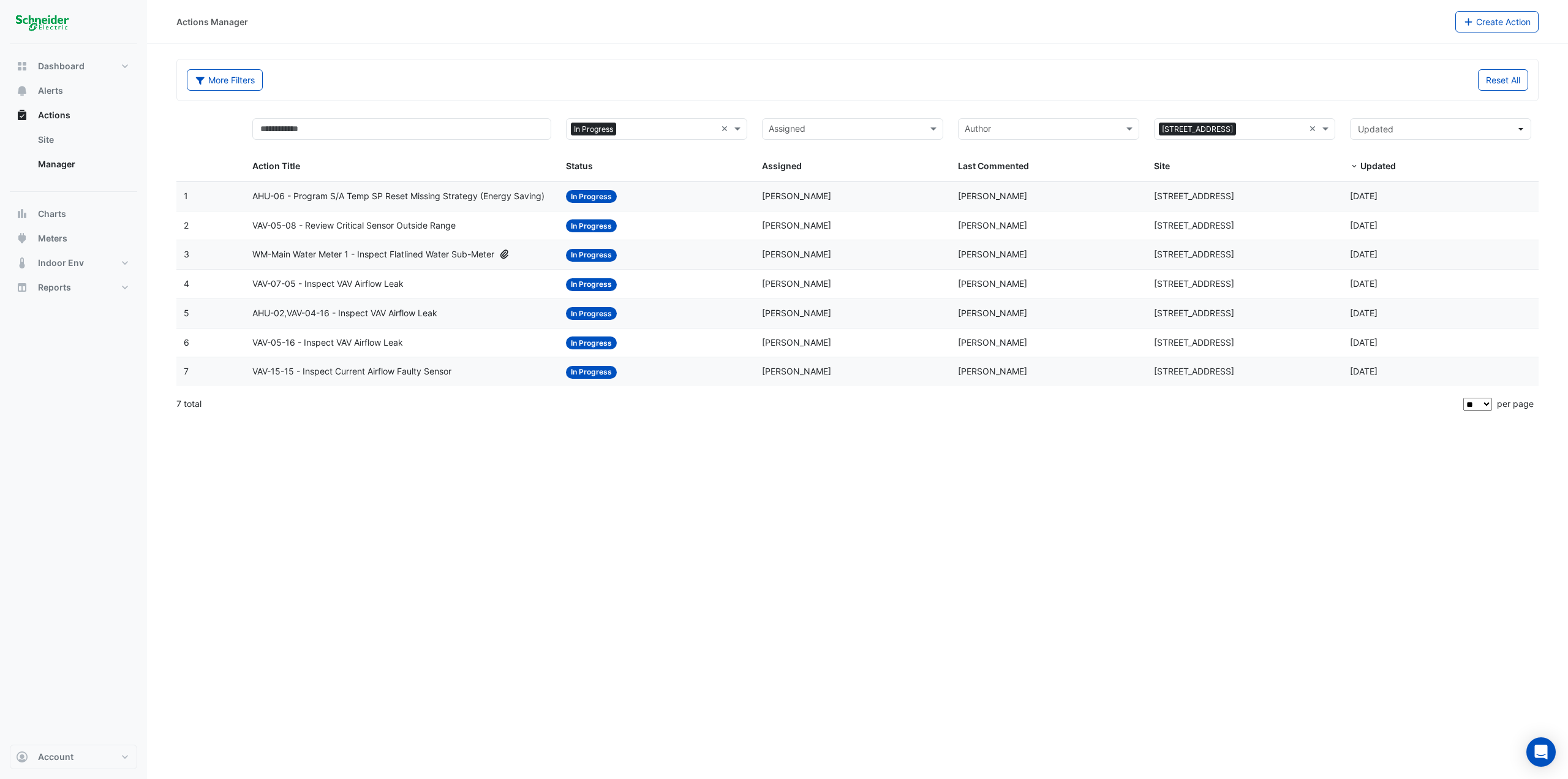
click at [387, 348] on span "VAV-05-16 - Inspect VAV Airflow Leak" at bounding box center [327, 343] width 150 height 14
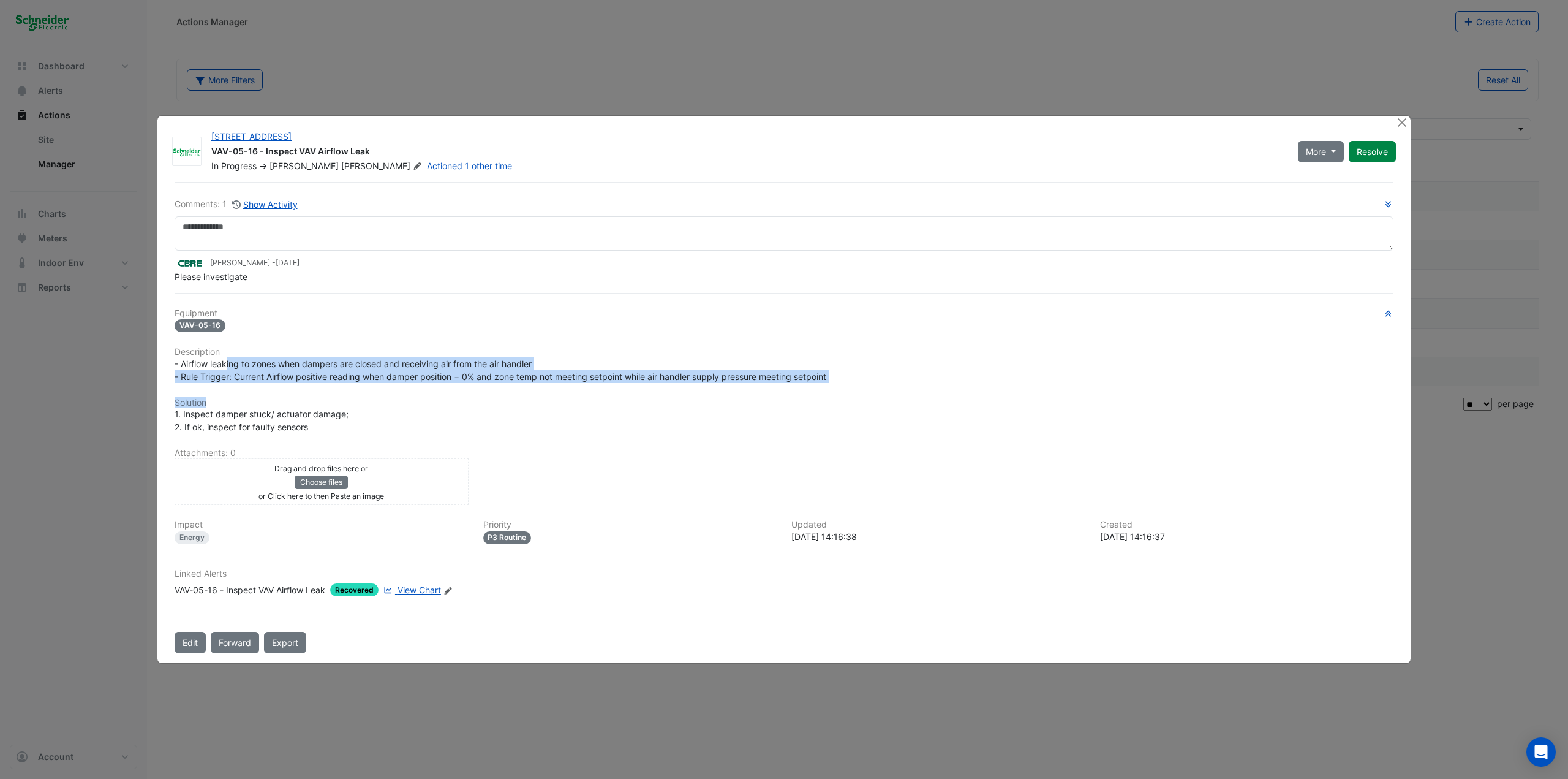
drag, startPoint x: 226, startPoint y: 375, endPoint x: 470, endPoint y: 393, distance: 244.7
click at [470, 393] on div "Equipment VAV-05-16 Description - Airflow leaking to zones when dampers are clo…" at bounding box center [784, 457] width 1219 height 299
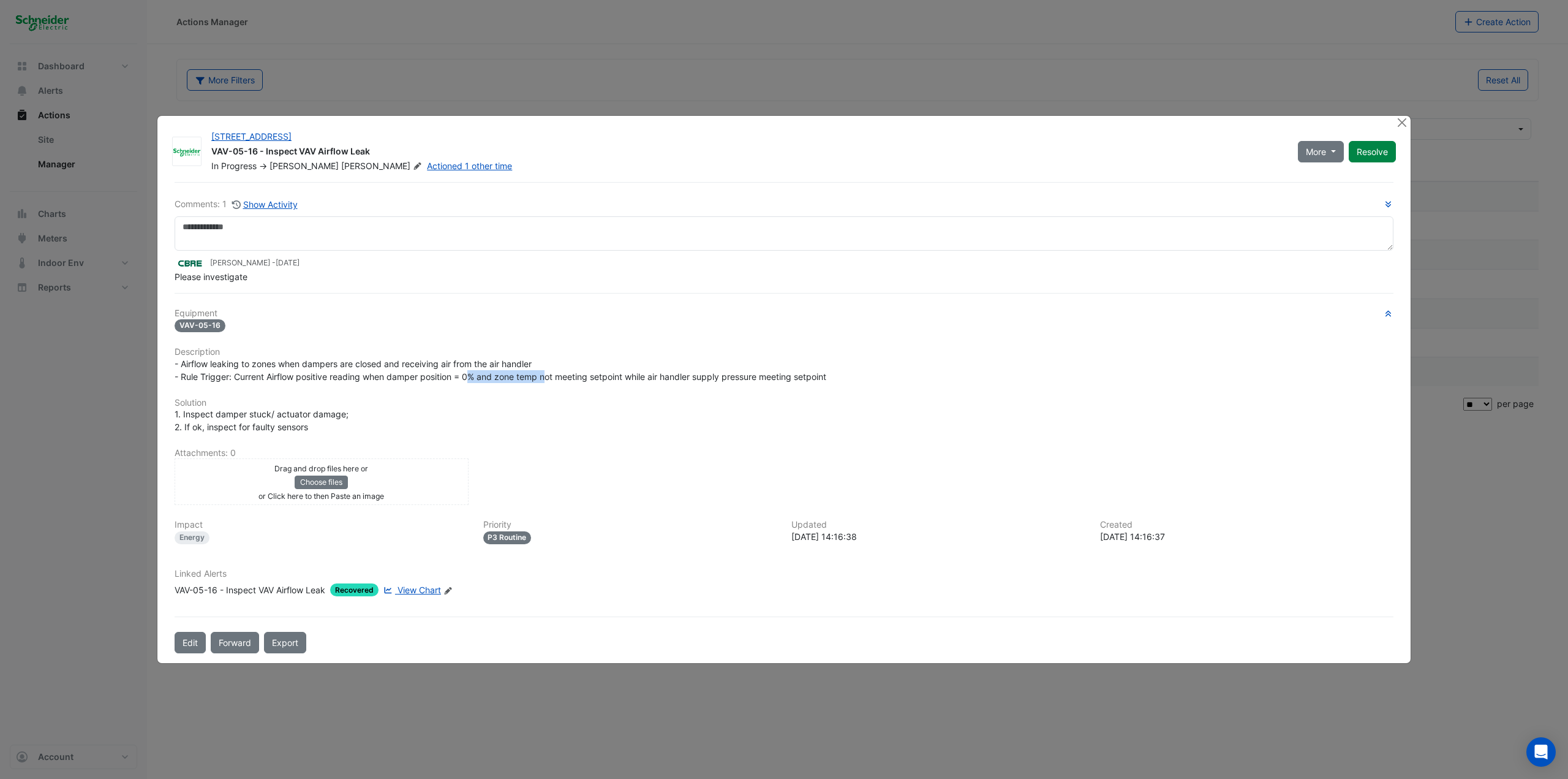
drag, startPoint x: 503, startPoint y: 373, endPoint x: 558, endPoint y: 370, distance: 55.1
click at [550, 370] on div "- Airflow leaking to zones when dampers are closed and receiving air from the a…" at bounding box center [784, 369] width 1219 height 26
click at [558, 370] on div "- Airflow leaking to zones when dampers are closed and receiving air from the a…" at bounding box center [784, 369] width 1219 height 26
drag, startPoint x: 627, startPoint y: 378, endPoint x: 781, endPoint y: 392, distance: 154.6
click at [781, 392] on div "Equipment VAV-05-16 Description - Airflow leaking to zones when dampers are clo…" at bounding box center [784, 457] width 1219 height 299
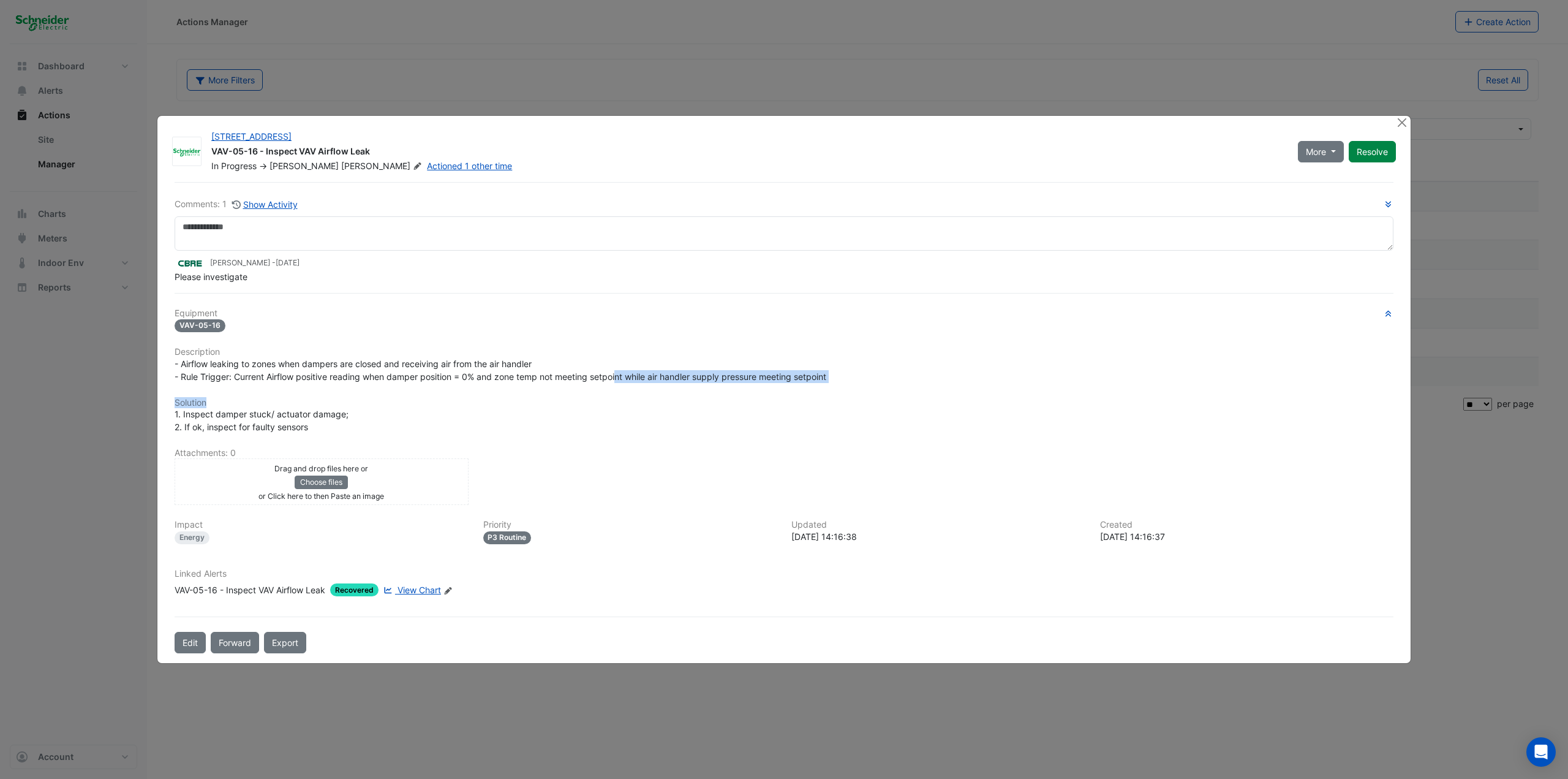
click at [781, 392] on div "Equipment VAV-05-16 Description - Airflow leaking to zones when dampers are clo…" at bounding box center [784, 457] width 1219 height 299
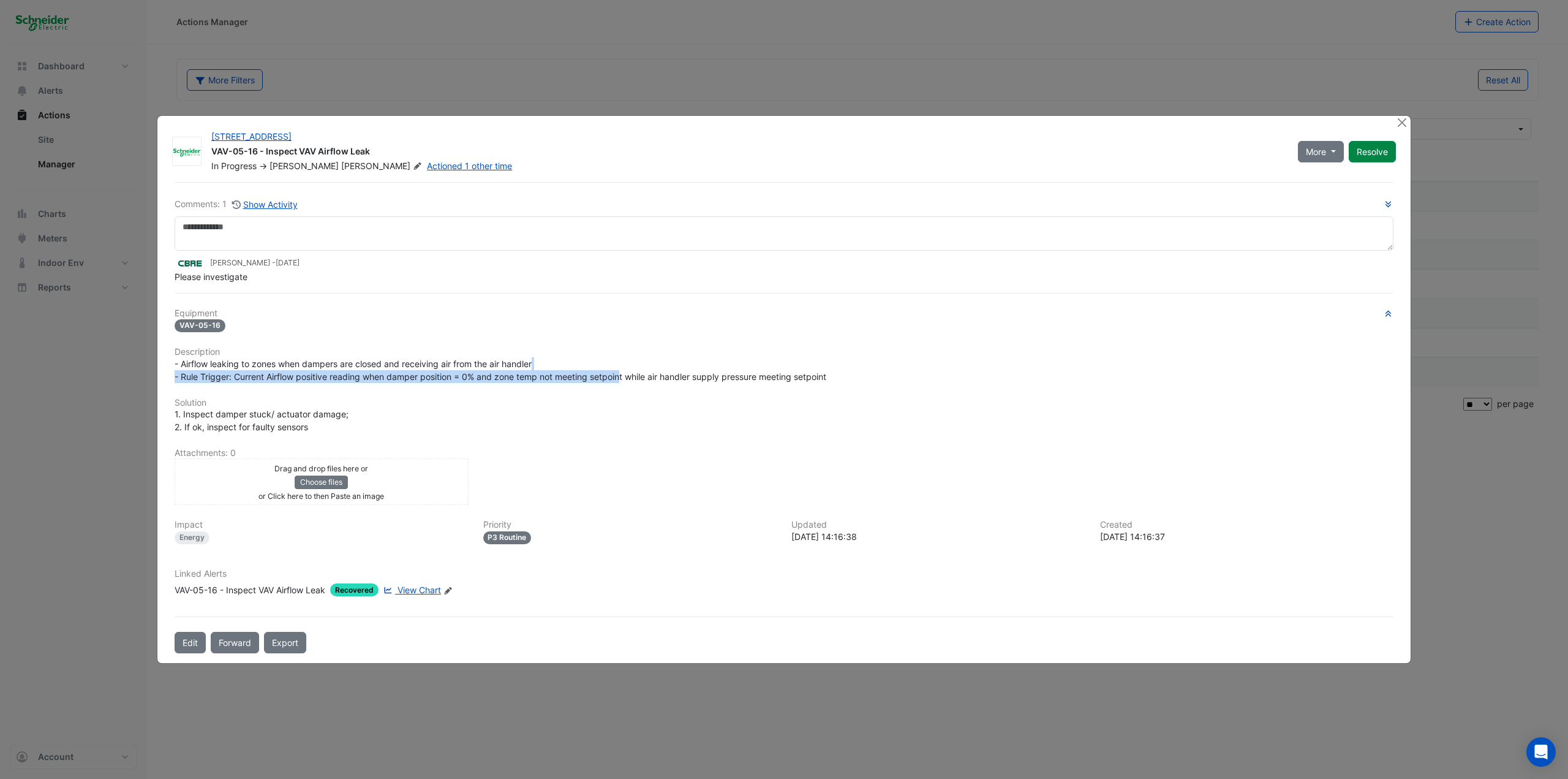
drag, startPoint x: 622, startPoint y: 370, endPoint x: 820, endPoint y: 369, distance: 198.0
click at [820, 369] on div "- Airflow leaking to zones when dampers are closed and receiving air from the a…" at bounding box center [784, 369] width 1219 height 26
drag, startPoint x: 223, startPoint y: 412, endPoint x: 347, endPoint y: 413, distance: 124.0
click at [347, 413] on span "1. Inspect damper stuck/ actuator damage; 2. If ok, inspect for faulty sensors" at bounding box center [261, 421] width 174 height 23
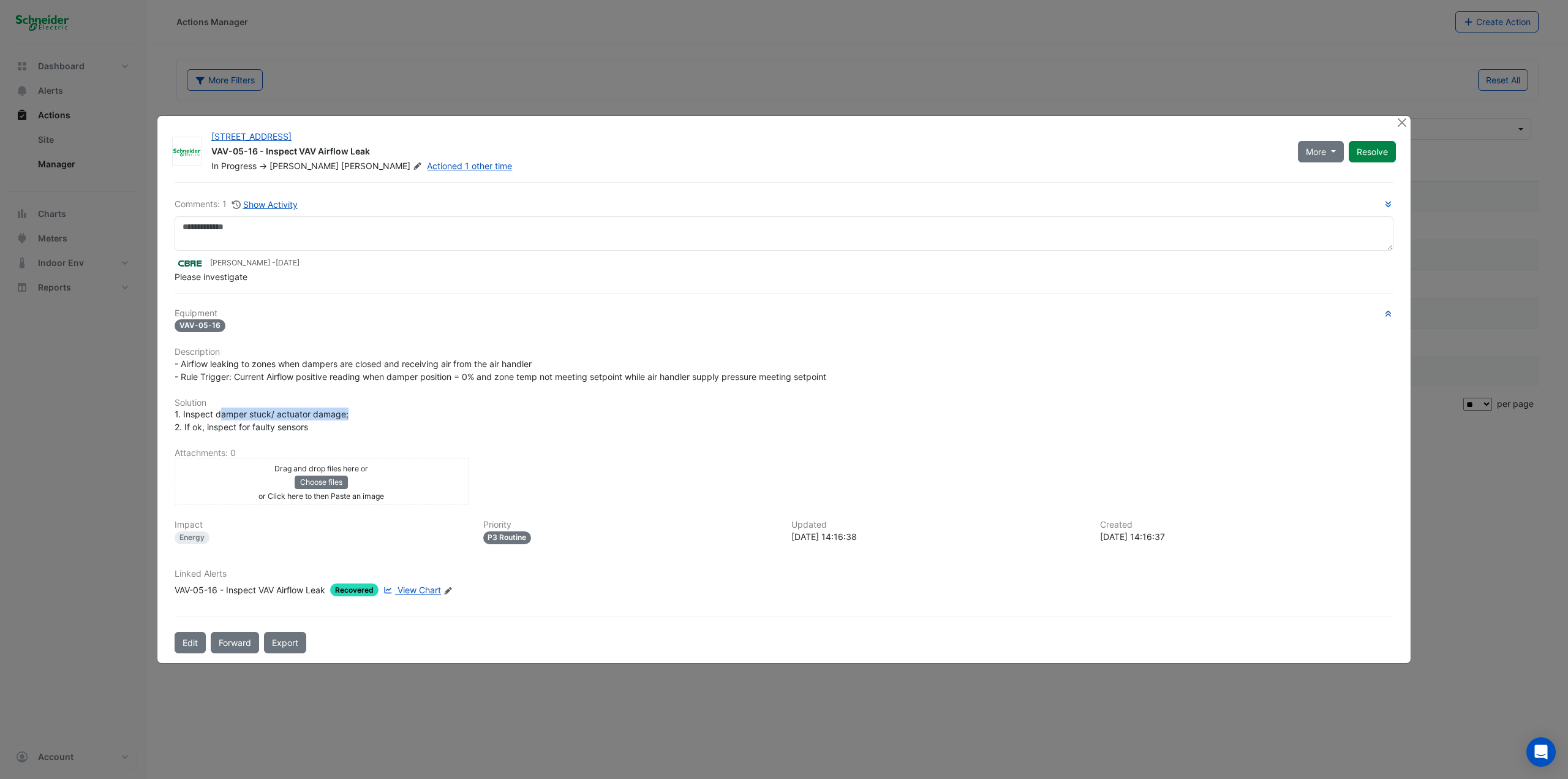
click at [347, 413] on span "1. Inspect damper stuck/ actuator damage; 2. If ok, inspect for faulty sensors" at bounding box center [261, 421] width 174 height 23
drag, startPoint x: 204, startPoint y: 427, endPoint x: 328, endPoint y: 428, distance: 124.0
click at [328, 425] on div "1. Inspect damper stuck/ actuator damage; 2. If ok, inspect for faulty sensors" at bounding box center [784, 420] width 1219 height 26
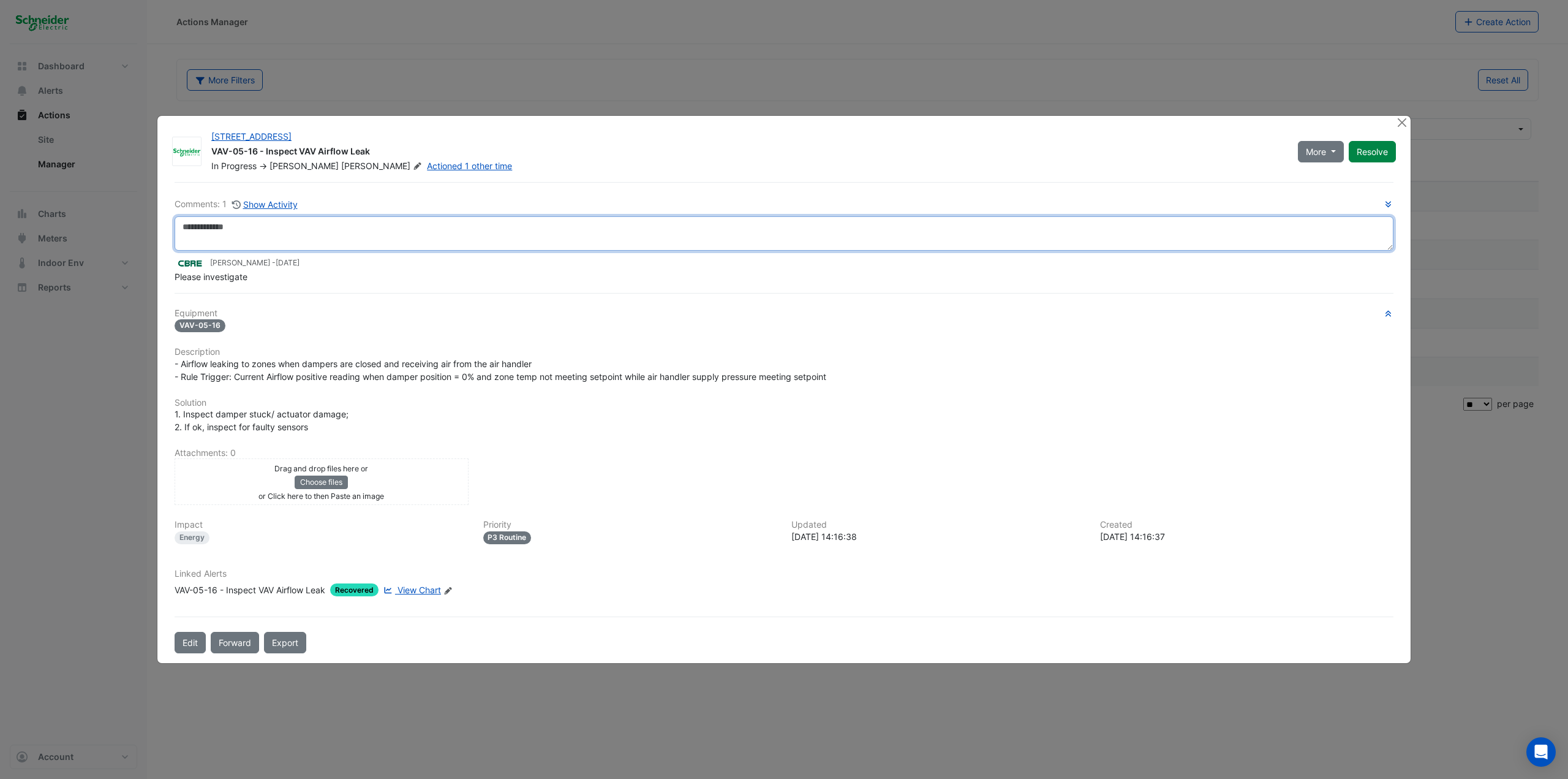
click at [269, 229] on textarea at bounding box center [784, 234] width 1219 height 34
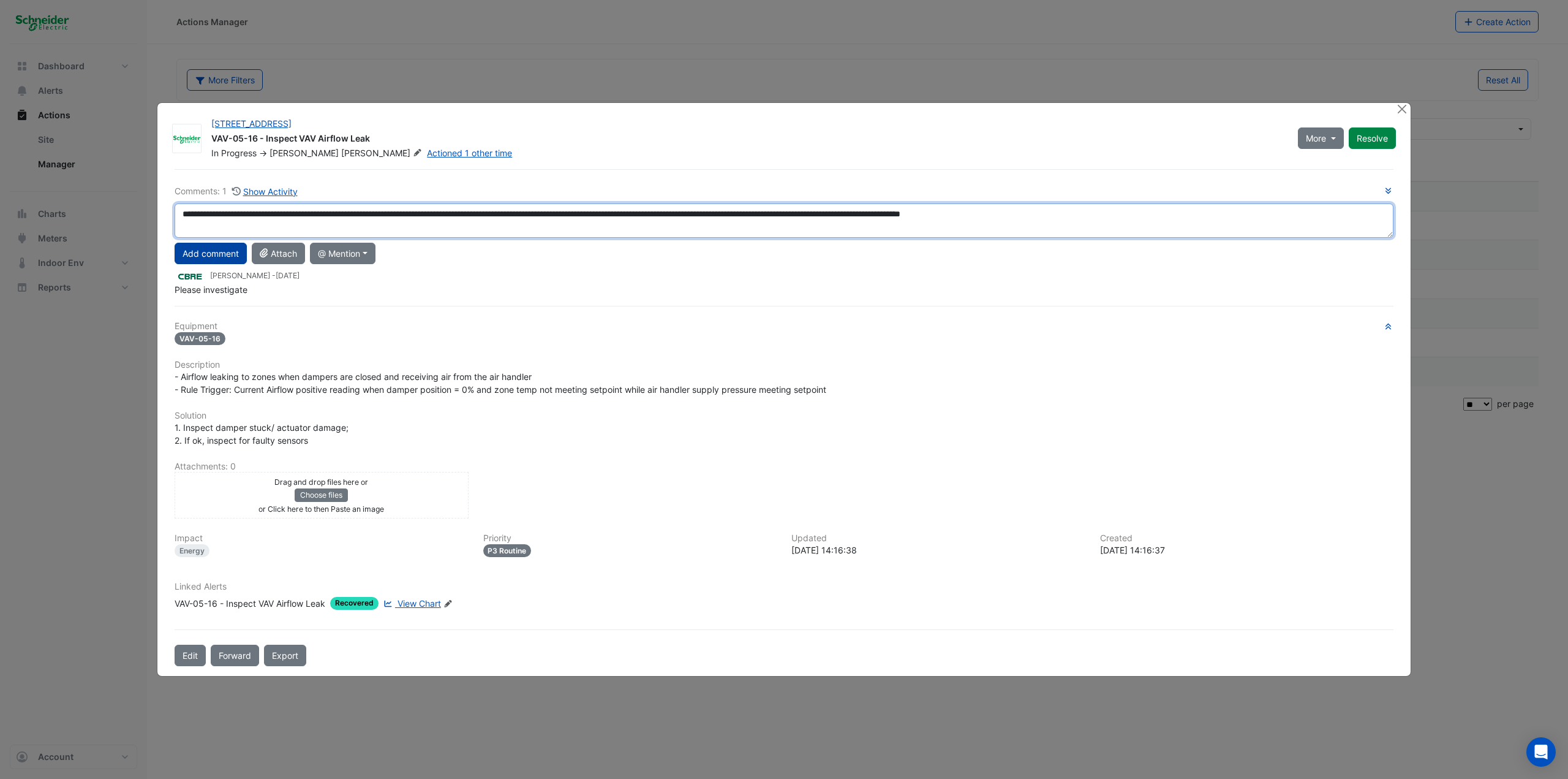
type textarea "**********"
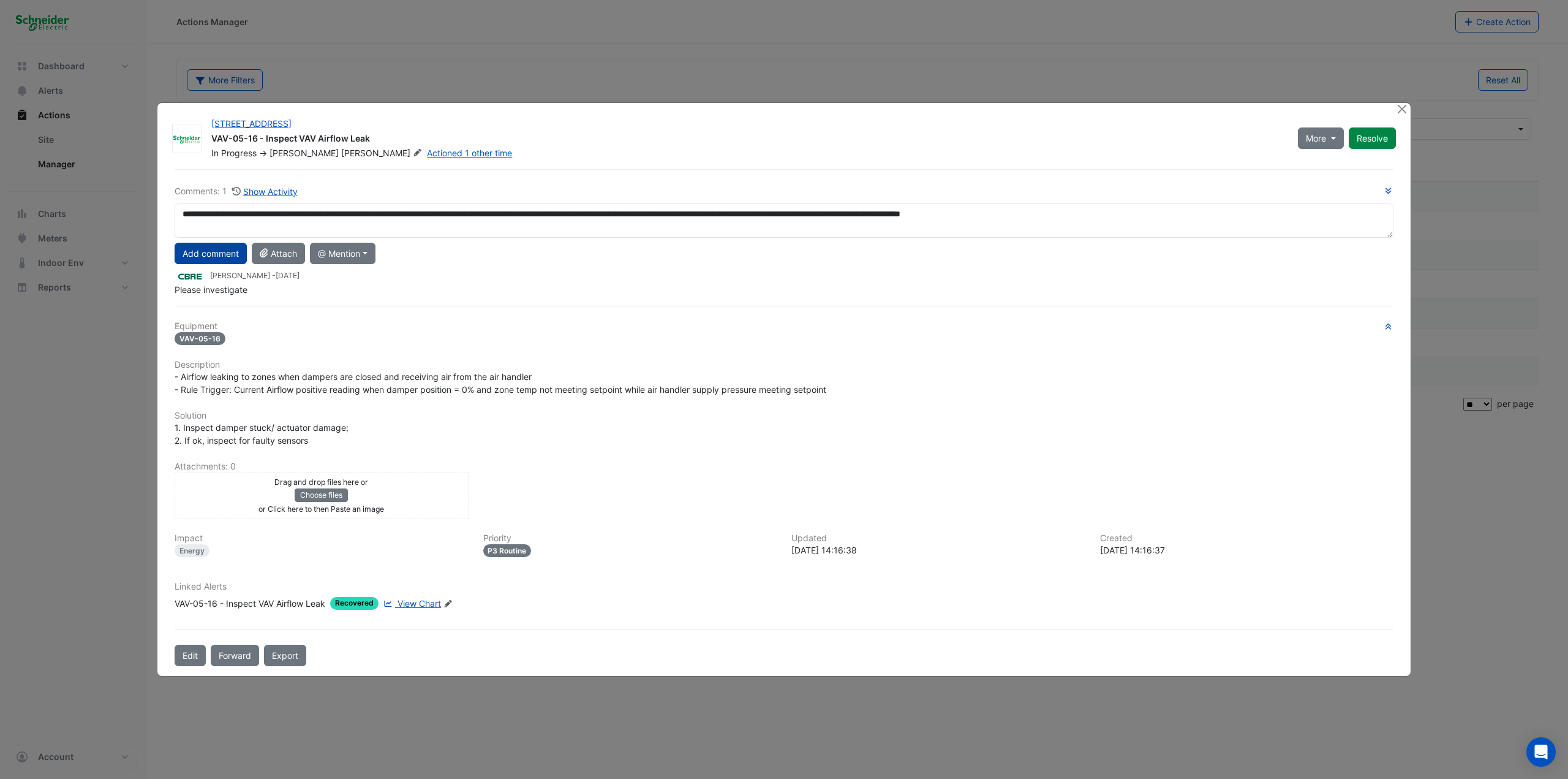
click at [222, 253] on button "Add comment" at bounding box center [210, 254] width 72 height 22
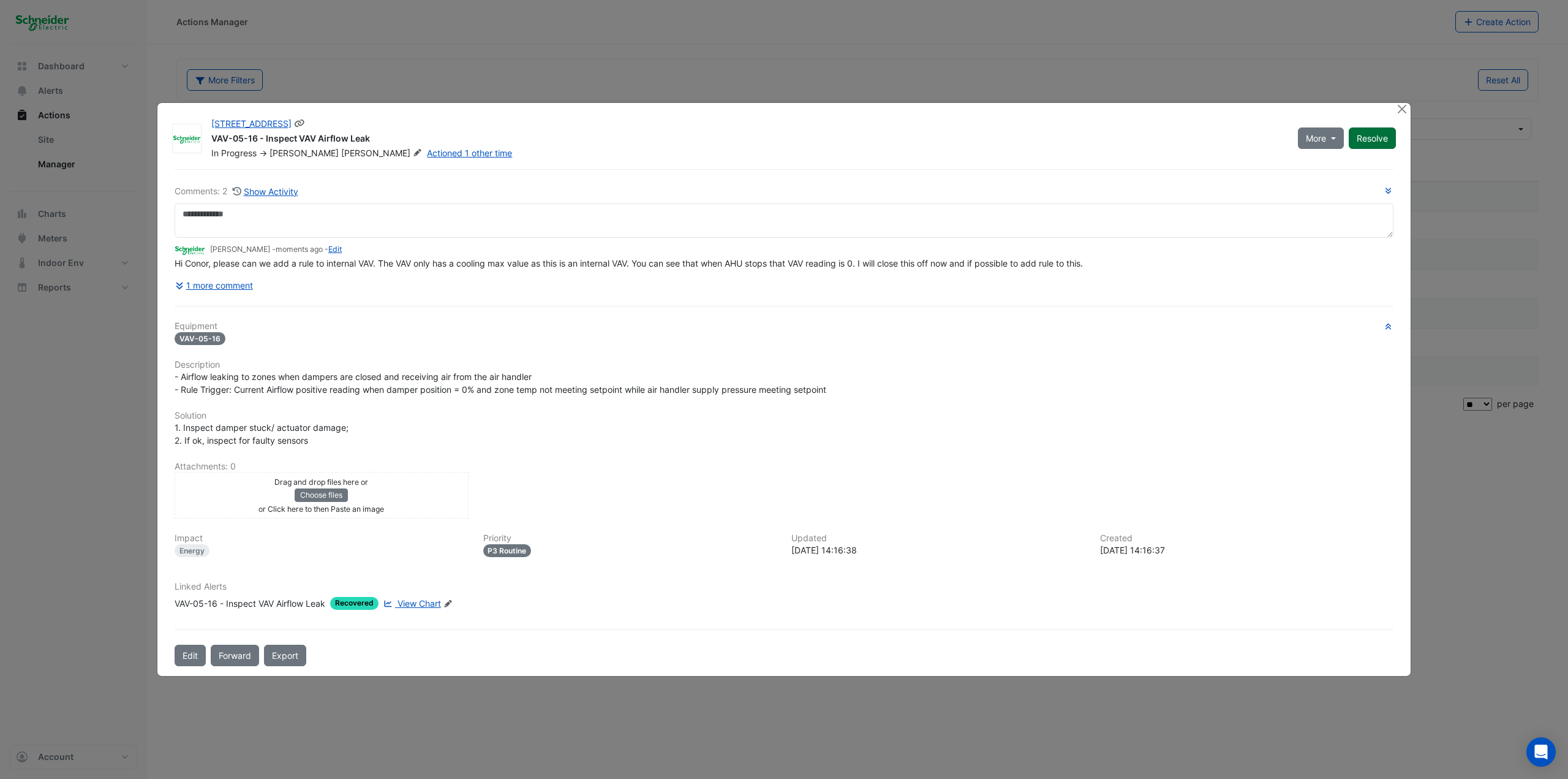
click at [940, 134] on button "Resolve" at bounding box center [1372, 138] width 47 height 22
click at [940, 109] on button "Close" at bounding box center [1401, 109] width 13 height 13
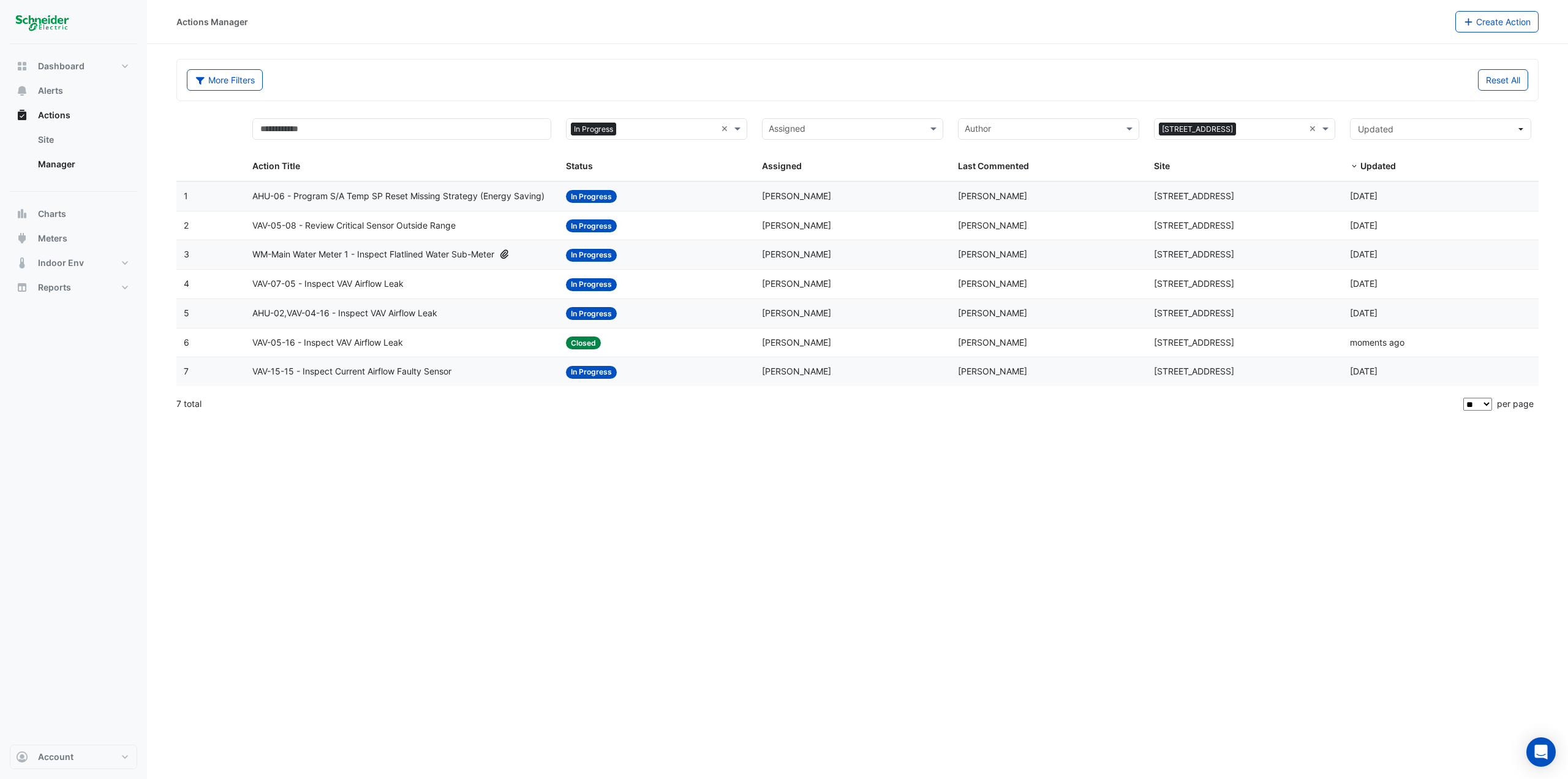
click at [375, 308] on span "AHU-02,VAV-04-16 - Inspect VAV Airflow Leak" at bounding box center [344, 313] width 185 height 14
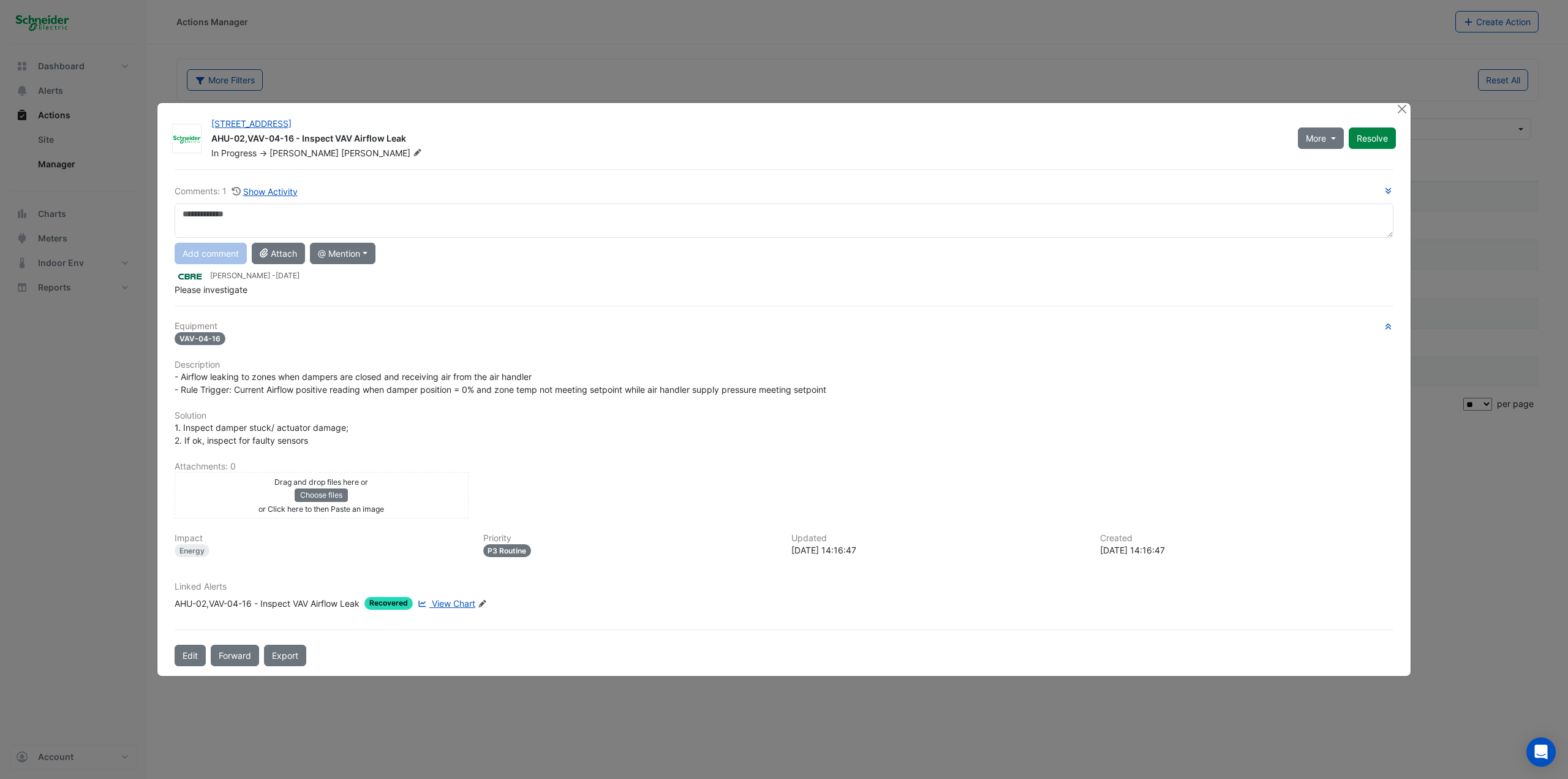
click at [458, 425] on link "View Chart" at bounding box center [444, 603] width 60 height 13
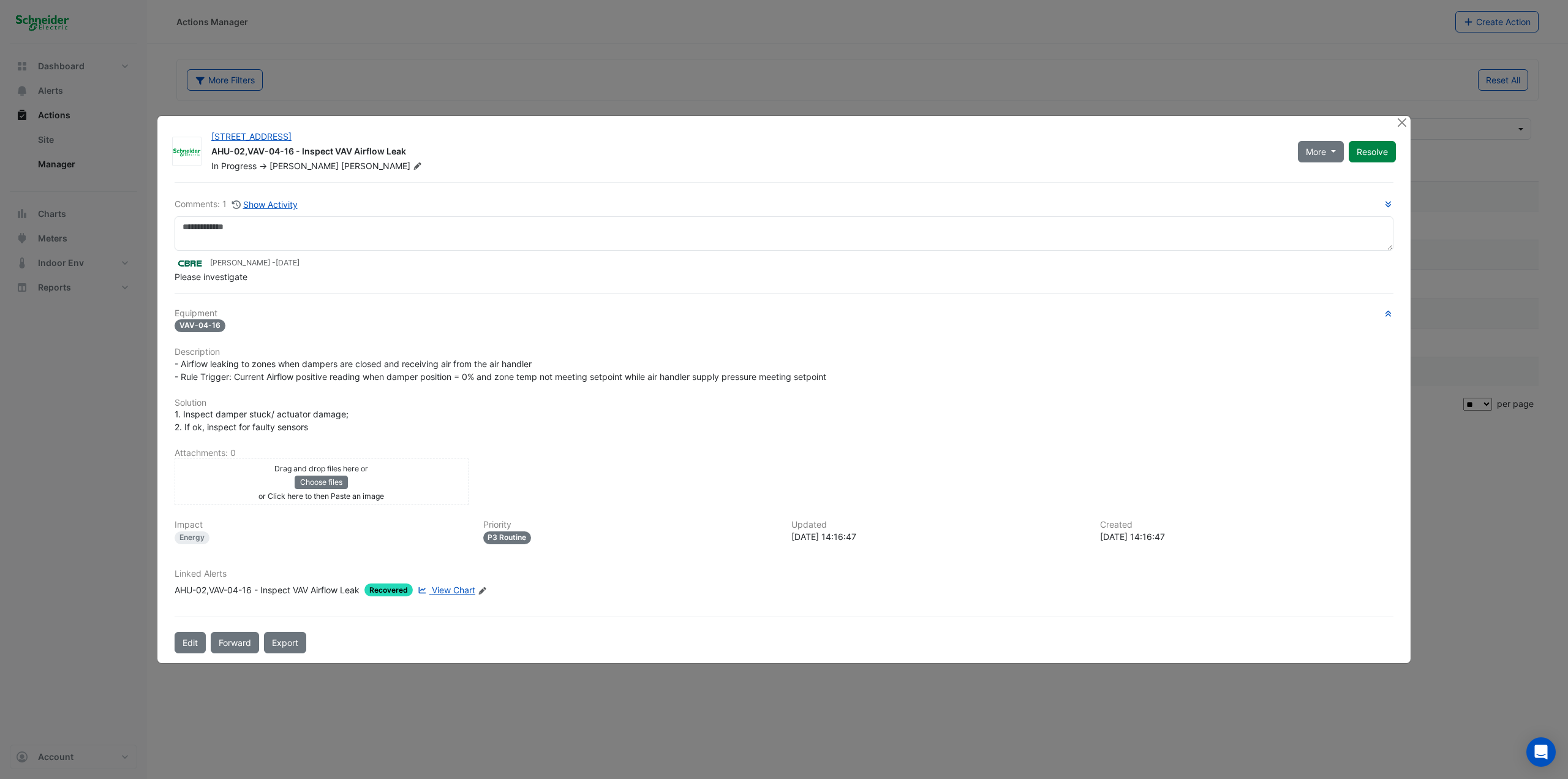
click at [149, 381] on ngb-modal-window "11-33 Exhibition Street AHU-02,VAV-04-16 - Inspect VAV Airflow Leak In Progress…" at bounding box center [784, 390] width 1568 height 779
click at [940, 121] on button "Close" at bounding box center [1401, 122] width 13 height 13
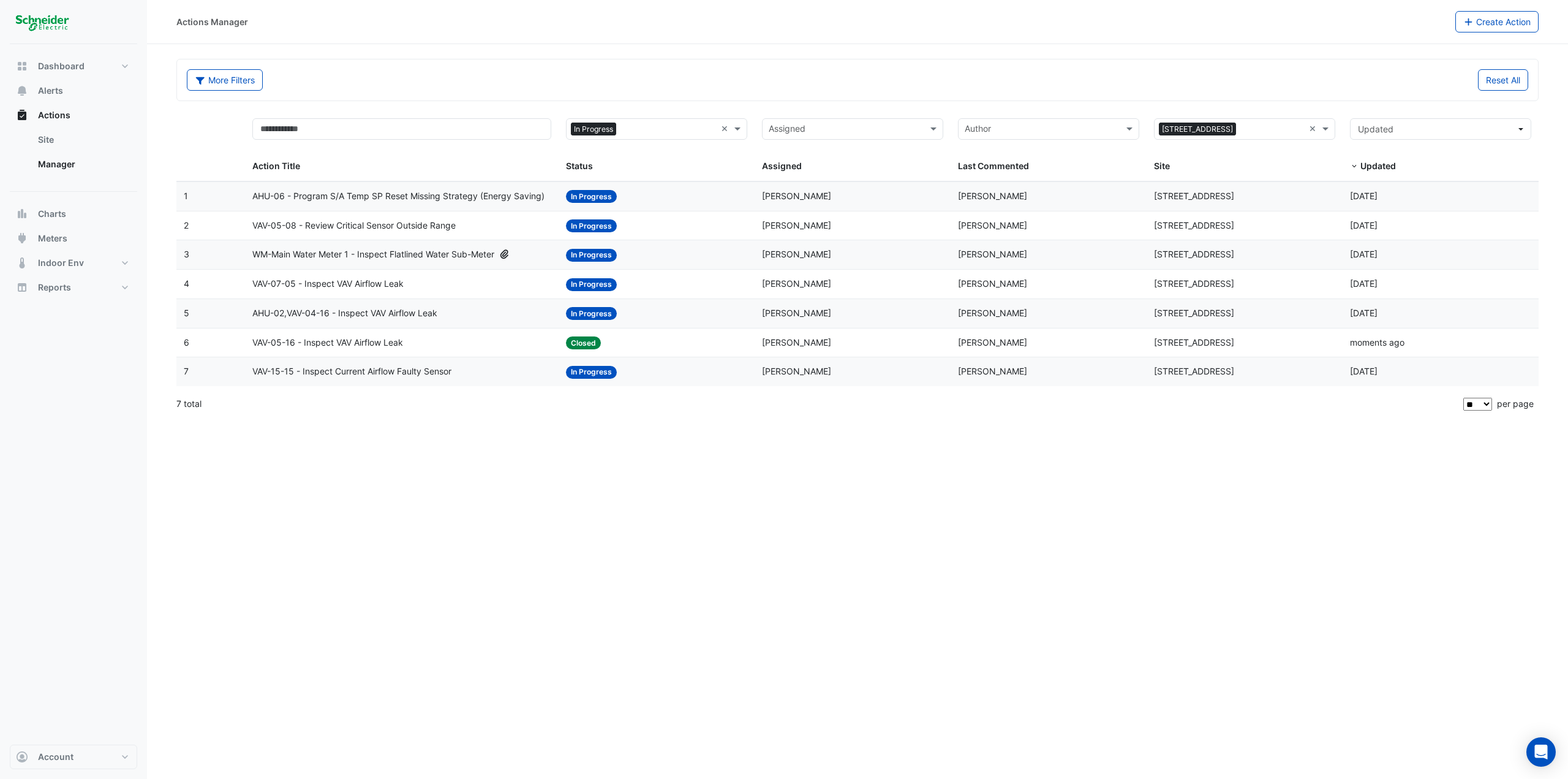
click at [325, 338] on span "VAV-05-16 - Inspect VAV Airflow Leak" at bounding box center [327, 343] width 150 height 14
click at [409, 346] on div "VAV-05-16 - Inspect VAV Airflow Leak" at bounding box center [401, 343] width 299 height 14
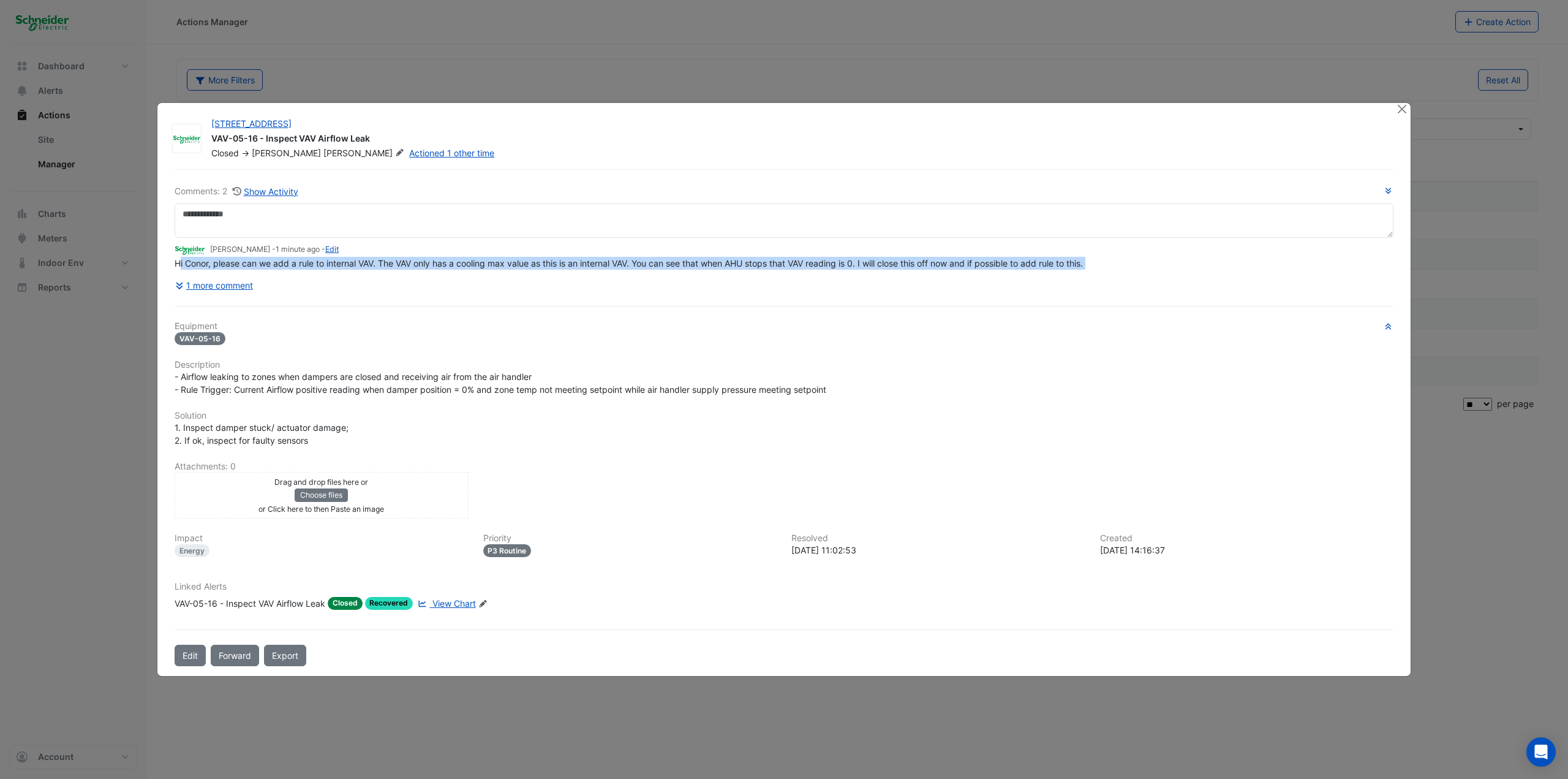
drag, startPoint x: 1097, startPoint y: 277, endPoint x: 179, endPoint y: 269, distance: 918.0
click at [179, 269] on div "Hi Conor, please can we add a rule to internal VAV. The VAV only has a cooling …" at bounding box center [784, 263] width 1219 height 13
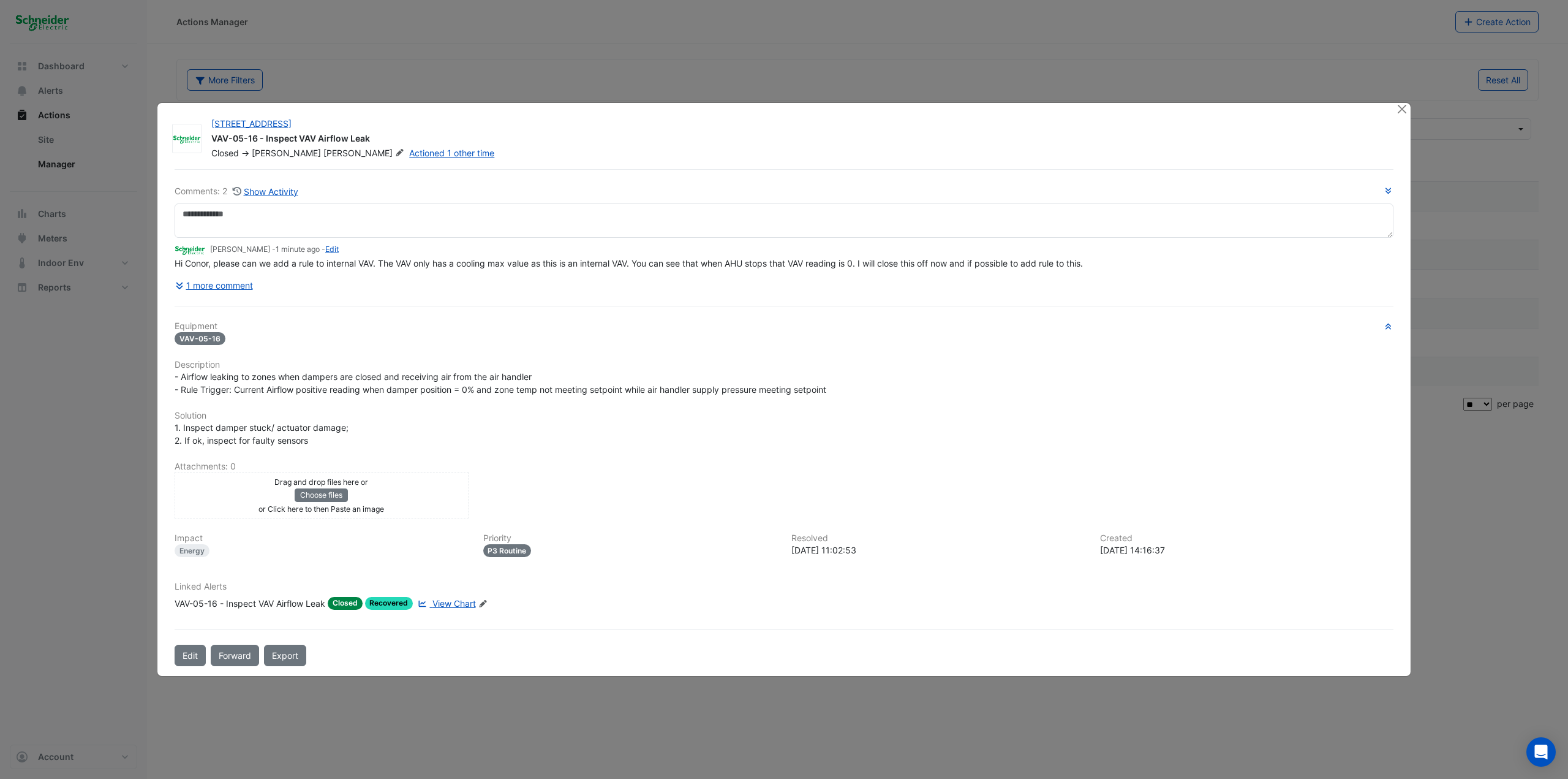
drag, startPoint x: 174, startPoint y: 264, endPoint x: 234, endPoint y: 260, distance: 60.1
click at [234, 260] on span "Hi Conor, please can we add a rule to internal VAV. The VAV only has a cooling …" at bounding box center [628, 262] width 908 height 10
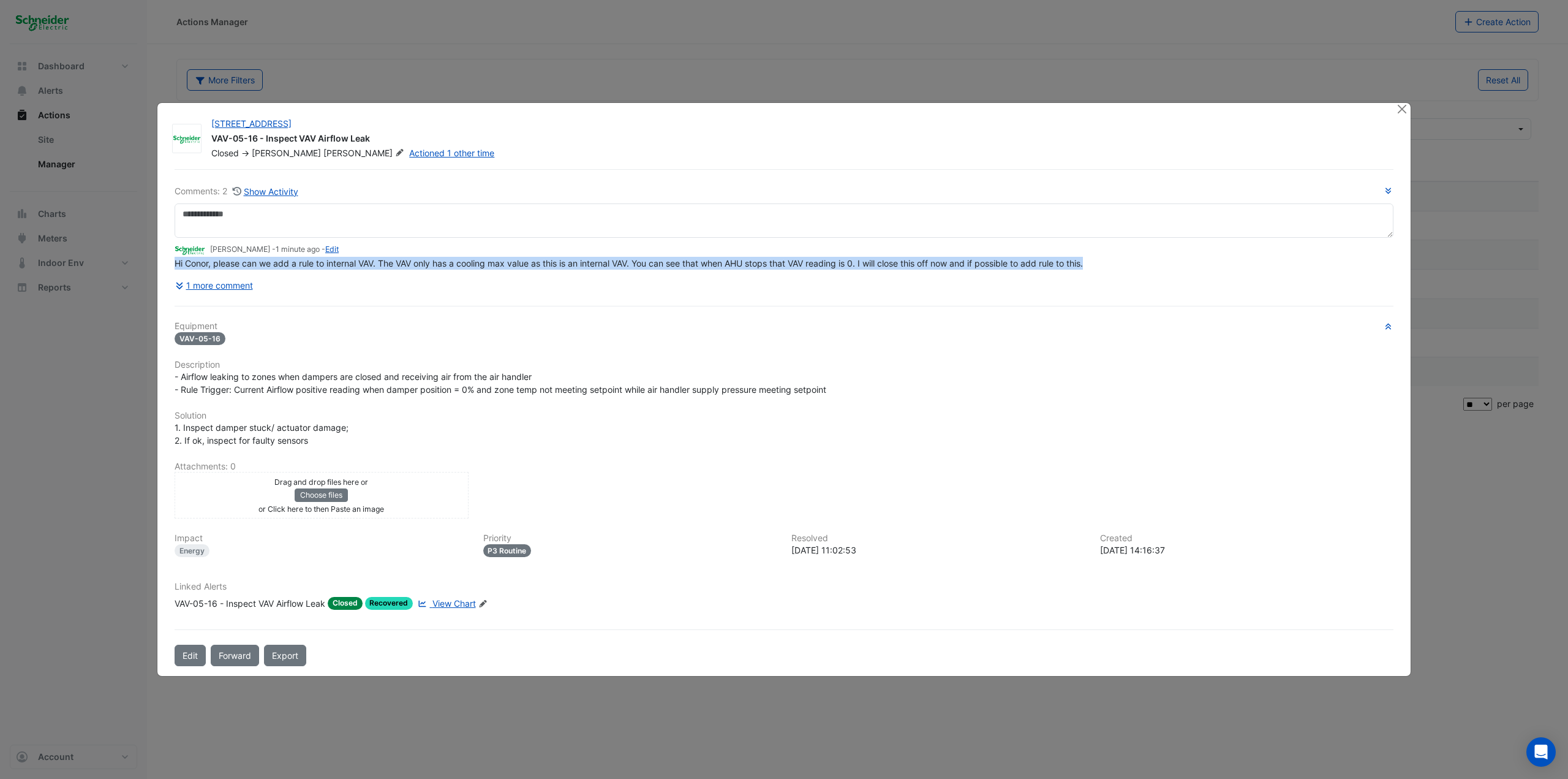
drag, startPoint x: 174, startPoint y: 265, endPoint x: 1100, endPoint y: 263, distance: 926.0
click at [940, 263] on div "Hi Conor, please can we add a rule to internal VAV. The VAV only has a cooling …" at bounding box center [784, 263] width 1219 height 13
copy span "Hi Conor, please can we add a rule to internal VAV. The VAV only has a cooling …"
click at [940, 107] on button "Close" at bounding box center [1401, 109] width 13 height 13
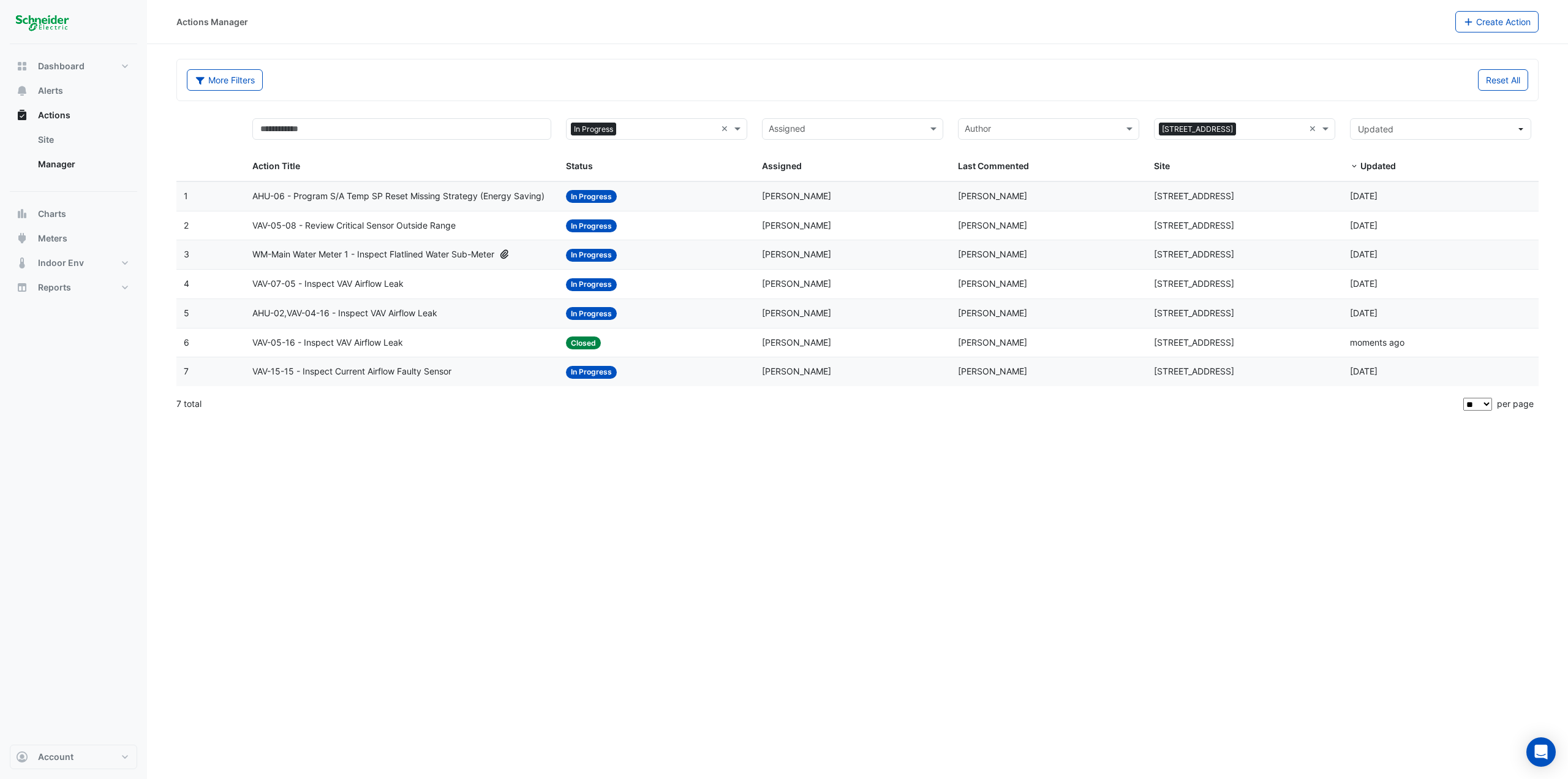
click at [420, 316] on span "AHU-02,VAV-04-16 - Inspect VAV Airflow Leak" at bounding box center [344, 313] width 185 height 14
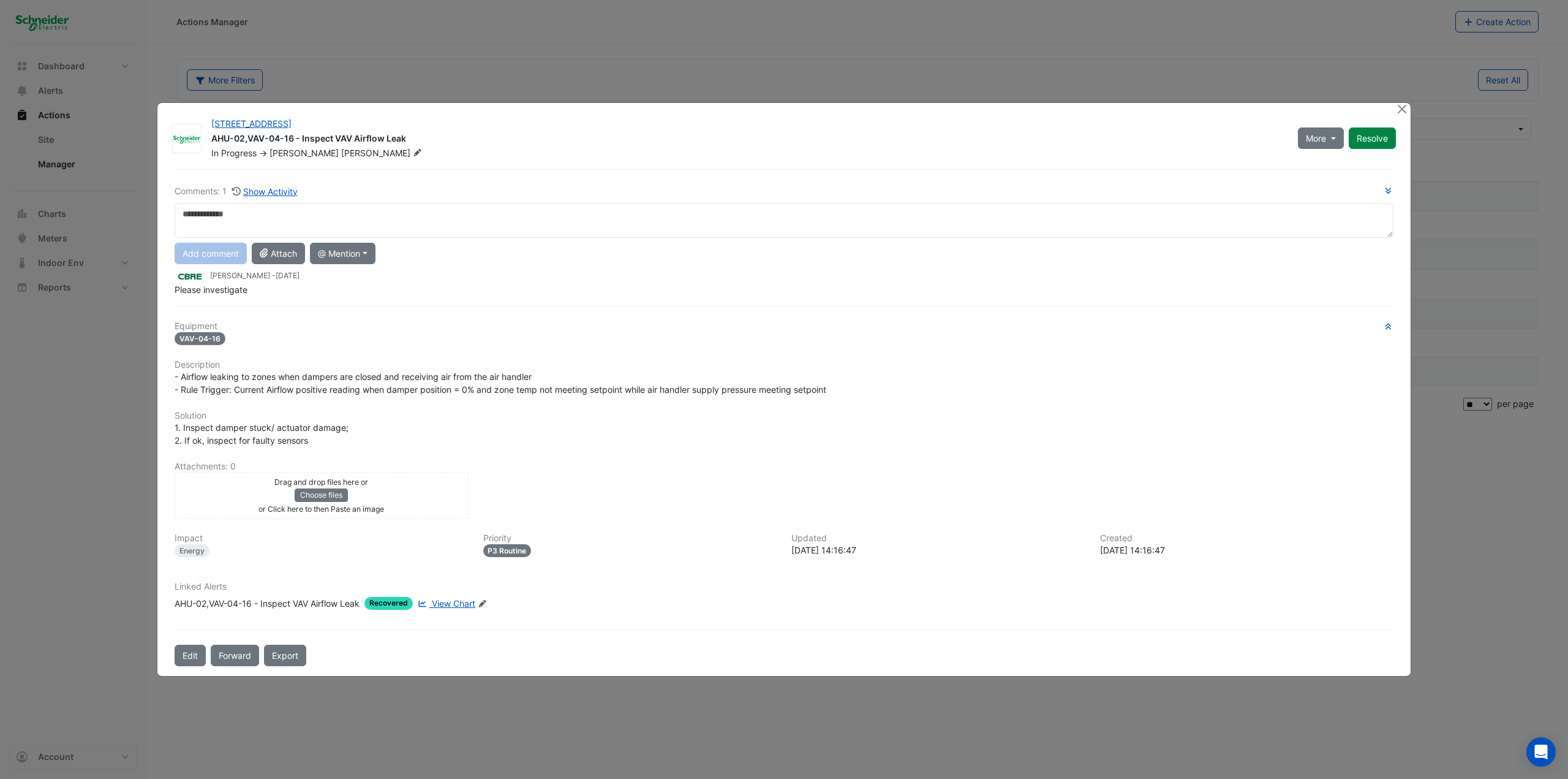
click at [371, 220] on textarea at bounding box center [784, 220] width 1219 height 34
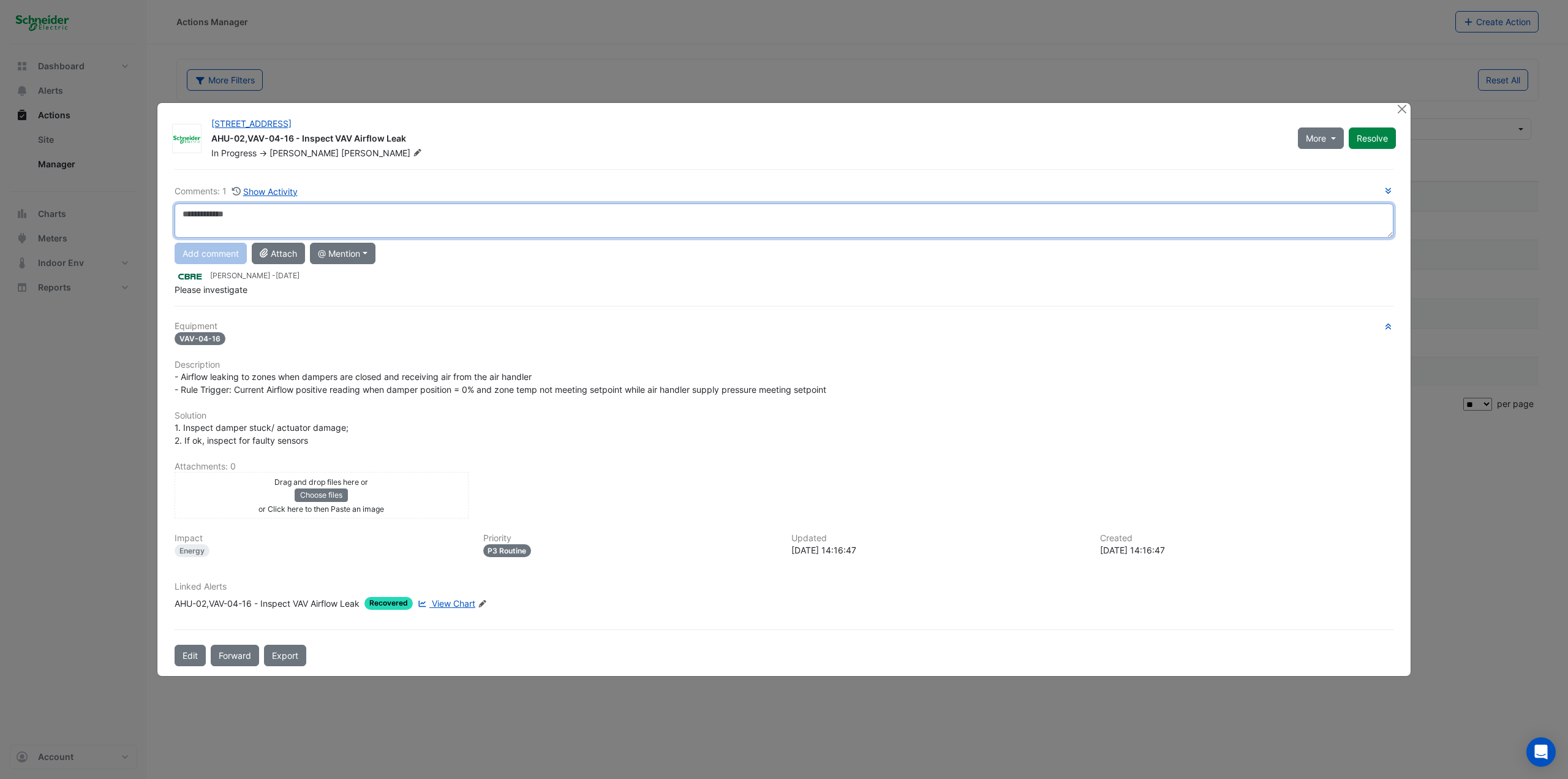
paste textarea "**********"
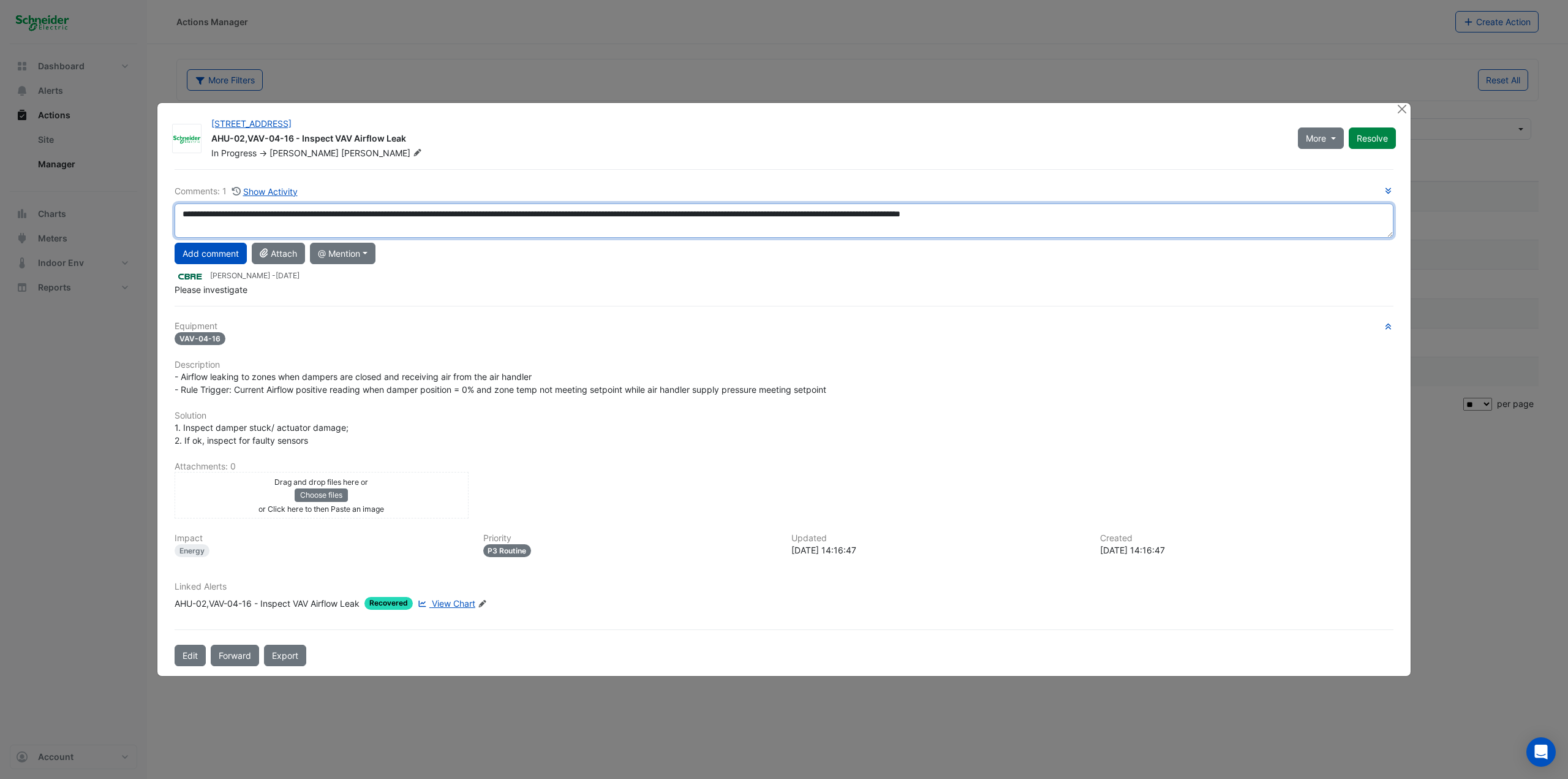
click at [940, 214] on textarea "**********" at bounding box center [784, 220] width 1219 height 34
type textarea "**********"
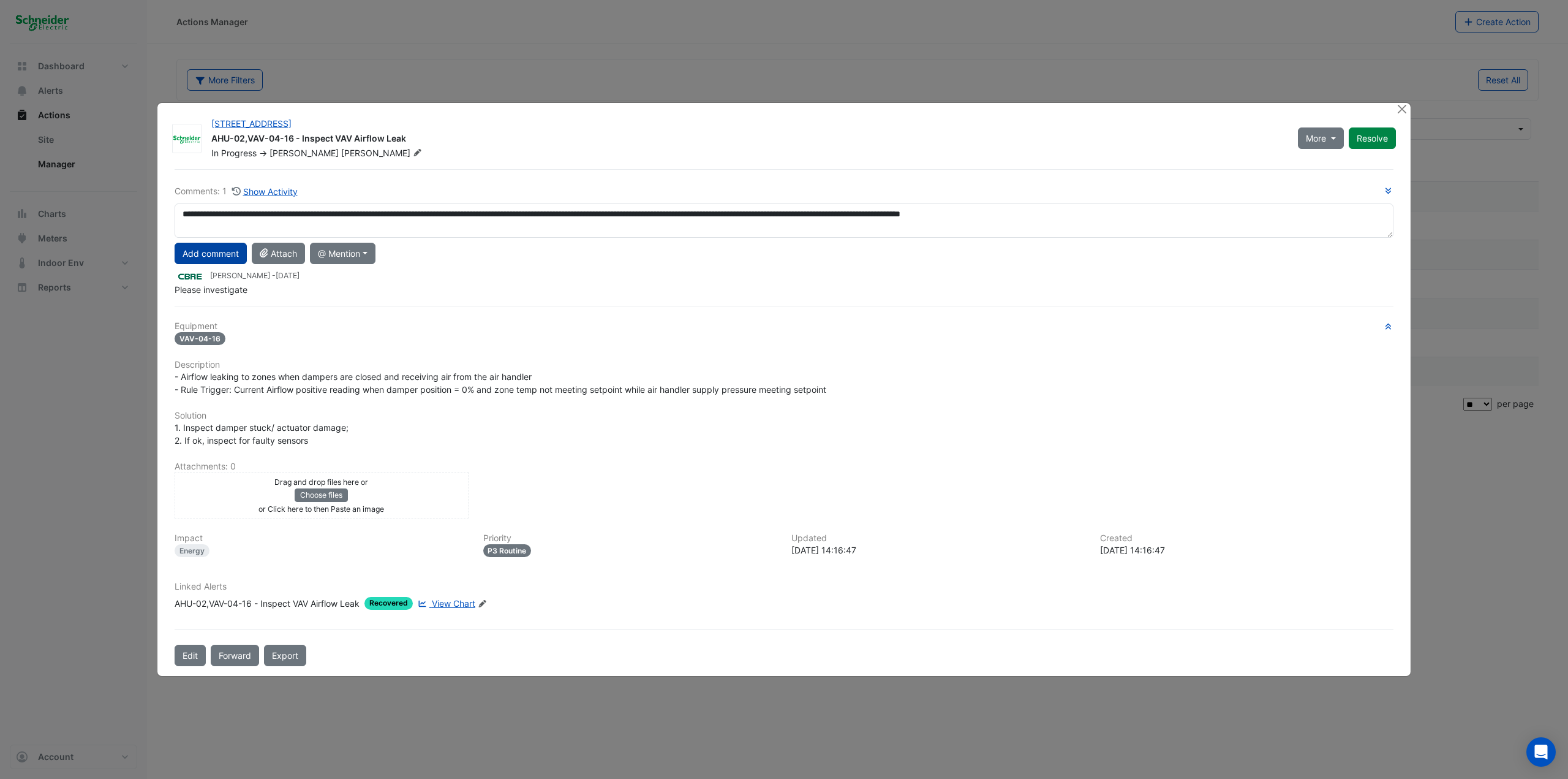
click at [204, 256] on button "Add comment" at bounding box center [210, 254] width 72 height 22
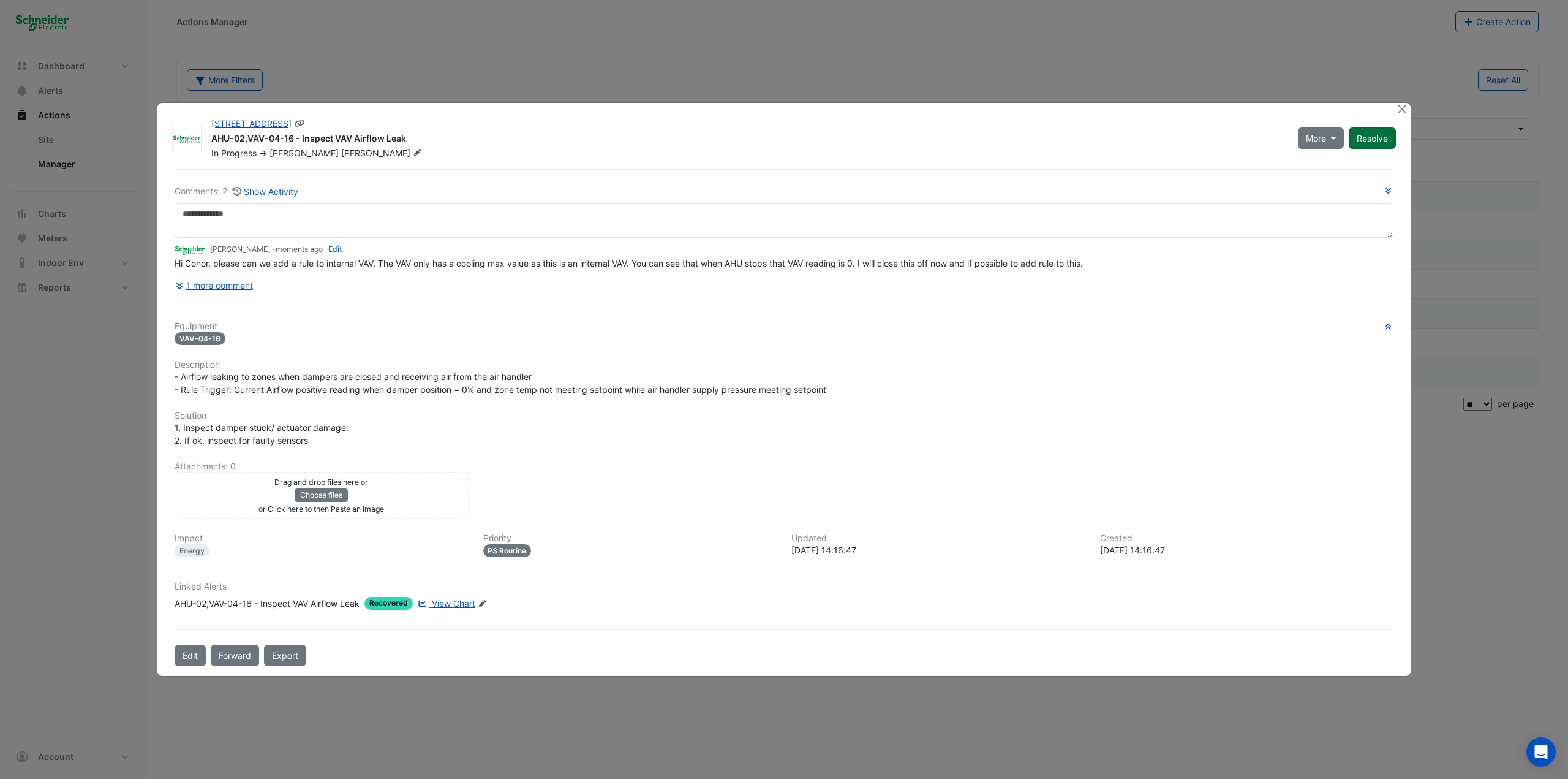
click at [940, 141] on button "Resolve" at bounding box center [1372, 138] width 47 height 22
click at [940, 108] on button "Close" at bounding box center [1401, 109] width 13 height 13
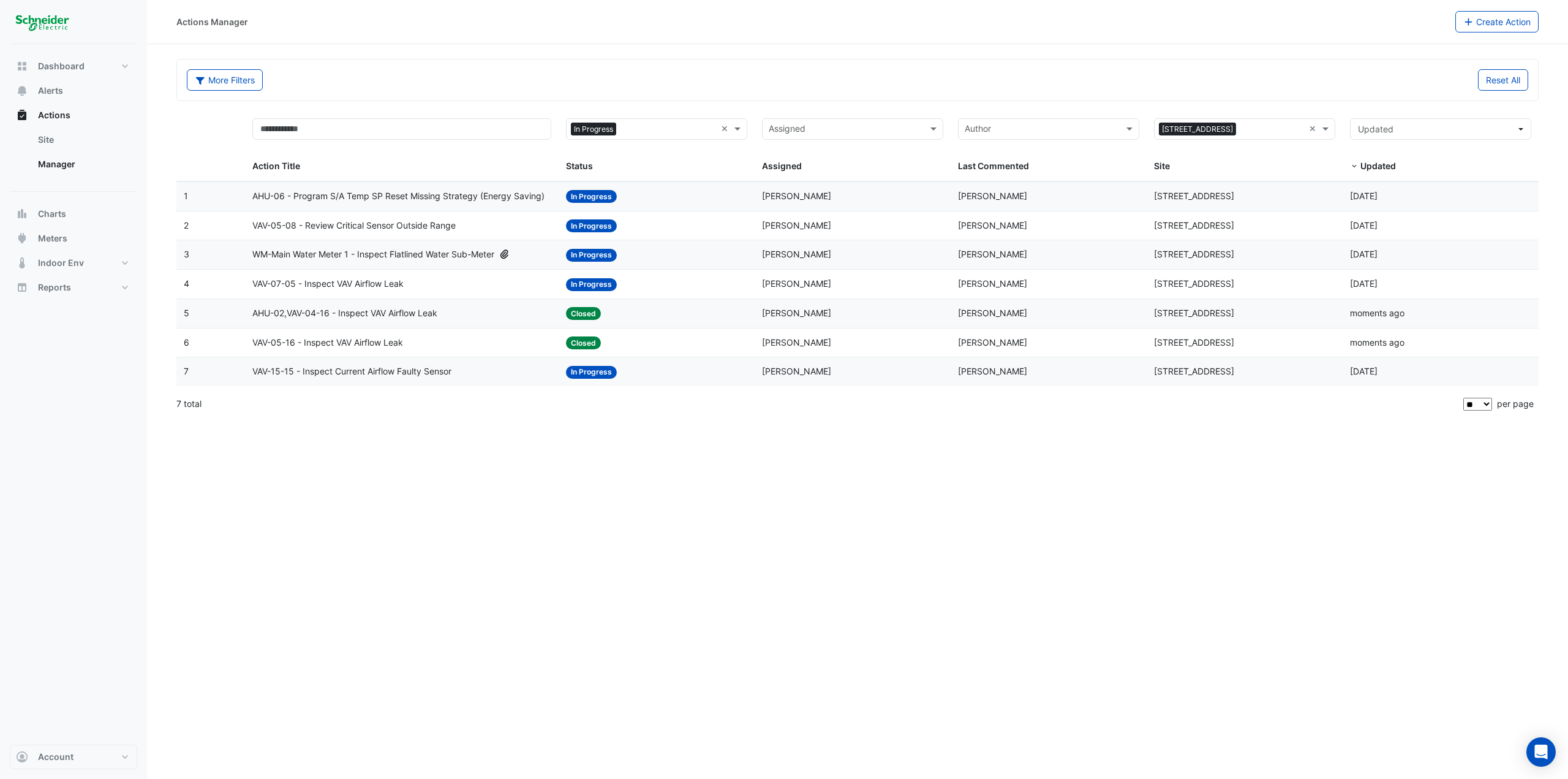
click at [352, 277] on span "VAV-07-05 - Inspect VAV Airflow Leak" at bounding box center [327, 284] width 151 height 14
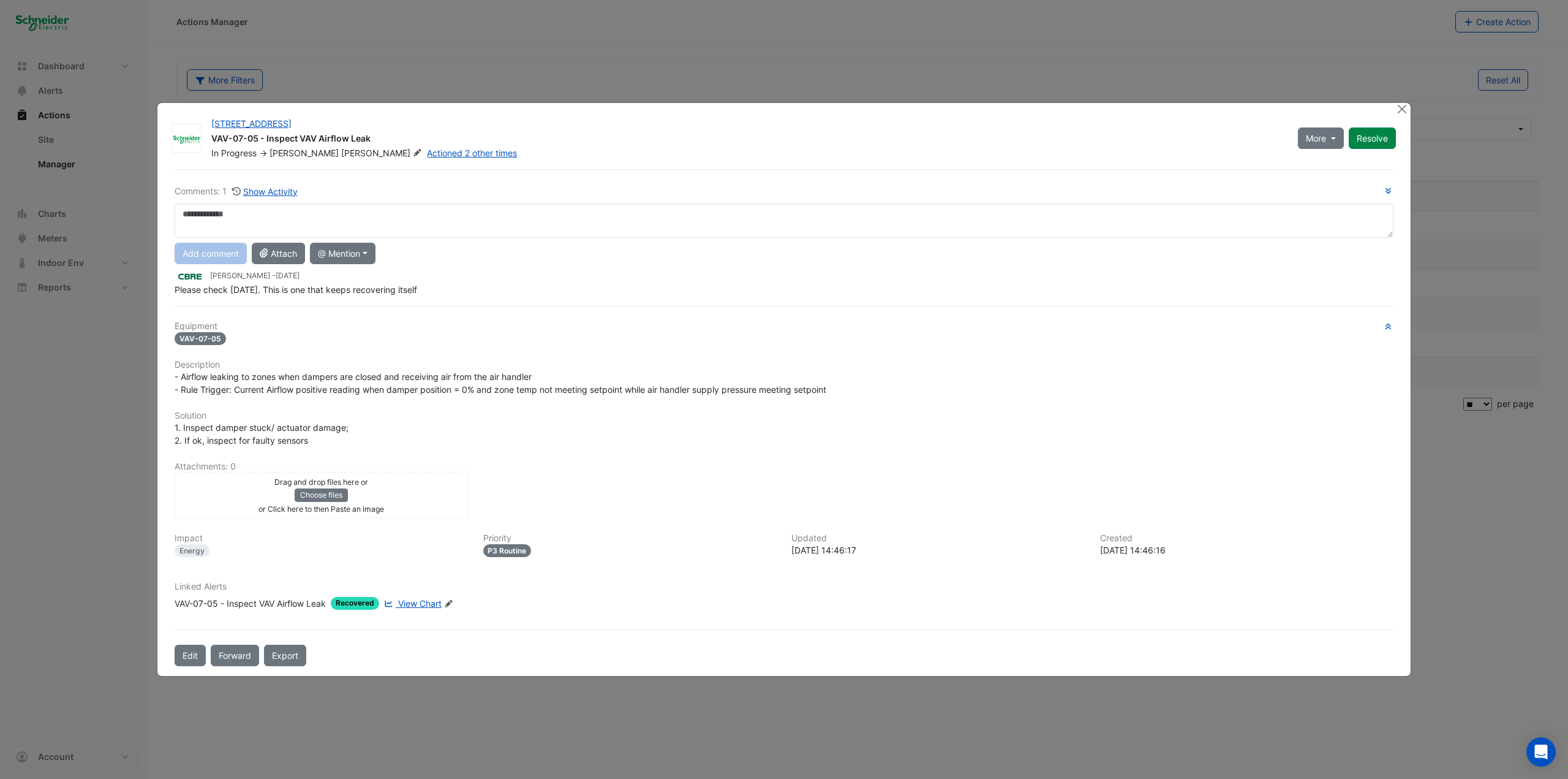
click at [403, 425] on div "Linked Alerts VAV-07-05 - Inspect VAV Airflow Leak Recovered View Chart Edit Li…" at bounding box center [784, 600] width 1234 height 38
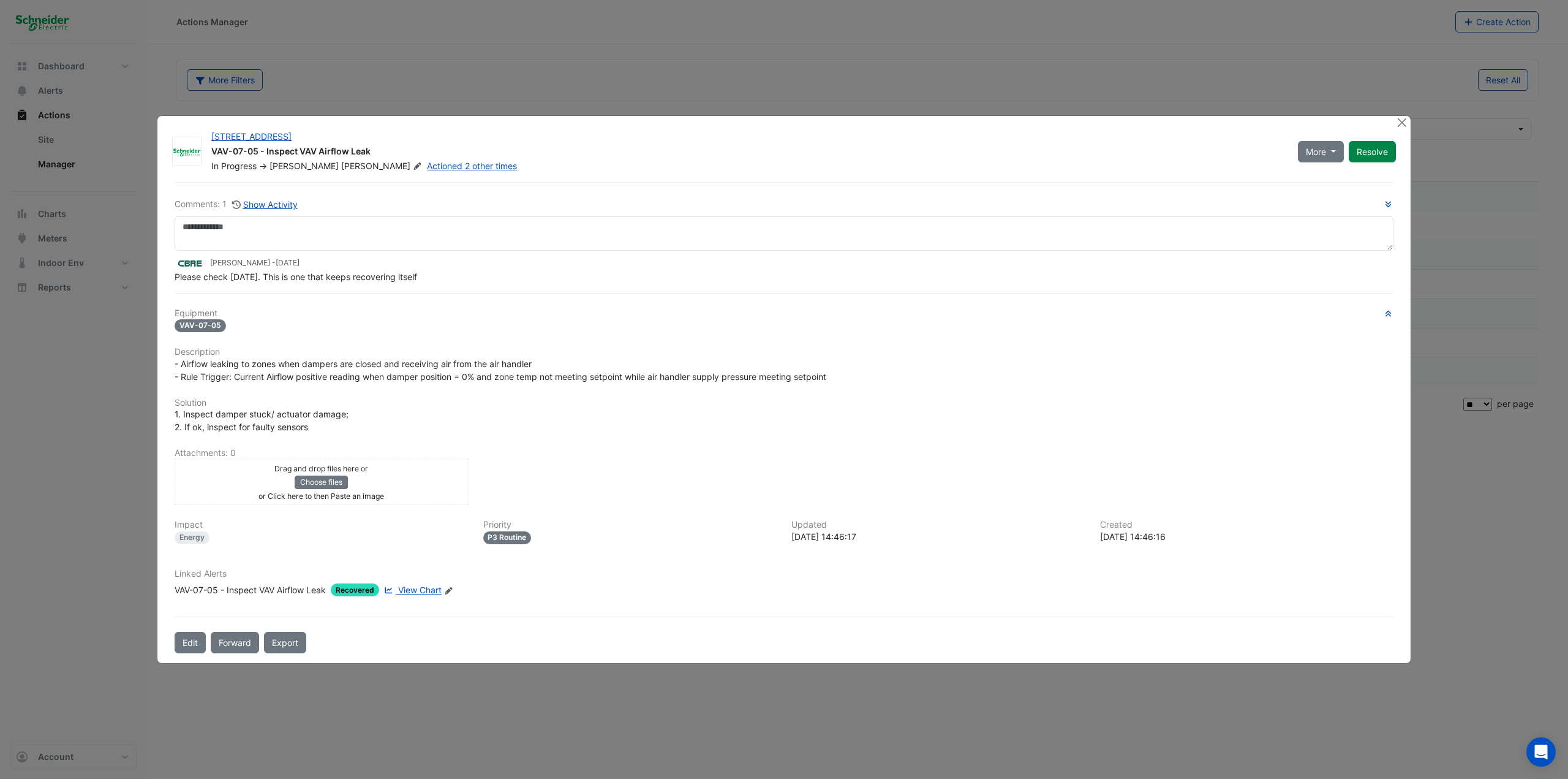
drag, startPoint x: 403, startPoint y: 601, endPoint x: 385, endPoint y: 624, distance: 29.2
click at [383, 425] on div "Comments: 1 Show Activity Lachlan Carr - 1 week and 6 days ago Please check on …" at bounding box center [784, 417] width 1234 height 471
click at [416, 425] on span "View Chart" at bounding box center [420, 589] width 43 height 10
click at [940, 123] on button "Close" at bounding box center [1401, 122] width 13 height 13
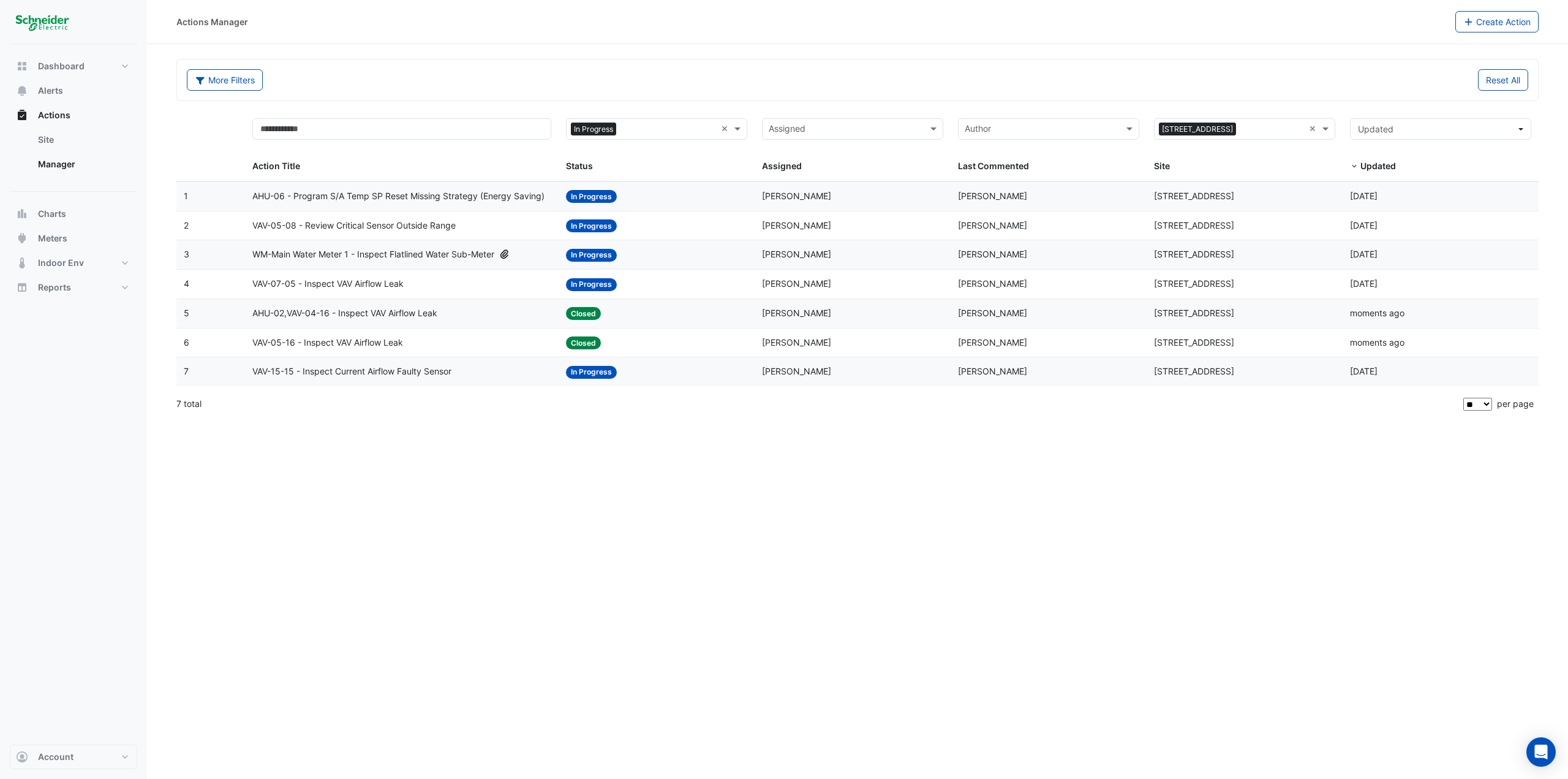
click at [403, 223] on span "VAV-05-08 - Review Critical Sensor Outside Range" at bounding box center [354, 226] width 203 height 14
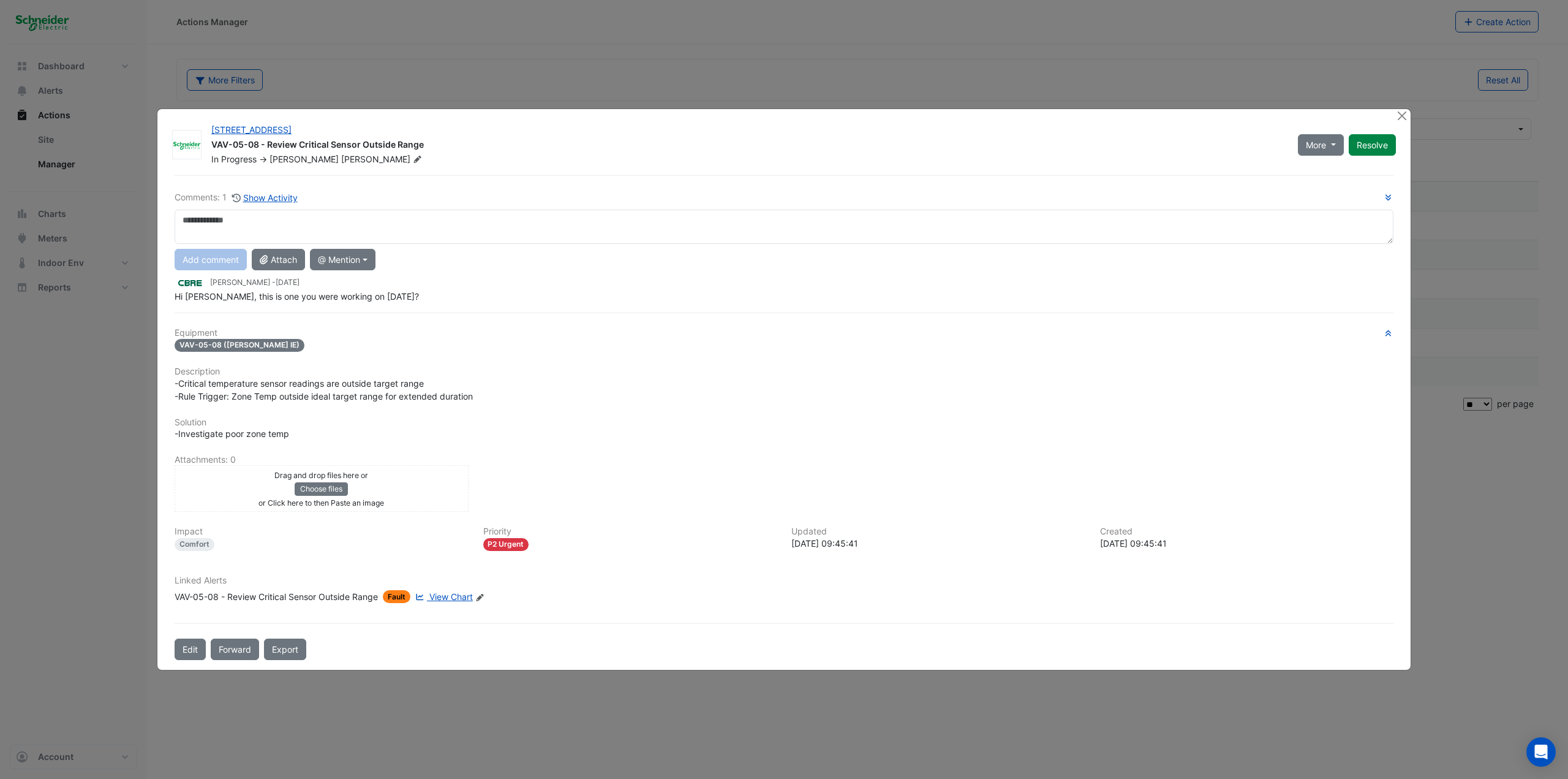
click at [295, 223] on textarea at bounding box center [784, 227] width 1219 height 34
type textarea "**********"
click at [211, 264] on button "Add comment" at bounding box center [210, 260] width 72 height 22
click at [940, 115] on button "Close" at bounding box center [1401, 116] width 13 height 13
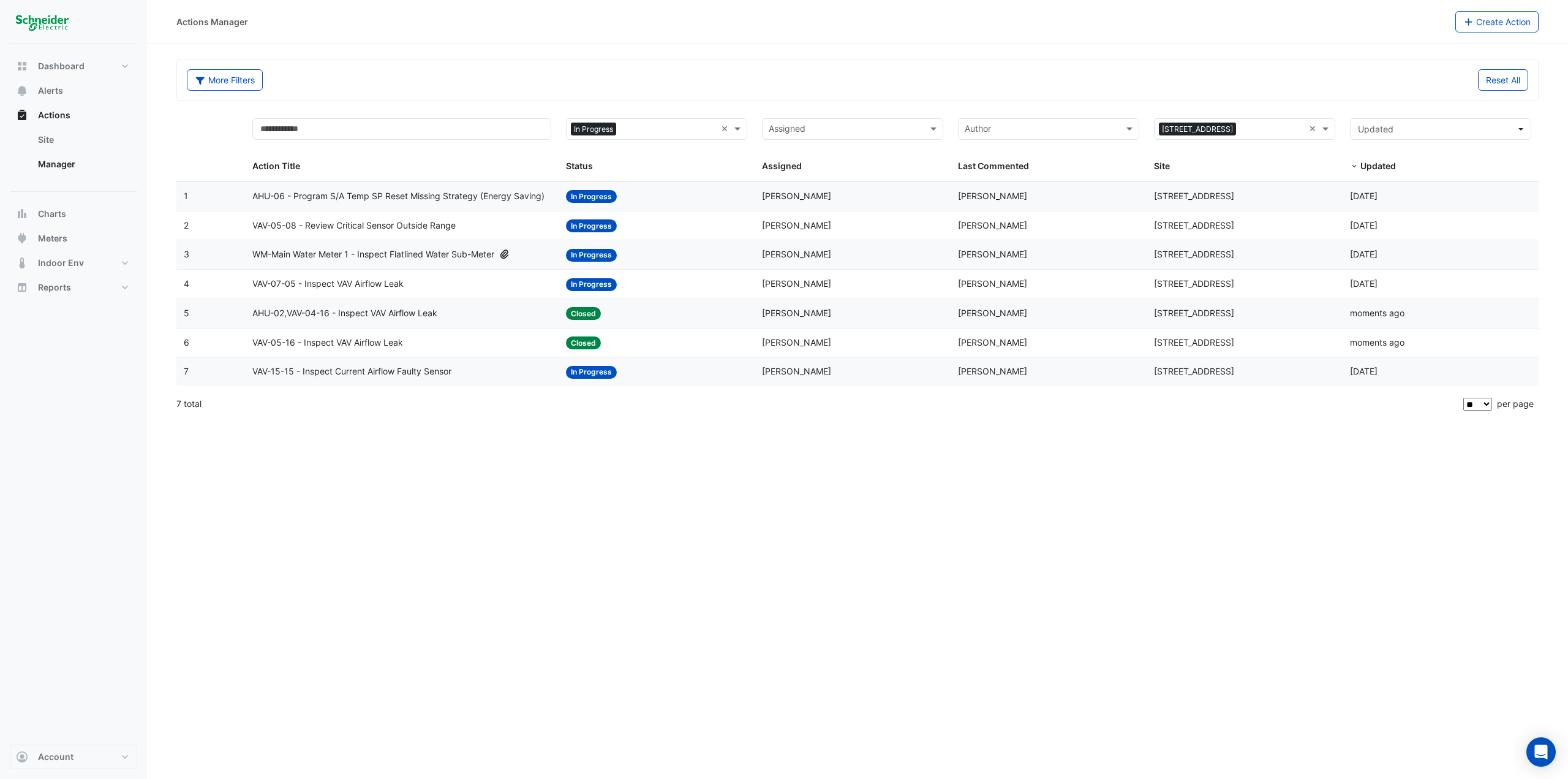
drag, startPoint x: 1259, startPoint y: 358, endPoint x: 885, endPoint y: 549, distance: 419.9
click at [885, 425] on div "Actions Manager Create Action More Filters Reset All × In Progress × Assigned ×…" at bounding box center [858, 390] width 1421 height 779
click at [742, 129] on span at bounding box center [739, 129] width 16 height 14
click at [642, 185] on div "On Hold" at bounding box center [656, 191] width 180 height 18
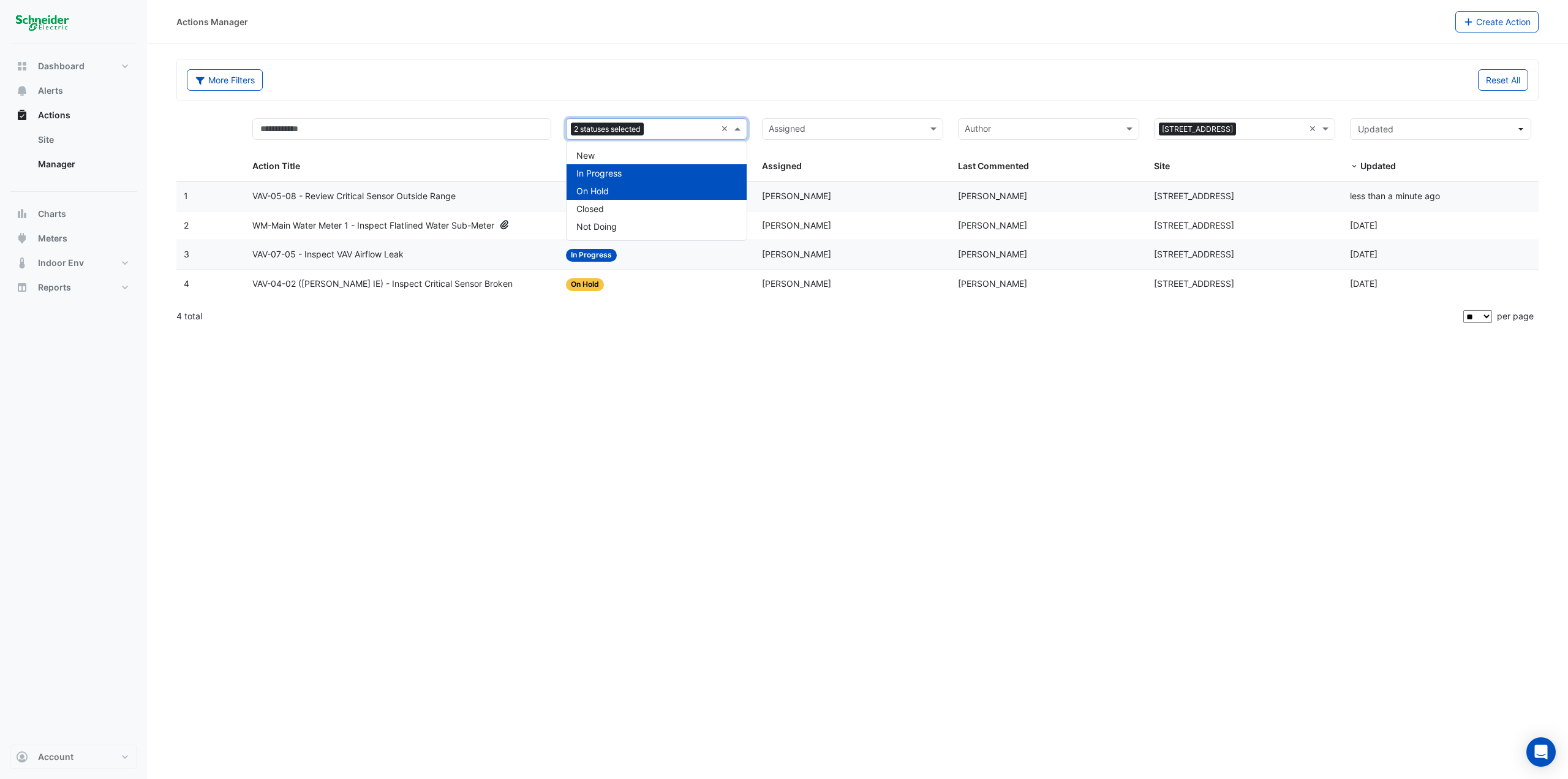
click at [736, 126] on span at bounding box center [739, 129] width 16 height 14
click at [737, 127] on span at bounding box center [739, 129] width 16 height 14
click at [657, 379] on div "Actions Manager Create Action More Filters Reset All 2 statuses selected × Assi…" at bounding box center [858, 390] width 1421 height 779
click at [532, 377] on div "Actions Manager Create Action More Filters Reset All 2 statuses selected × Assi…" at bounding box center [858, 390] width 1421 height 779
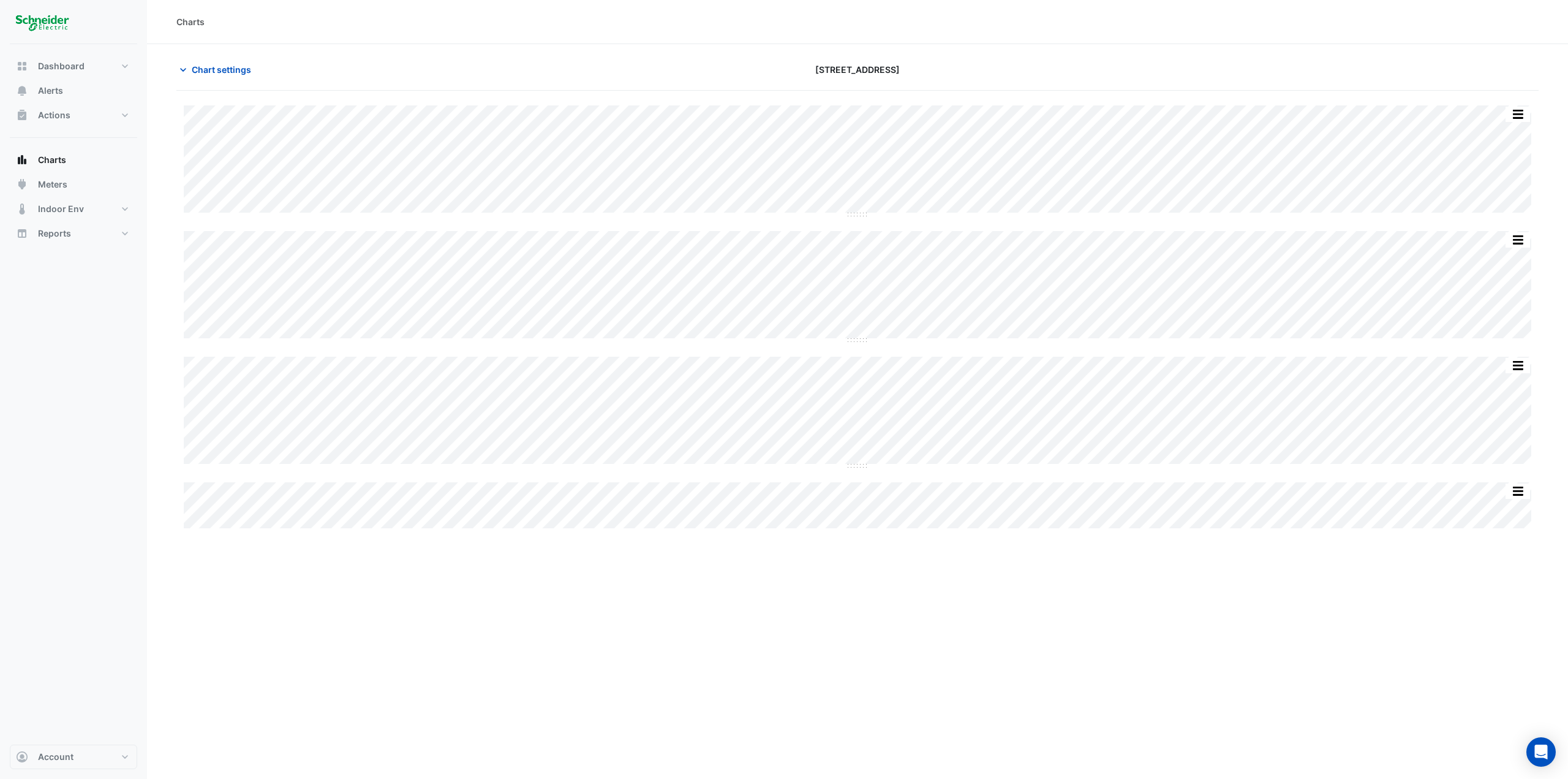
drag, startPoint x: 699, startPoint y: 467, endPoint x: 861, endPoint y: 471, distance: 162.0
click at [861, 471] on div "Split by Equip Split All Split None Print Save as JPEG Save as PNG Pivot Data T…" at bounding box center [857, 317] width 1362 height 423
click at [231, 70] on span "Chart settings" at bounding box center [221, 69] width 60 height 13
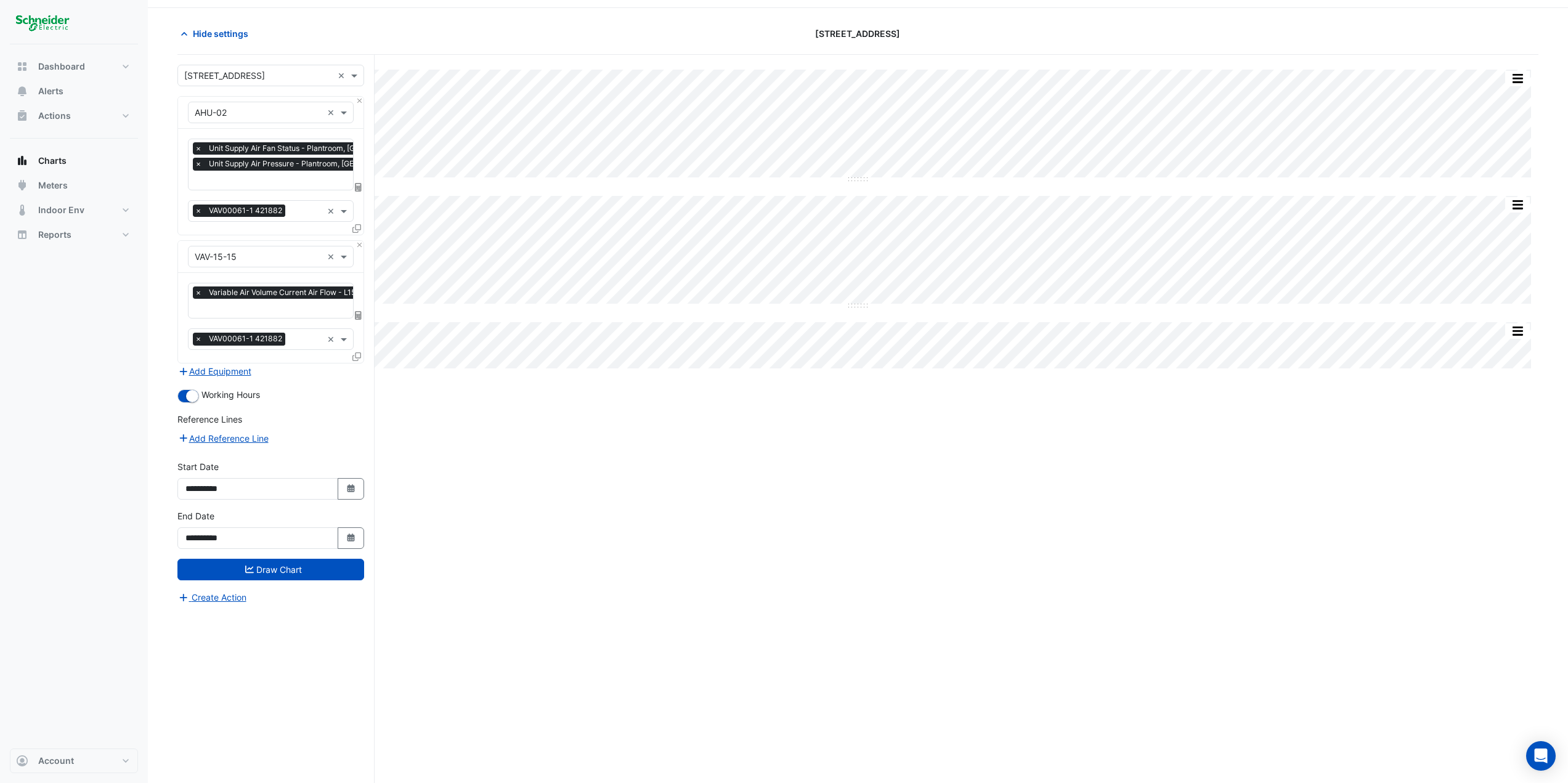
scroll to position [47, 0]
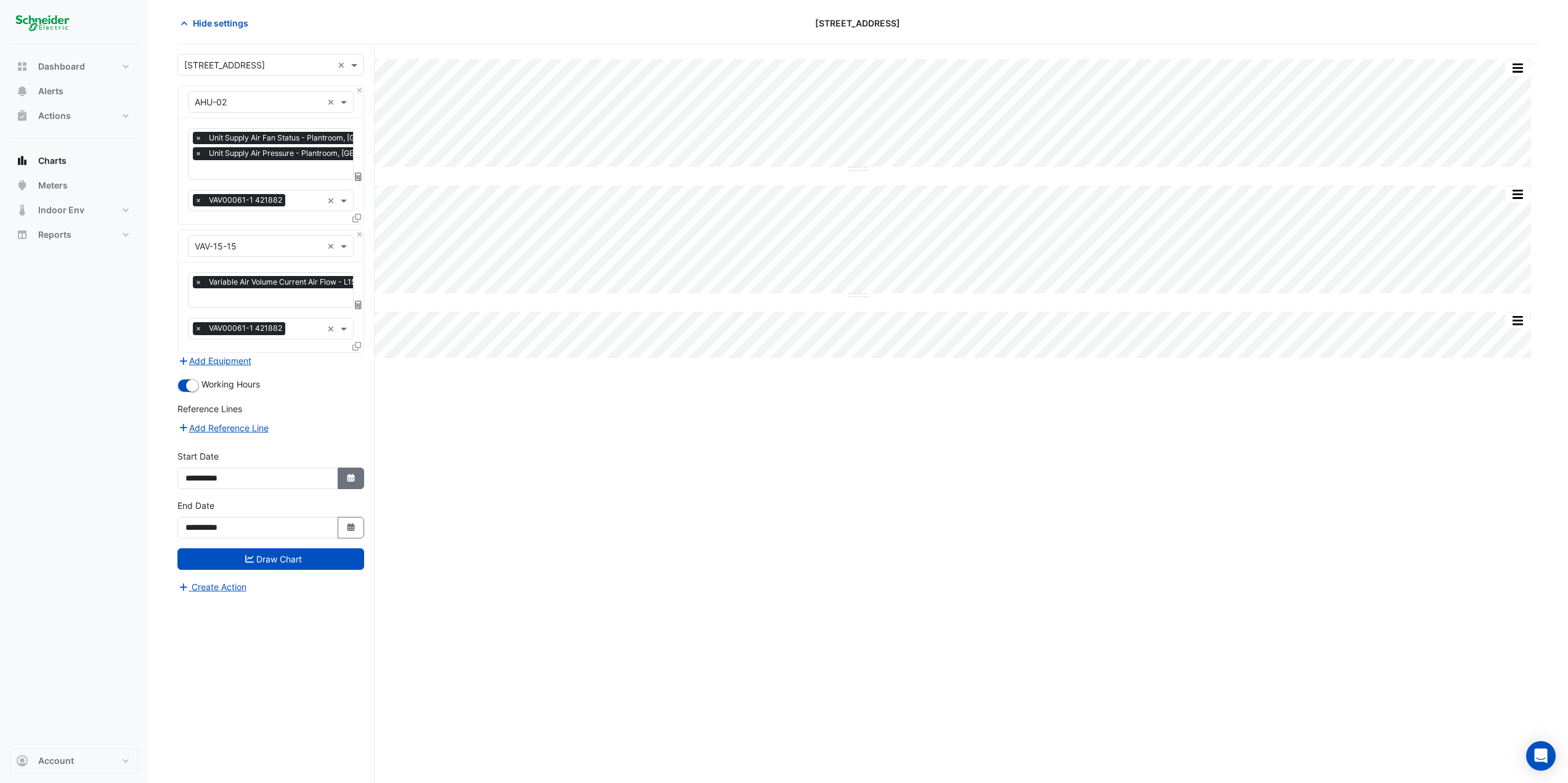
click at [353, 481] on button "Select Date" at bounding box center [351, 478] width 27 height 22
select select "*"
select select "****"
click at [353, 481] on button "Select Date" at bounding box center [351, 478] width 27 height 22
click at [355, 523] on icon "Select Date" at bounding box center [351, 526] width 11 height 9
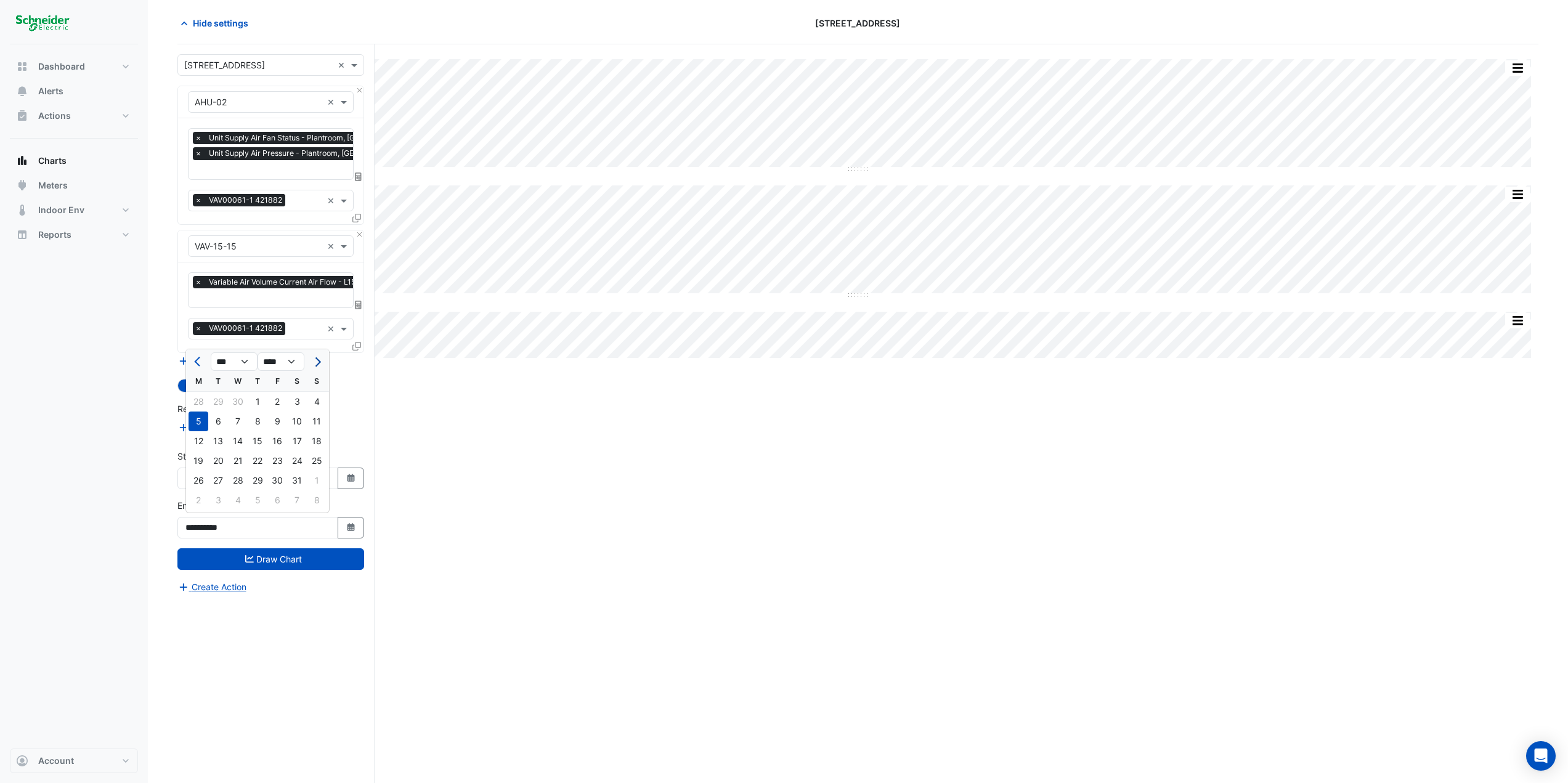
click at [321, 364] on button "Next month" at bounding box center [316, 361] width 15 height 19
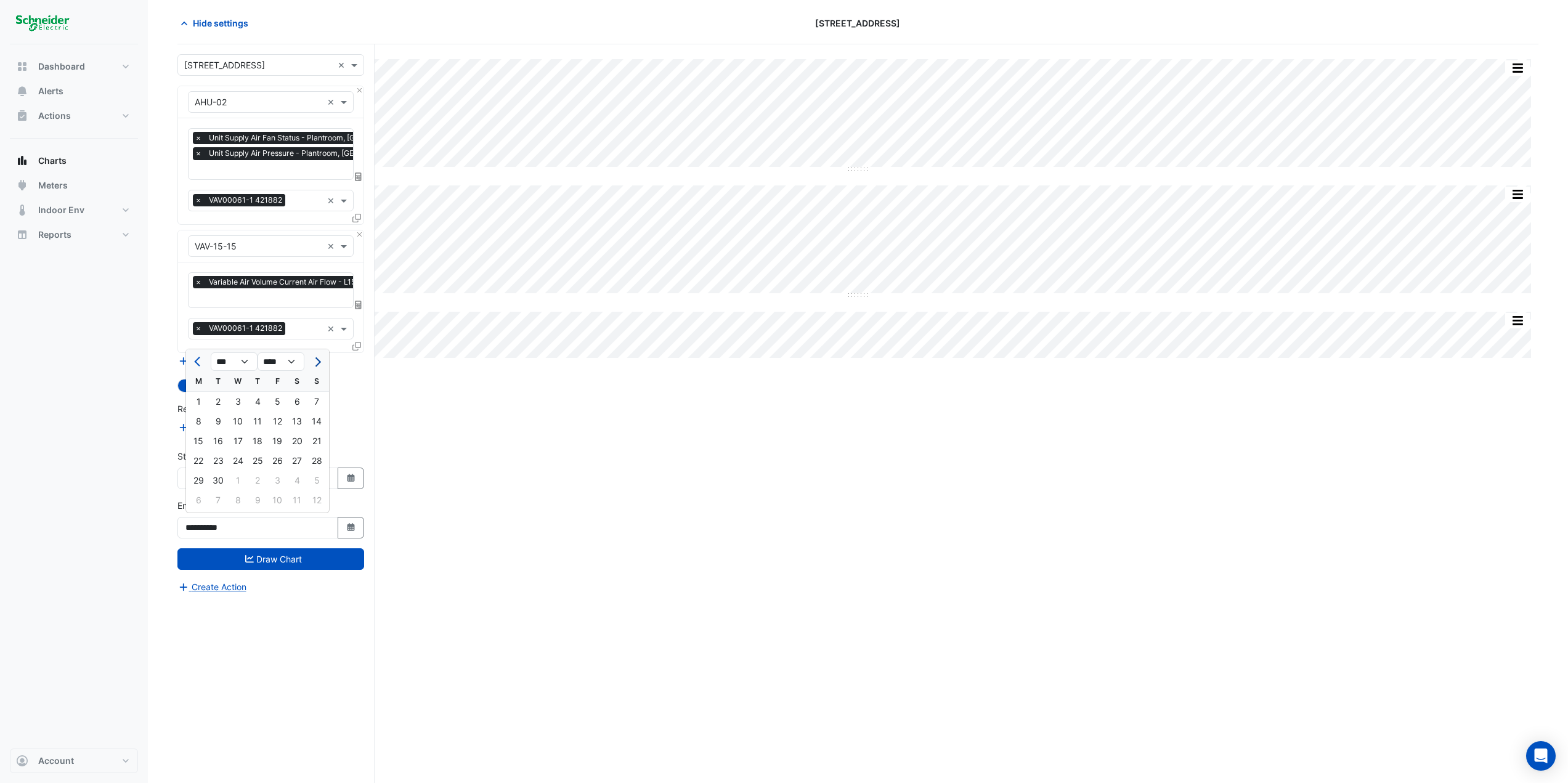
select select "**"
click at [241, 441] on div "15" at bounding box center [237, 441] width 20 height 19
type input "**********"
click at [350, 473] on icon "button" at bounding box center [350, 477] width 7 height 8
select select "*"
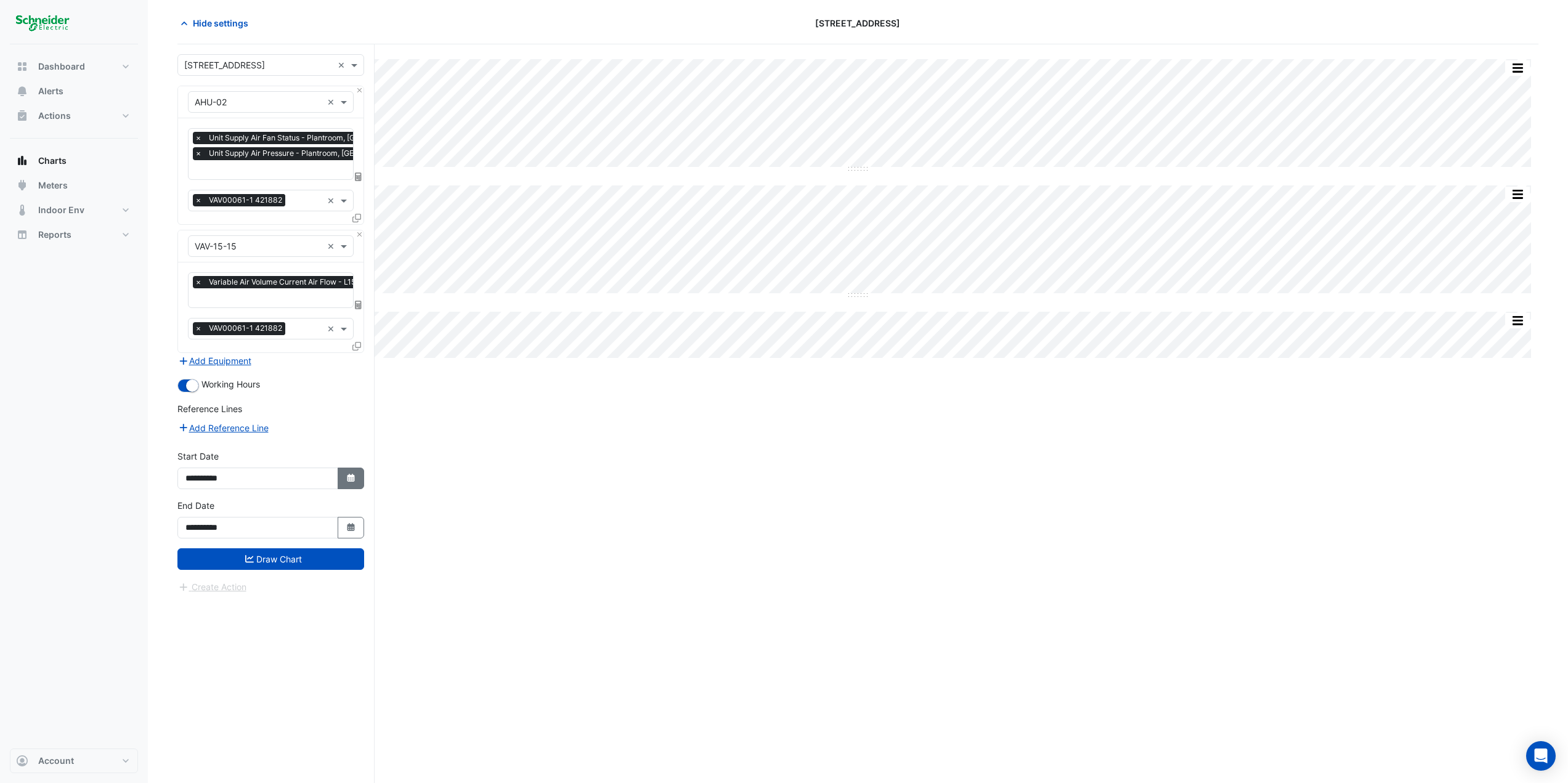
select select "****"
click at [316, 311] on span "Next month" at bounding box center [317, 313] width 9 height 9
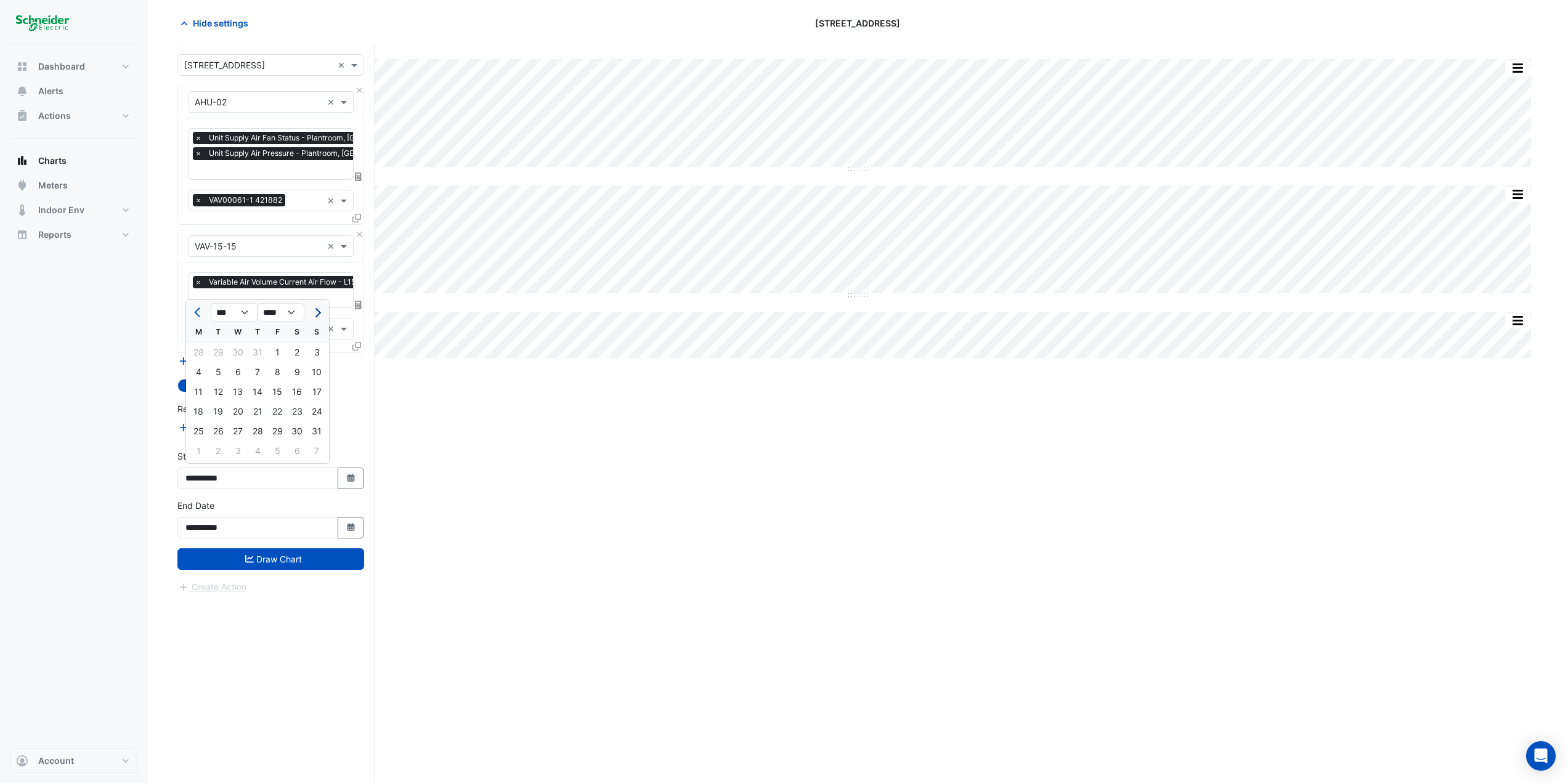
click at [316, 311] on span "Next month" at bounding box center [317, 313] width 9 height 9
click at [316, 312] on span "Next month" at bounding box center [317, 313] width 9 height 9
select select "**"
click at [239, 351] on div "1" at bounding box center [237, 352] width 20 height 19
type input "**********"
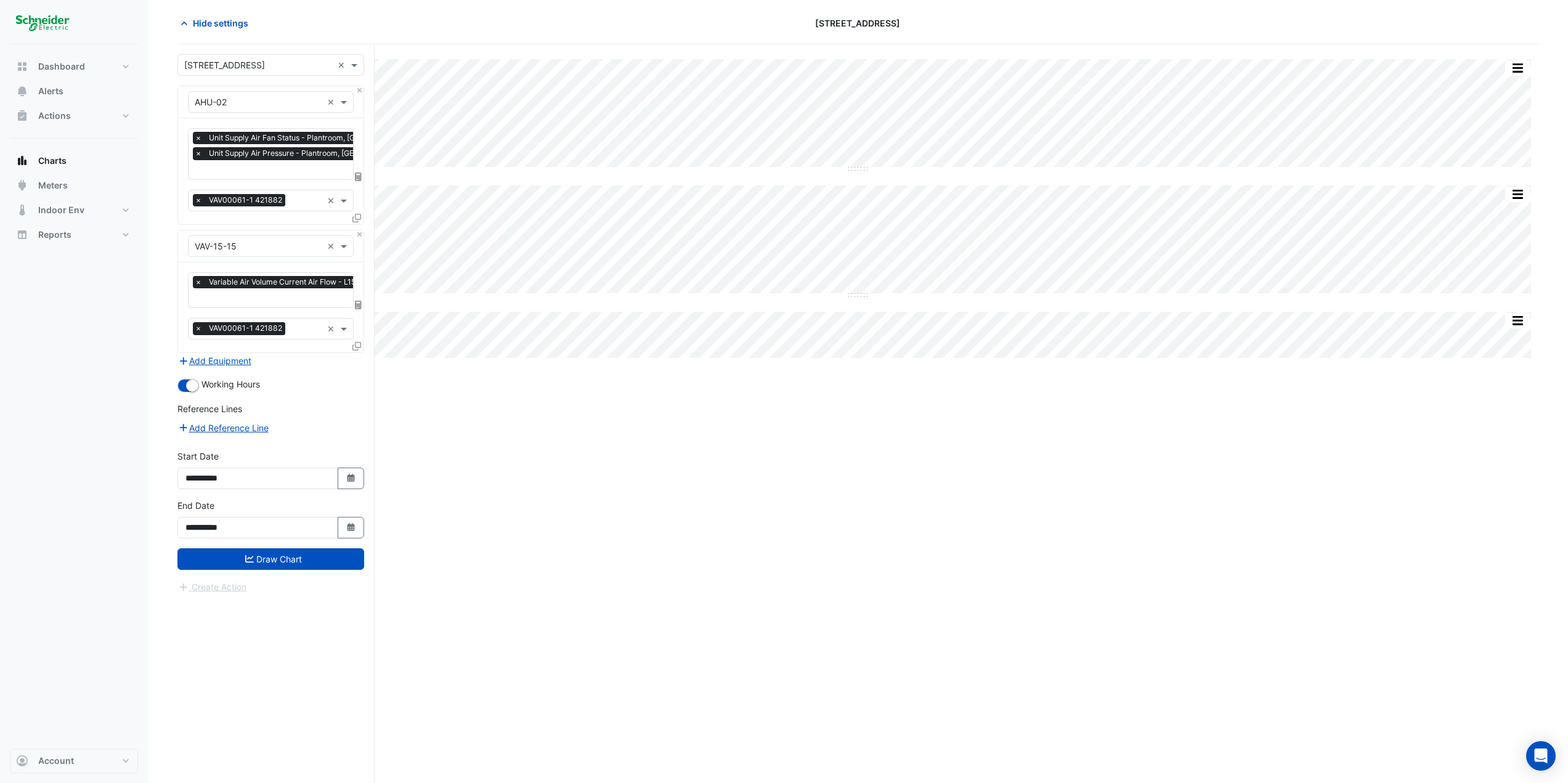
click at [321, 568] on form "× 11-33 Exhibition Street × × AHU-02 × × Unit Supply Air Fan Status - Plantroom…" at bounding box center [270, 324] width 186 height 540
click at [317, 567] on button "Draw Chart" at bounding box center [270, 559] width 186 height 22
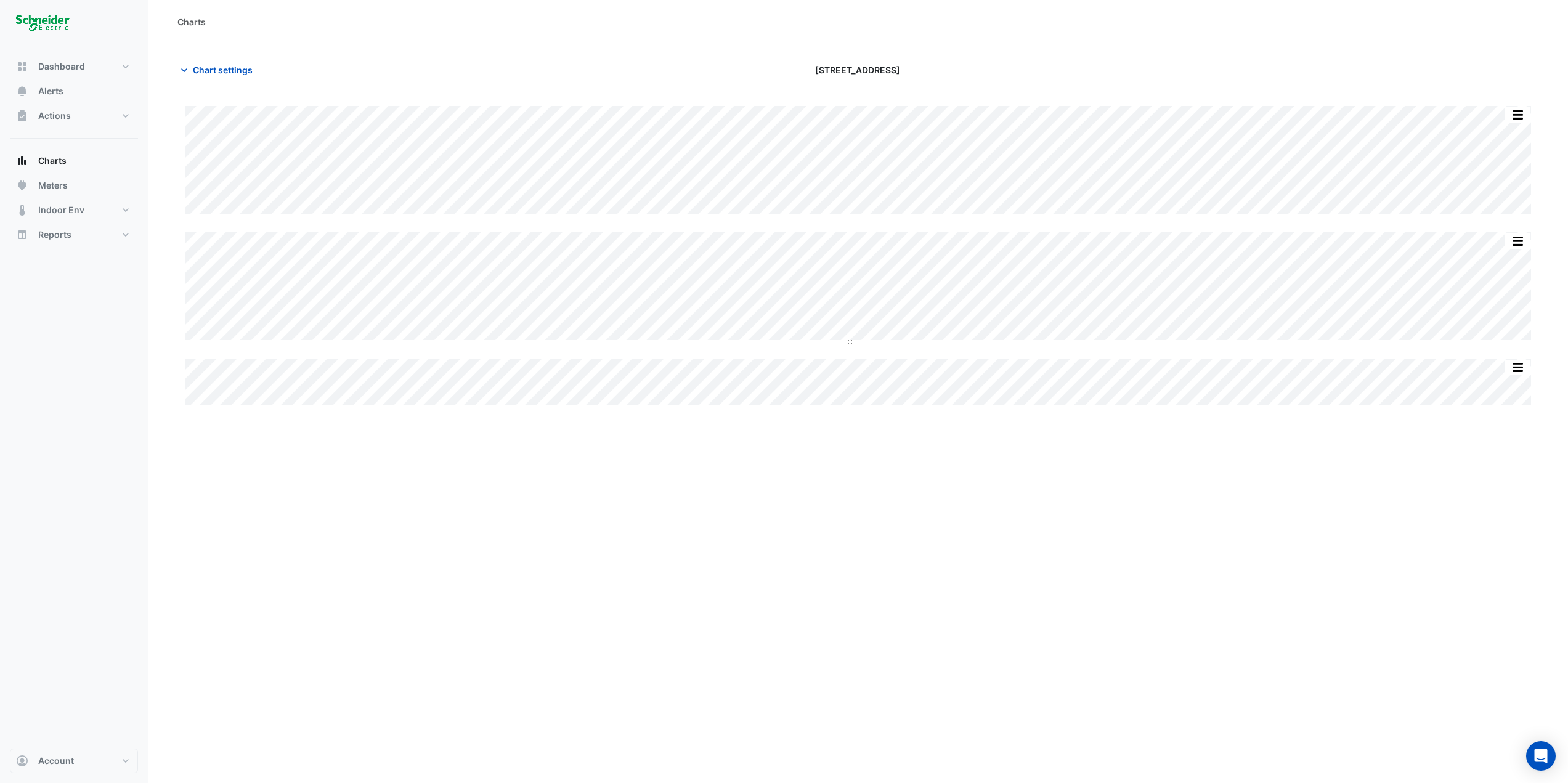
click at [318, 558] on div "Print Save as JPEG Save as PNG Sample Tooltip Print Save as JPEG Save as PNG Sa…" at bounding box center [857, 460] width 1361 height 739
